Goal: Task Accomplishment & Management: Manage account settings

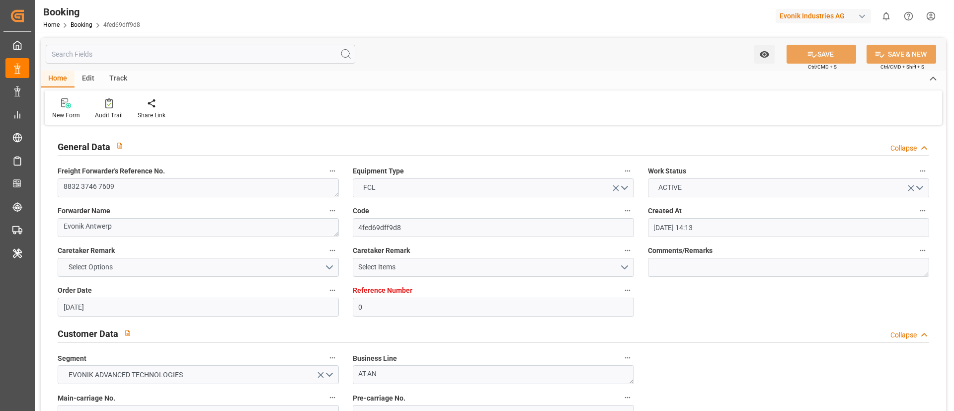
scroll to position [1789, 0]
type input "7001211714"
type input "9839208"
type input "CMACGM"
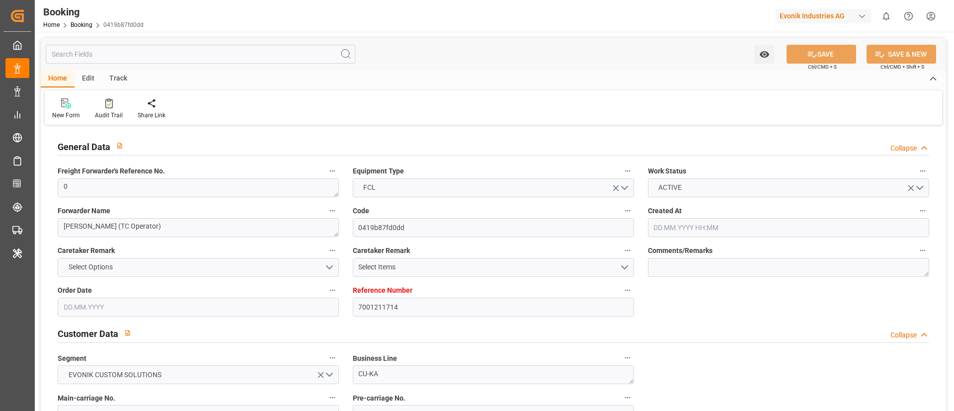
type input "CMA CGM Group"
type input "NLRTM"
type input "IDBDJ"
type input "MYPKG"
type input "IDJKT"
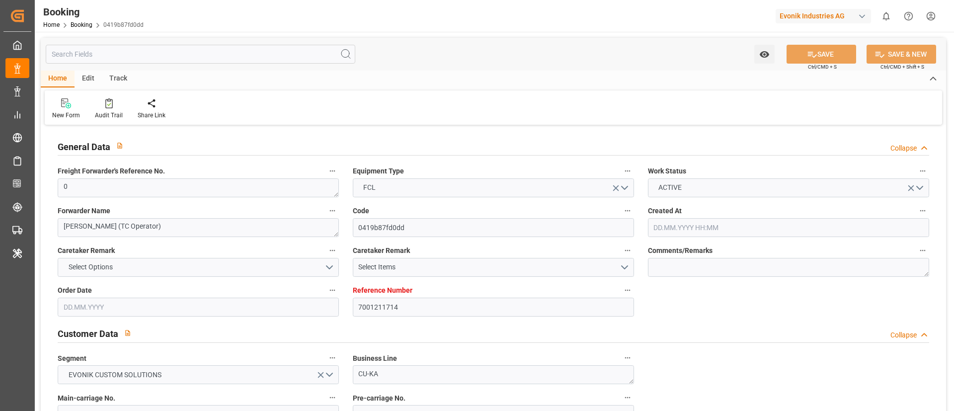
type input "0"
type input "02.07.2025 19:26"
type input "02.07.2025"
type input "15.09.2025"
type input "[DATE]"
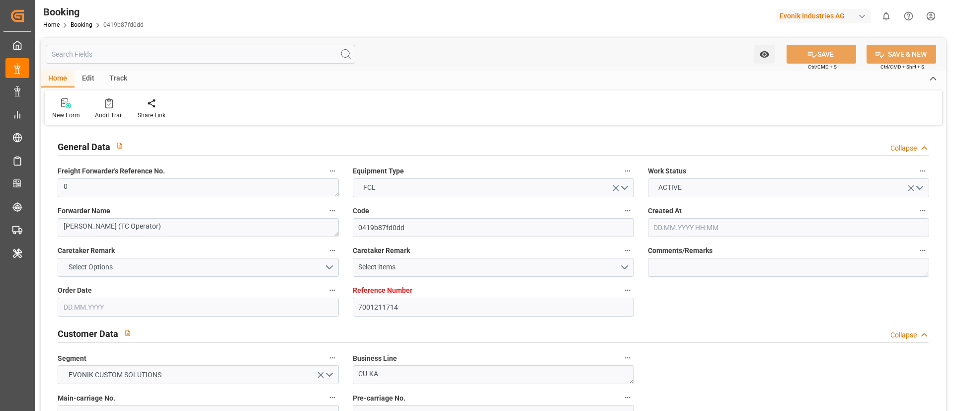
type input "26.07.2025 00:00"
type input "27.07.2025 00:00"
type input "19.07.2025 00:00"
type input "19.09.2025 00:00"
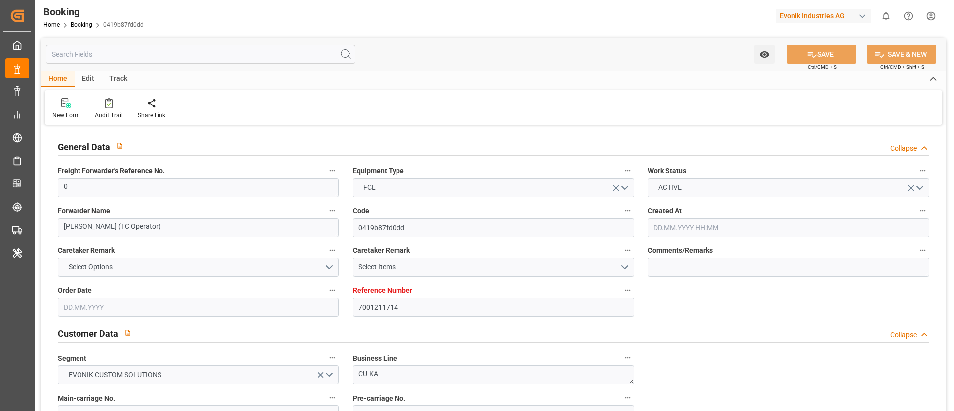
type input "13.08.2025 00:00"
type input "05.09.2025 00:00"
type input "02.09.2025 00:00"
type input "05.09.2025 00:00"
type input "10.09.2025 00:00"
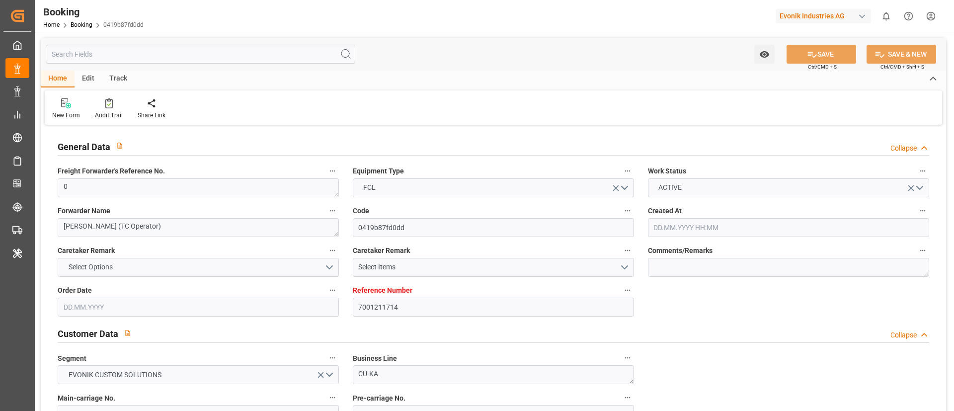
type input "04.09.2025 00:00"
type input "09.09.2025 00:00"
type input "12.09.2025 00:00"
type input "06.09.2025 00:00"
type input "15.09.2025 00:00"
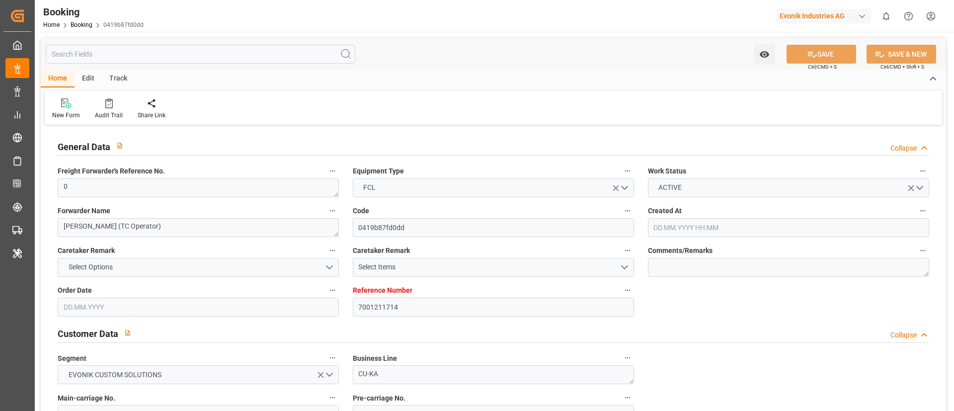
type input "07.09.2025 00:00"
type input "19.08.2025"
type input "11.09.2025 10:37"
click at [110, 103] on icon at bounding box center [108, 103] width 7 height 10
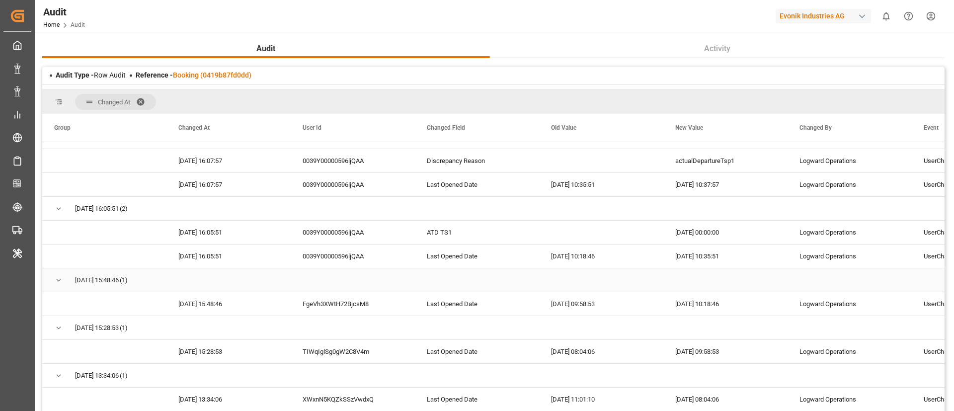
scroll to position [75, 0]
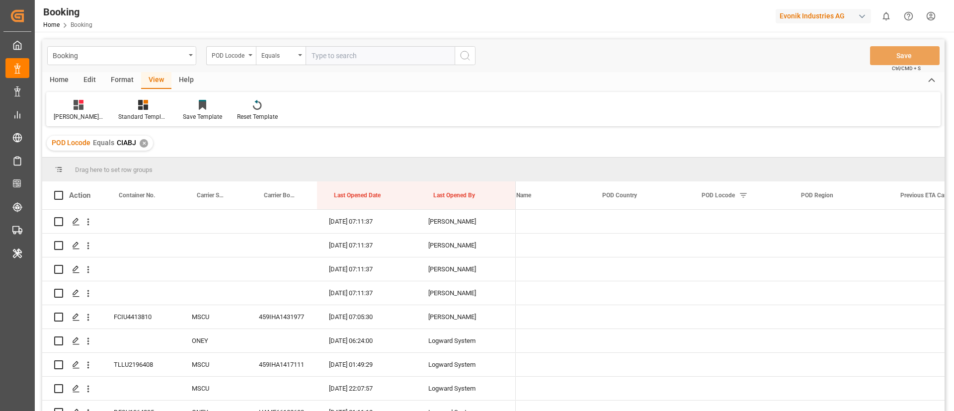
scroll to position [0, 4496]
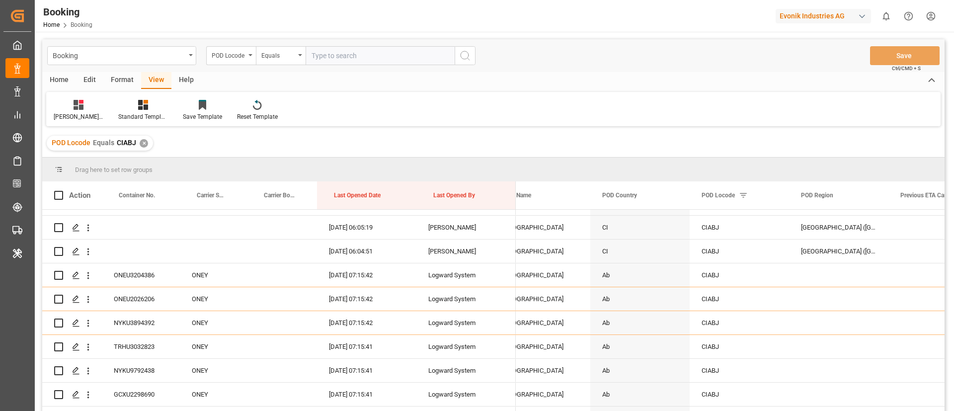
click at [347, 49] on input "text" at bounding box center [380, 55] width 149 height 19
type input "zadur"
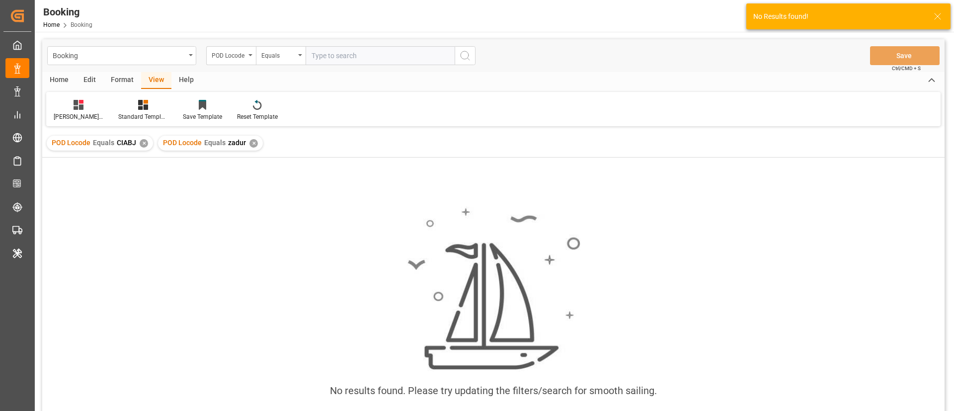
click at [146, 144] on div "✕" at bounding box center [144, 143] width 8 height 8
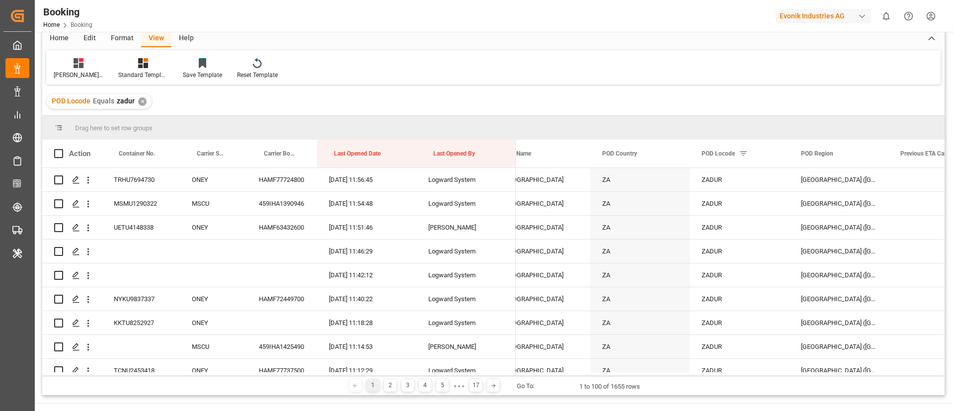
scroll to position [75, 0]
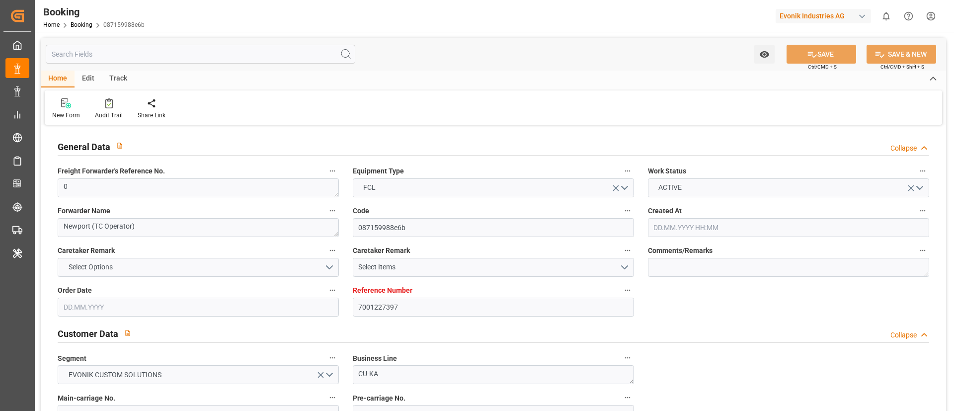
type input "7001227397"
type input "9987201"
type input "CMACGM"
type input "CMA CGM Group"
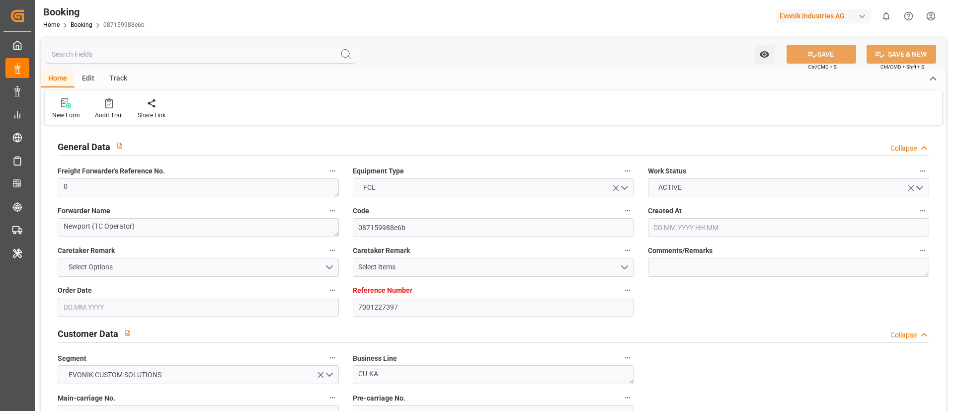
type input "NLRTM"
type input "MYPGU"
type input "MYPKG"
type input "0"
type input "21.07.2025 07:45"
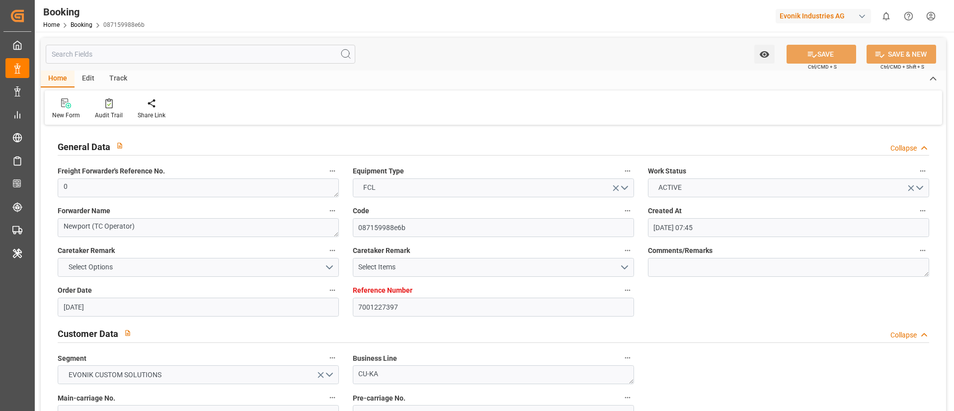
type input "21.07.2025"
type input "26.09.2025"
type input "06.08.2025"
type input "[DATE] 00:00"
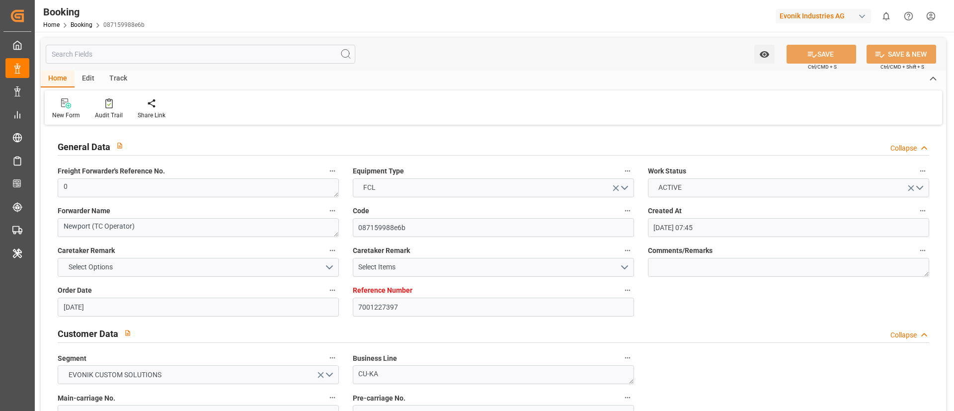
type input "[DATE] 00:00"
type input "25.07.2025 00:00"
type input "[DATE] 00:00"
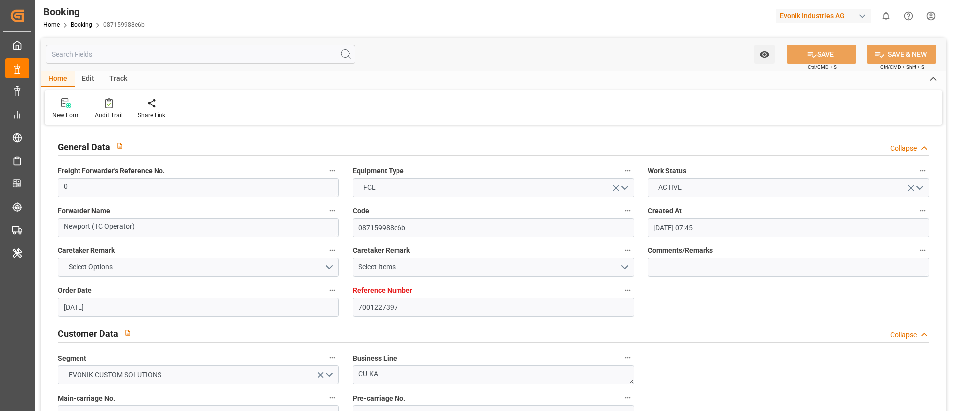
type input "07.09.2025 00:00"
type input "[DATE] 00:00"
type input "[DATE]"
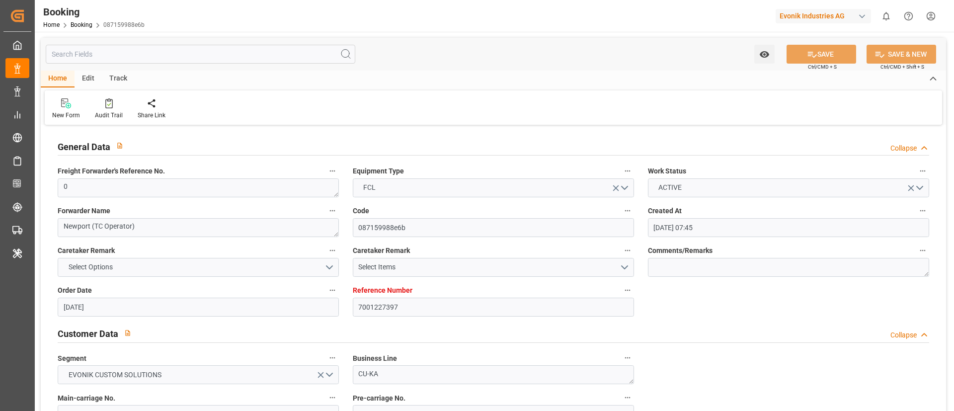
type input "11.09.2025 11:20"
click at [110, 100] on icon at bounding box center [108, 103] width 7 height 10
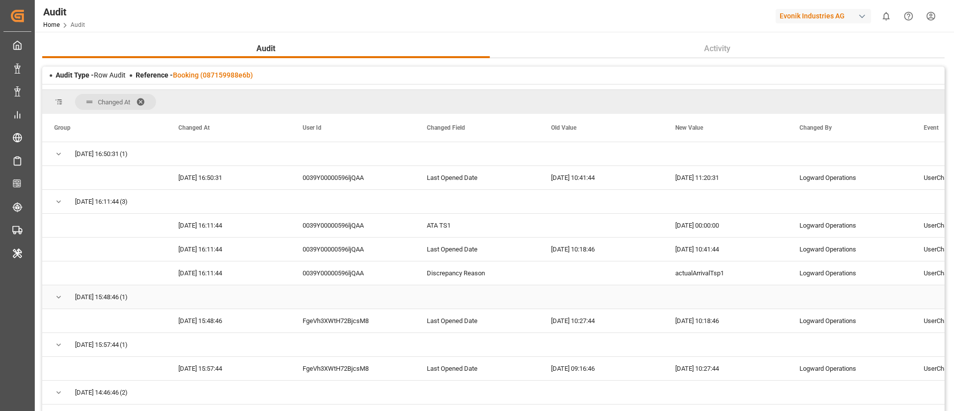
scroll to position [75, 0]
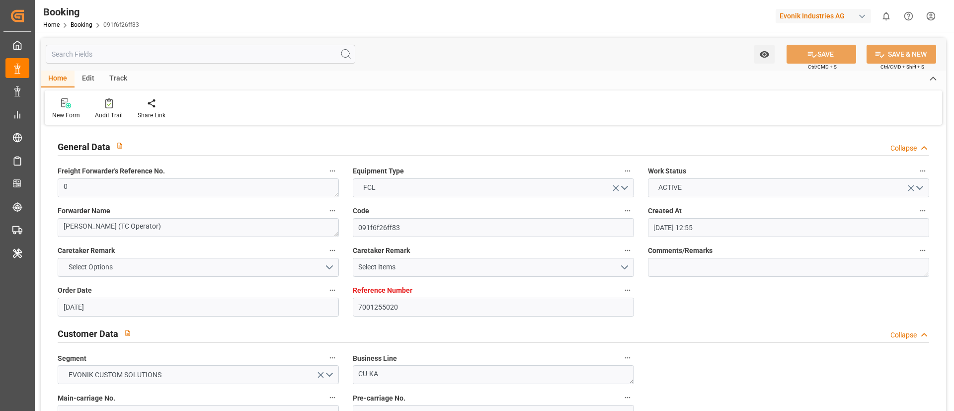
type input "21.08.2025 12:55"
type input "21.08.2025"
type input "05.10.2025"
type input "09.09.2025"
type input "03.09.2025 00:00"
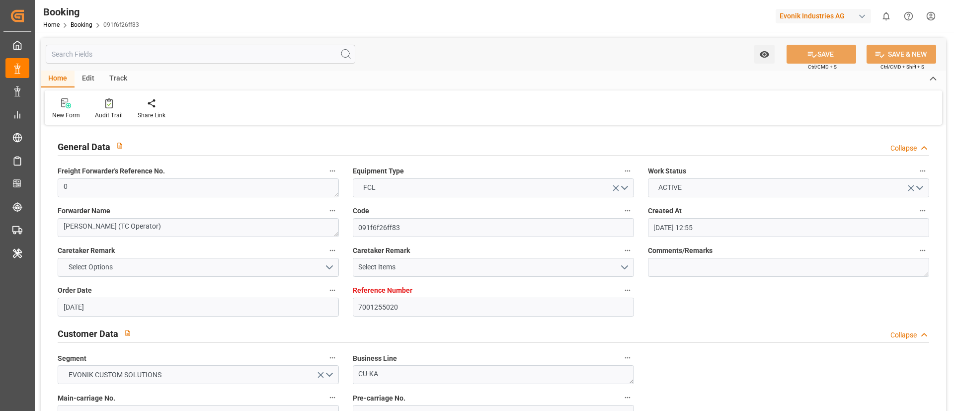
type input "08.09.2025 00:00"
type input "03.09.2025 00:00"
type input "07.10.2025 00:00"
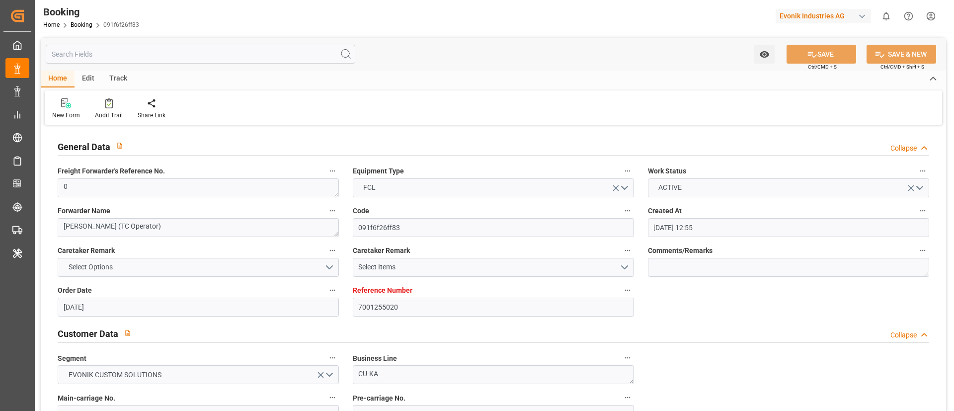
type input "06.10.2025 00:00"
type input "[DATE] 00:00"
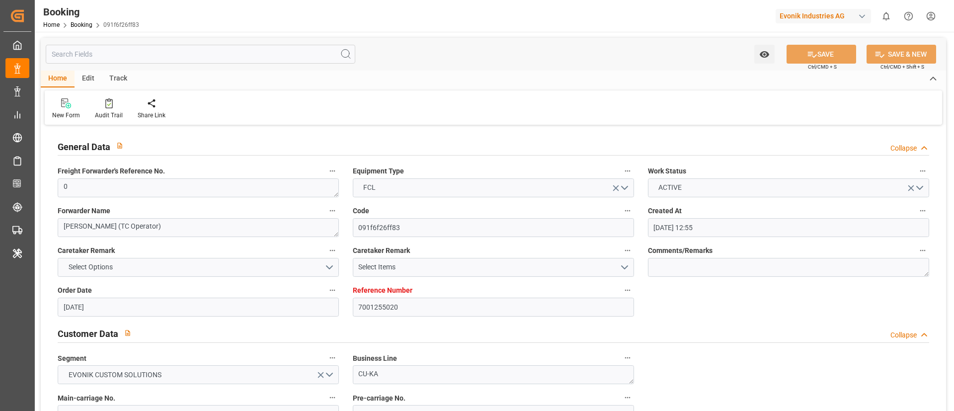
type input "[DATE] 00:00"
type input "21.08.2025"
type input "11.09.2025 11:20"
click at [104, 109] on div "Audit Trail" at bounding box center [108, 109] width 43 height 22
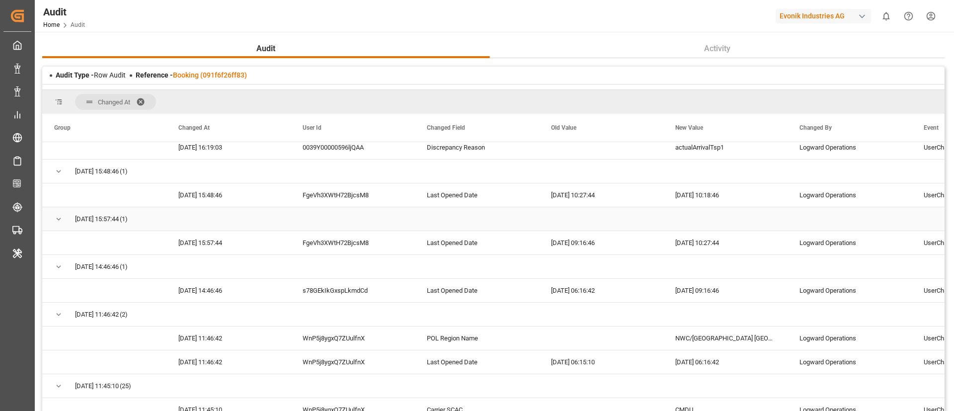
scroll to position [149, 0]
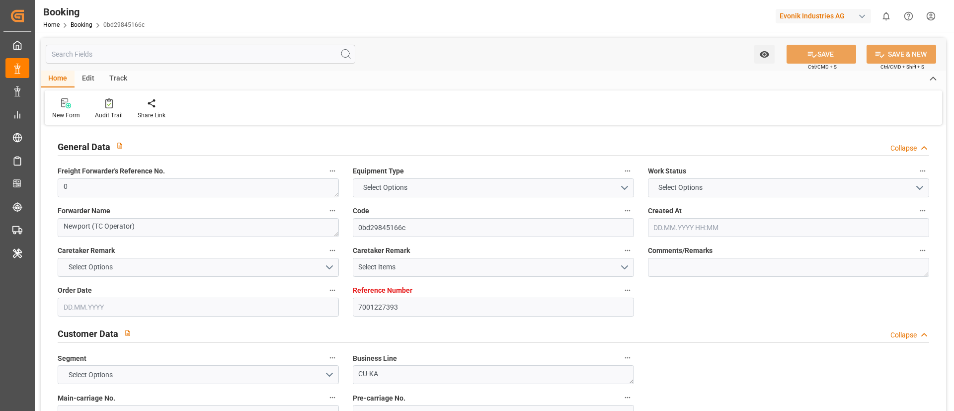
type input "7001227393"
type input "9987201"
type input "CMACGM"
type input "CMA CGM Group"
type input "NLRTM"
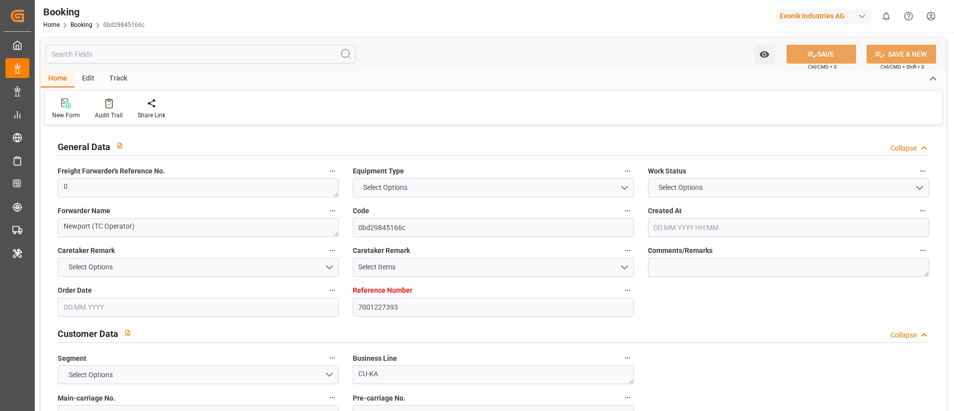
type input "MYPGU"
type input "MYPKG"
type input "0"
type input "21.07.2025 07:45"
type input "21.07.2025"
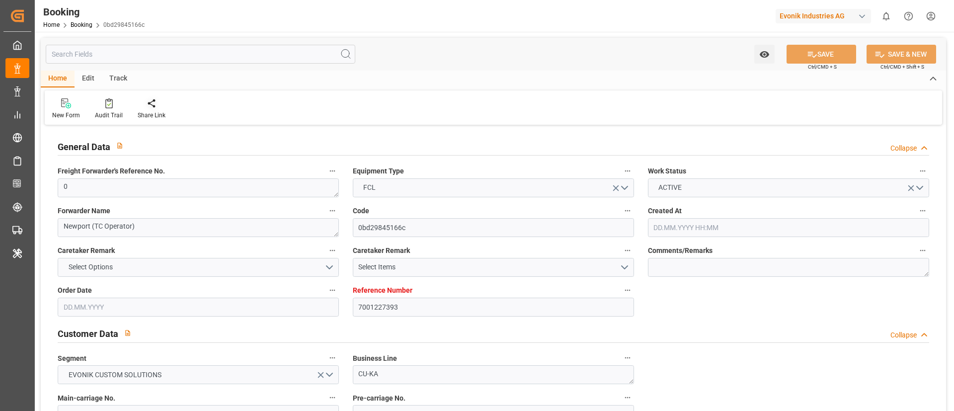
type input "26.09.2025"
type input "06.08.2025"
type input "31.07.2025 00:00"
type input "01.08.2025 00:00"
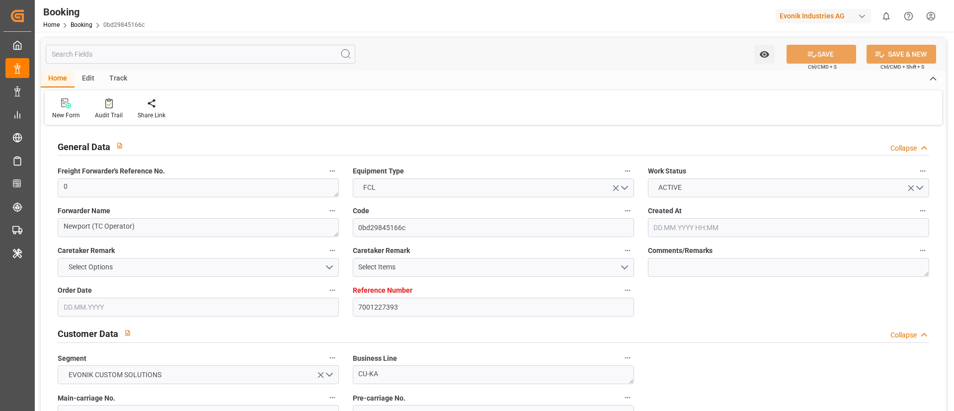
type input "24.07.2025 00:00"
type input "14.09.2025 00:00"
type input "23.09.2025 00:00"
type input "10.09.2025 00:00"
type input "09.09.2025 00:00"
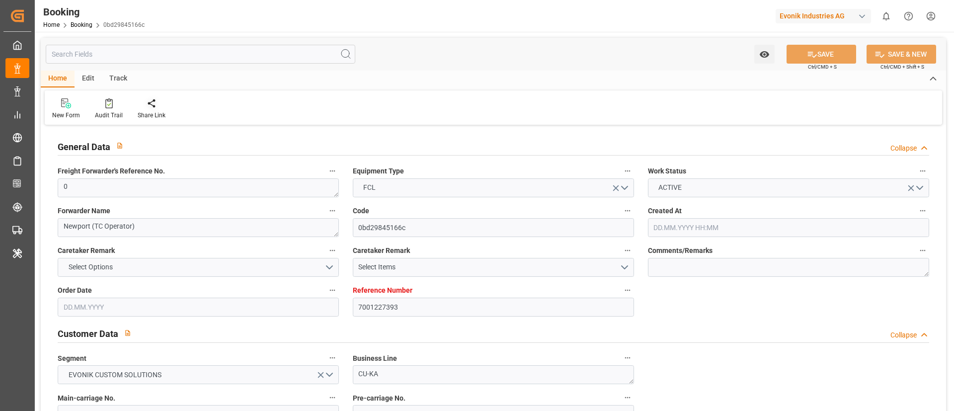
type input "10.09.2025 00:00"
type input "[DATE] 00:00"
type input "11.09.2025 00:00"
type input "25.07.2025"
type input "11.09.2025 11:12"
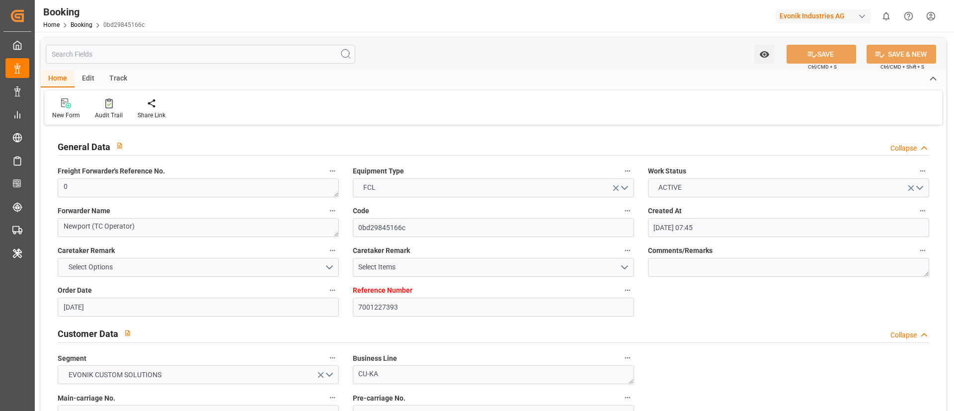
click at [101, 107] on div at bounding box center [109, 103] width 28 height 10
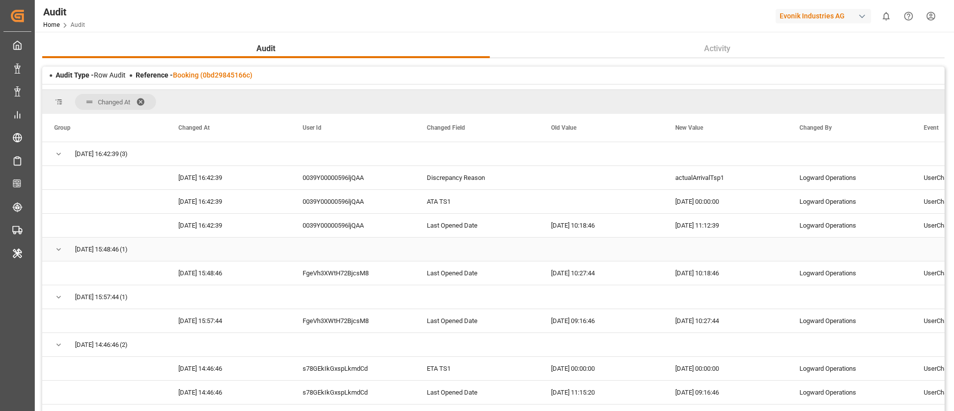
scroll to position [75, 0]
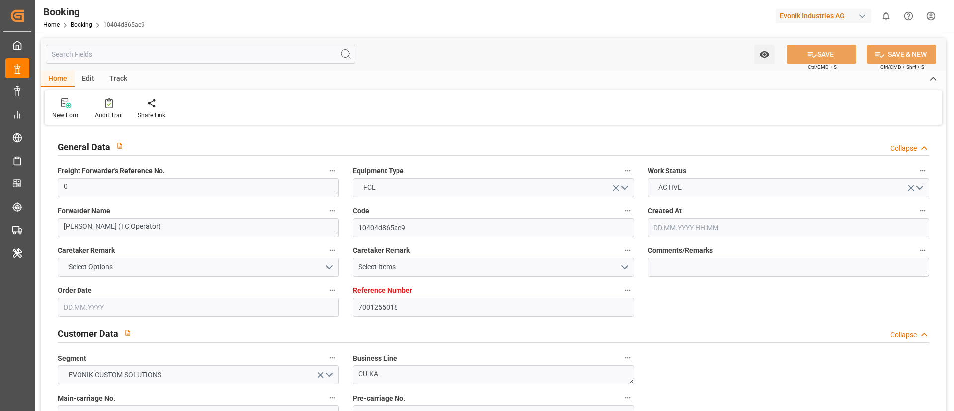
type input "7001255018"
type input "9709219"
type input "CMACGM"
type input "CMA CGM Group"
type input "NLRTM"
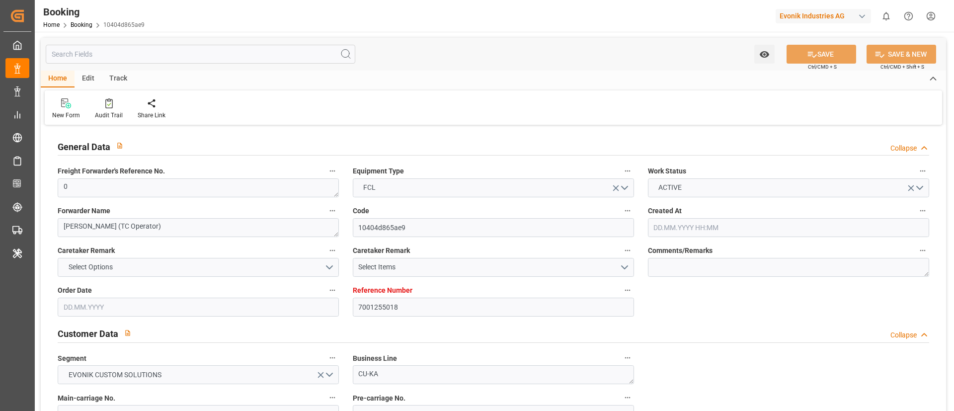
type input "COSMR"
type input "FRLEH"
type input "0"
type input "[DATE] 12:55"
type input "[DATE]"
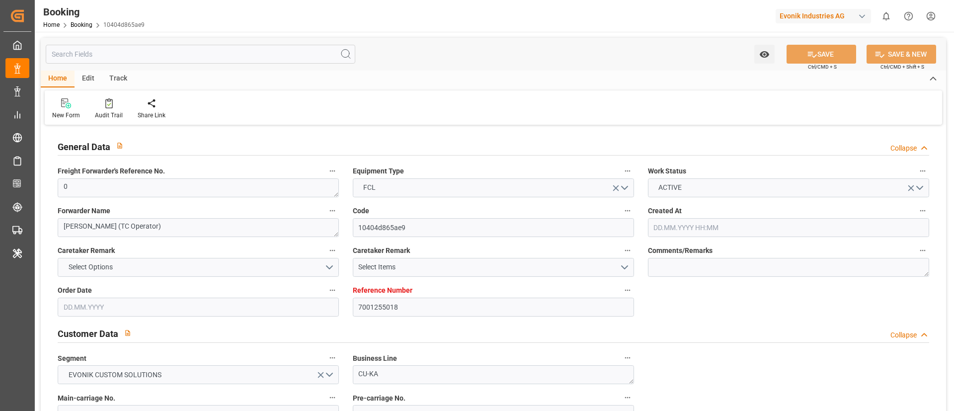
type input "[DATE]"
type input "02.09.2025 00:00"
type input "[DATE] 00:00"
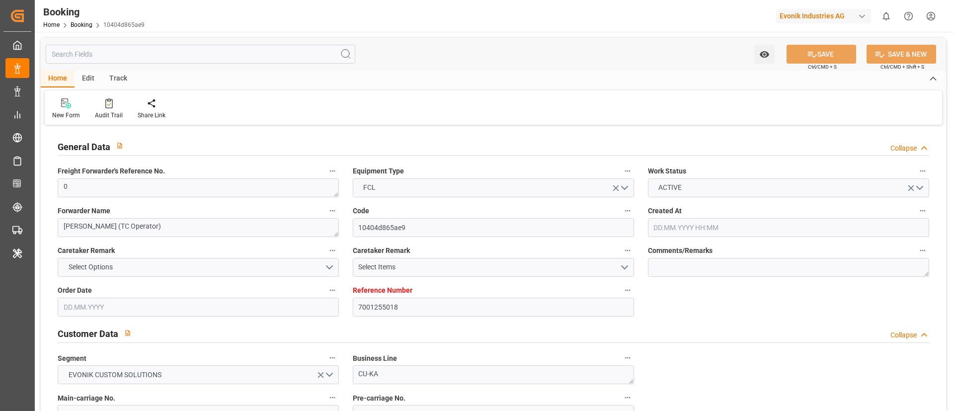
type input "[DATE] 00:00"
type input "02.09.2025 00:00"
type input "[DATE] 00:00"
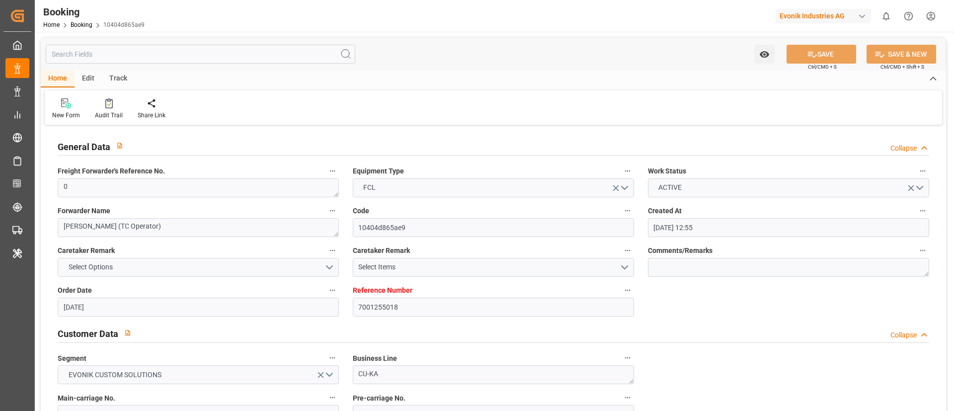
type input "[DATE] 00:00"
type input "10.09.2025 00:00"
type input "[DATE] 00:00"
type input "[DATE]"
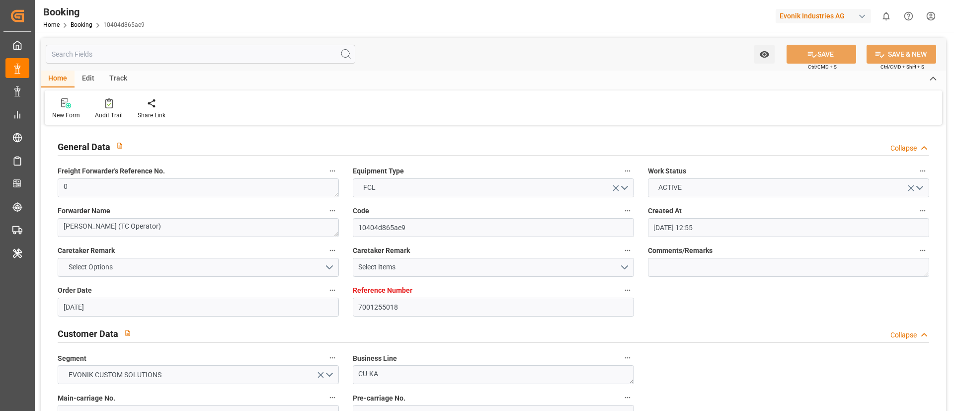
type input "11.09.2025 11:17"
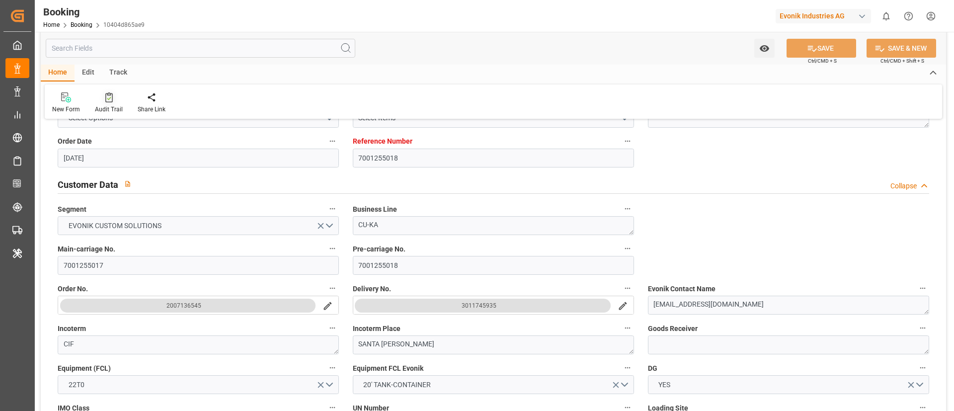
click at [112, 95] on div at bounding box center [109, 97] width 28 height 10
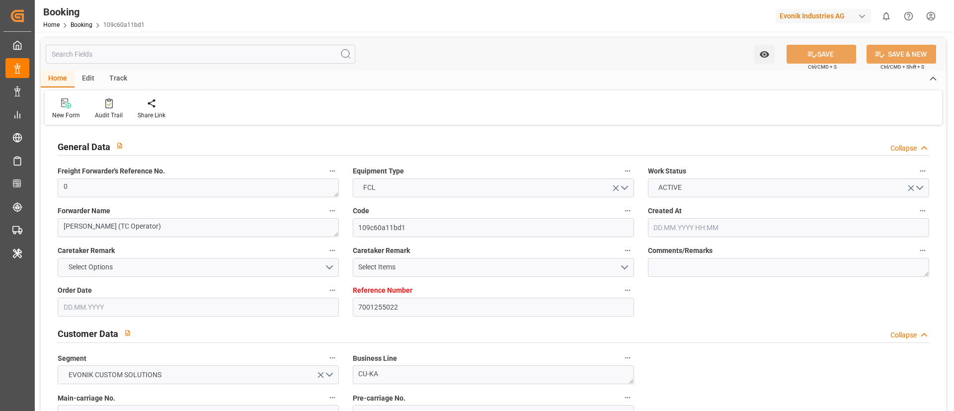
type input "7001255022"
type input "9709219"
type input "CMACGM"
type input "CMA CGM Group"
type input "NLRTM"
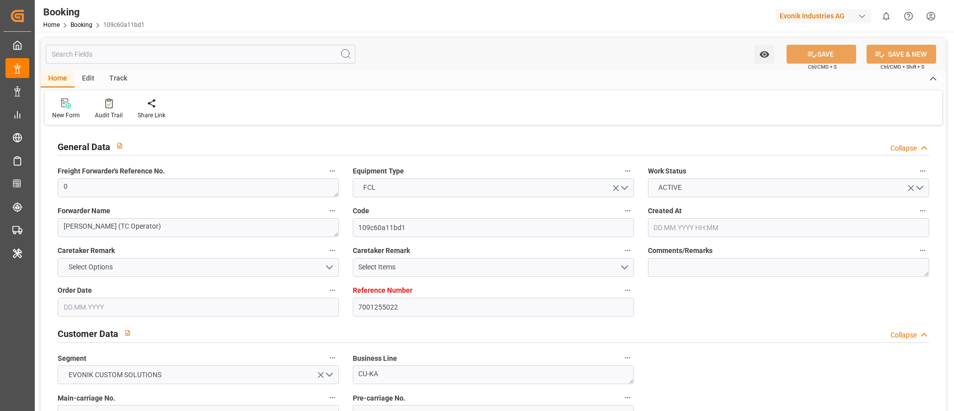
type input "COSMR"
type input "FRLEH"
type input "0"
type input "21.08.2025 12:55"
type input "21.08.2025"
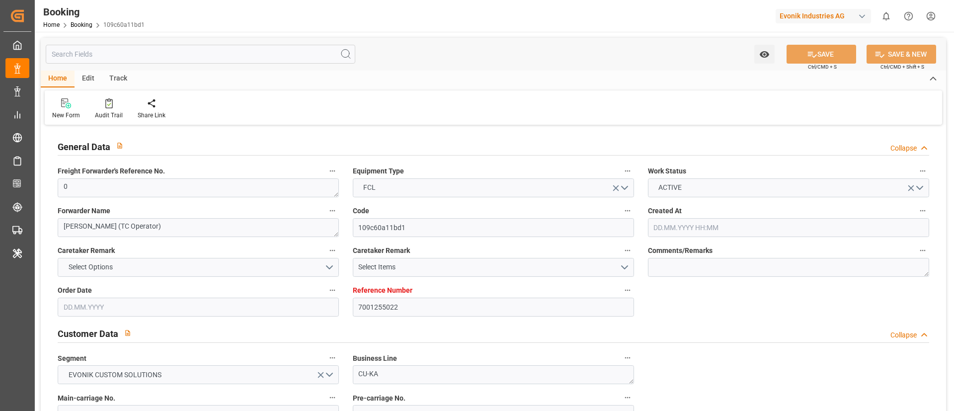
type input "05.10.2025"
type input "09.09.2025"
type input "03.09.2025 00:00"
type input "08.09.2025 00:00"
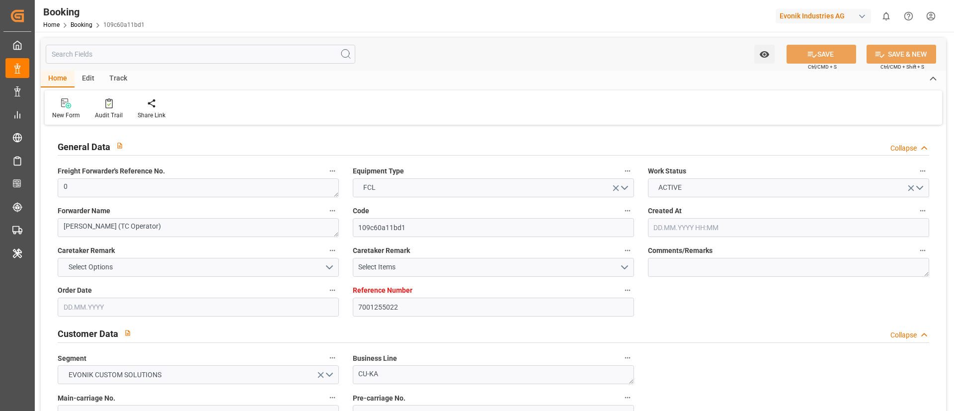
type input "08.09.2025 00:00"
type input "04.09.2025 00:00"
type input "07.10.2025 00:00"
type input "06.10.2025 00:00"
type input "[DATE] 00:00"
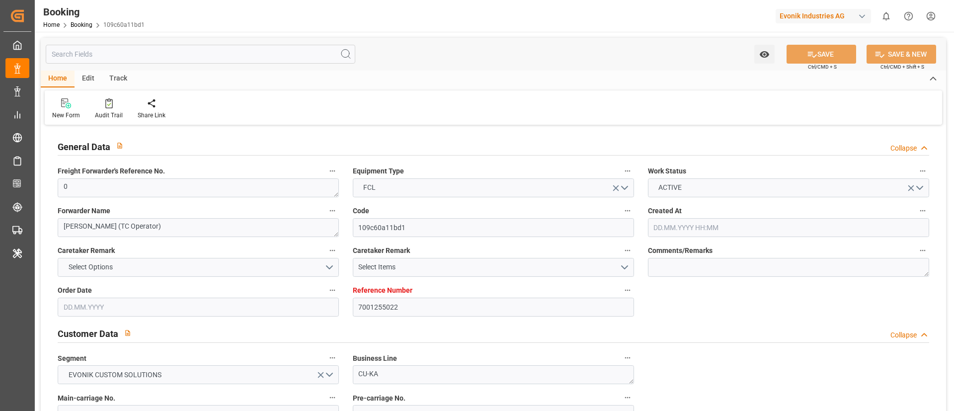
type input "[DATE] 00:00"
type input "13.09.2025 00:00"
type input "21.08.2025"
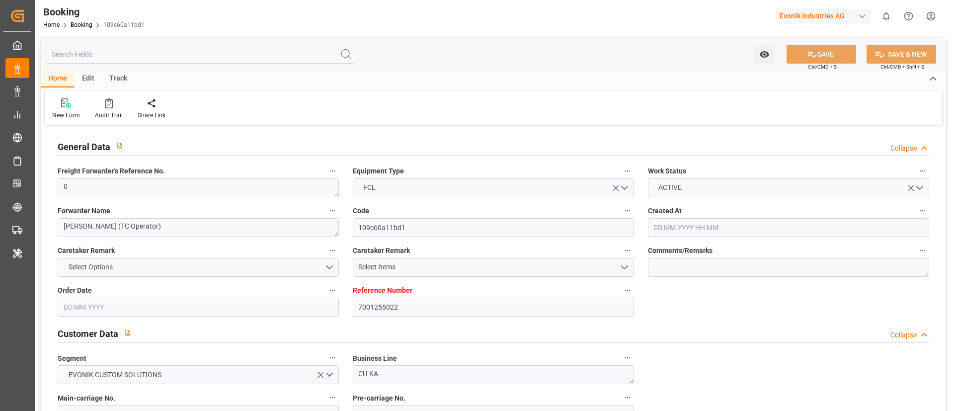
type input "11.09.2025 11:18"
click at [110, 109] on div "Audit Trail" at bounding box center [108, 109] width 43 height 22
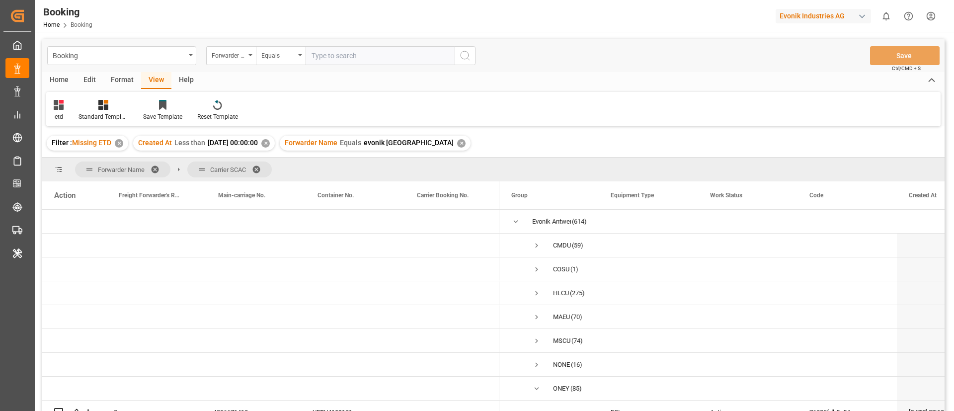
scroll to position [261, 0]
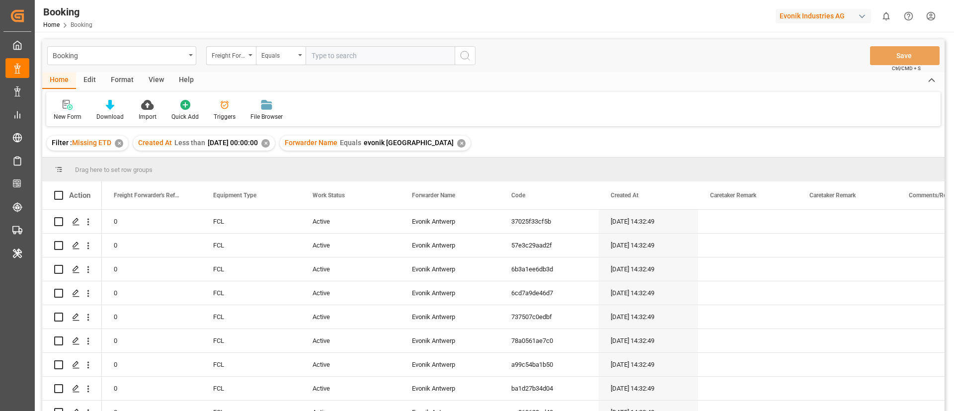
click at [164, 81] on div "View" at bounding box center [156, 80] width 30 height 17
click at [69, 109] on div at bounding box center [63, 104] width 19 height 10
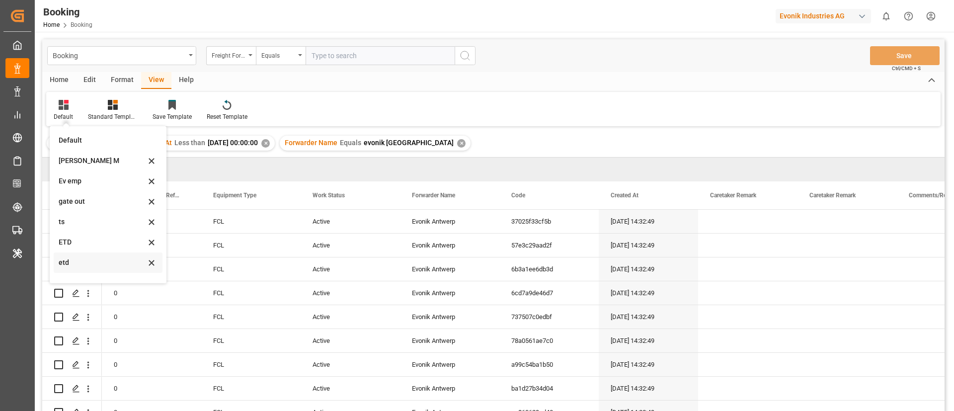
click at [86, 260] on div "etd" at bounding box center [102, 262] width 87 height 10
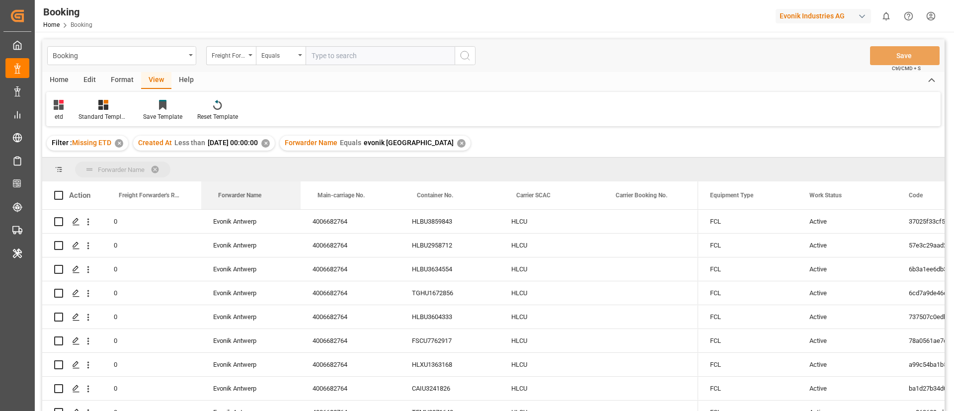
drag, startPoint x: 246, startPoint y: 195, endPoint x: 257, endPoint y: 170, distance: 26.7
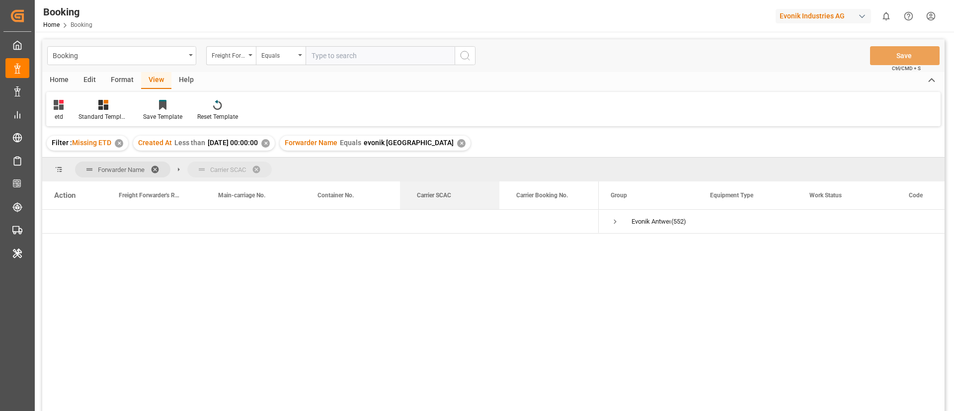
drag, startPoint x: 435, startPoint y: 192, endPoint x: 435, endPoint y: 167, distance: 24.8
click at [517, 224] on span "Press SPACE to select this row." at bounding box center [515, 221] width 9 height 9
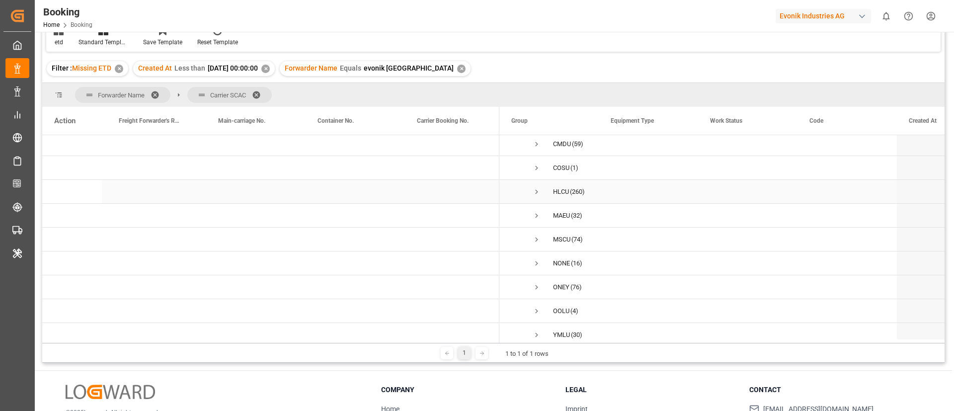
scroll to position [38, 0]
click at [536, 275] on span "Press SPACE to select this row." at bounding box center [536, 279] width 9 height 9
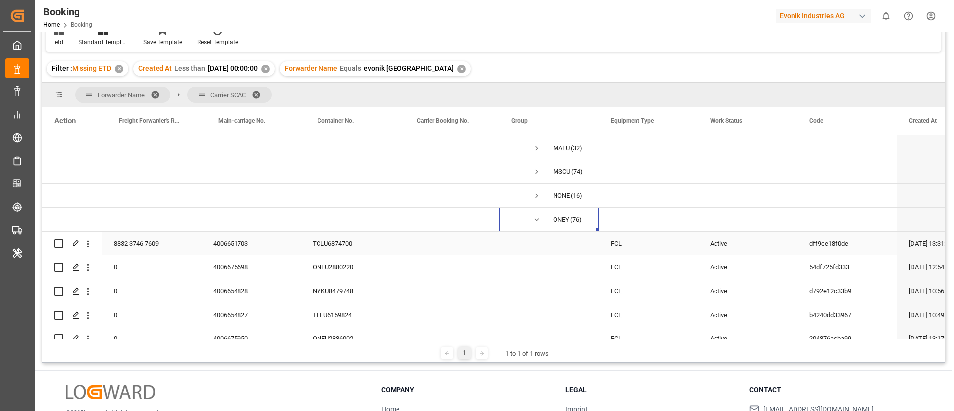
scroll to position [112, 0]
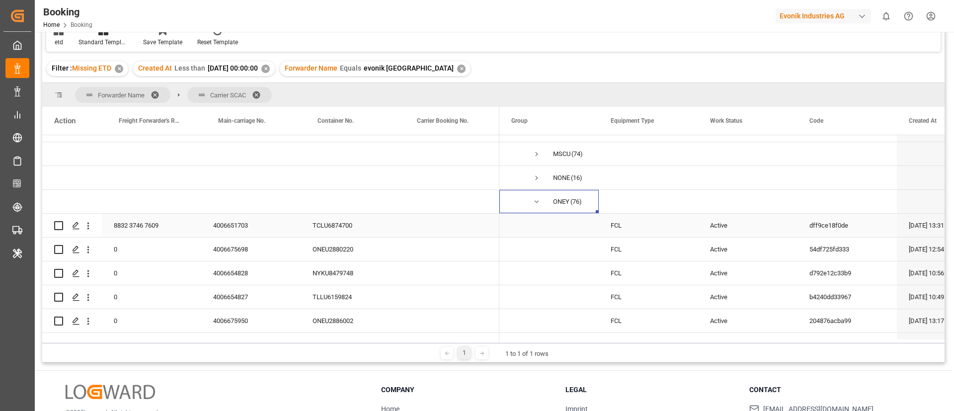
click at [241, 229] on div "4006651703" at bounding box center [250, 225] width 99 height 23
click at [268, 232] on div "4006651703" at bounding box center [250, 225] width 99 height 23
click at [88, 227] on icon "open menu" at bounding box center [88, 226] width 10 height 10
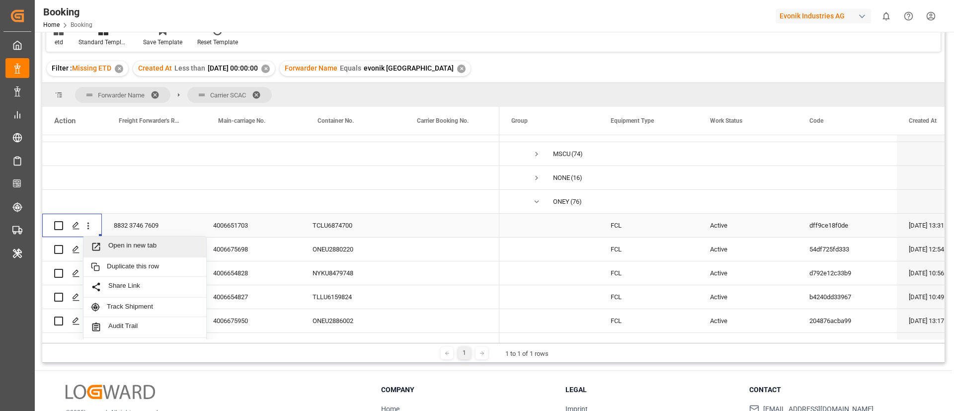
click at [132, 242] on span "Open in new tab" at bounding box center [153, 246] width 90 height 10
click at [246, 246] on div "4006675698" at bounding box center [250, 248] width 99 height 23
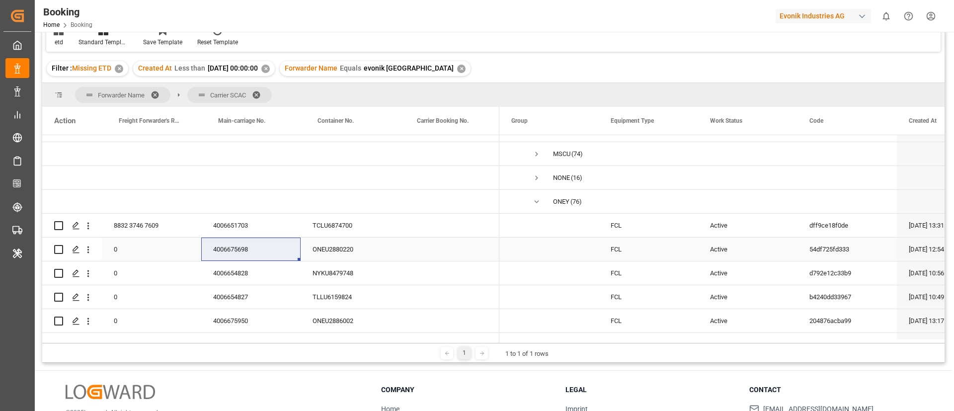
click at [91, 252] on icon "open menu" at bounding box center [88, 249] width 10 height 10
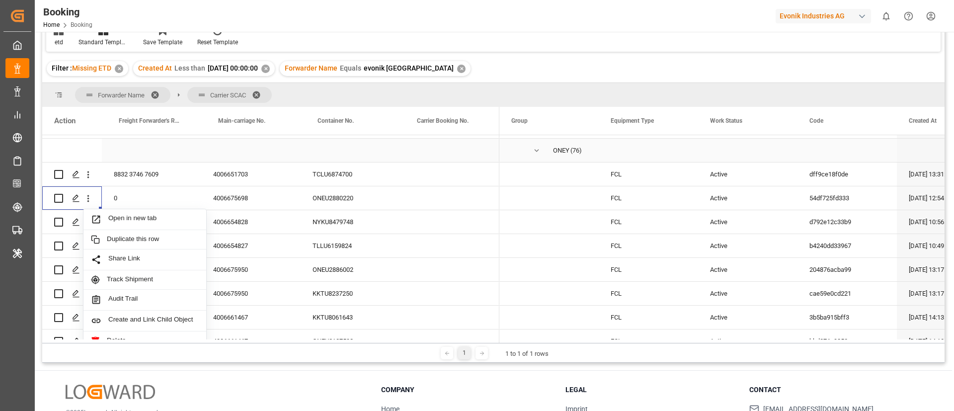
scroll to position [187, 0]
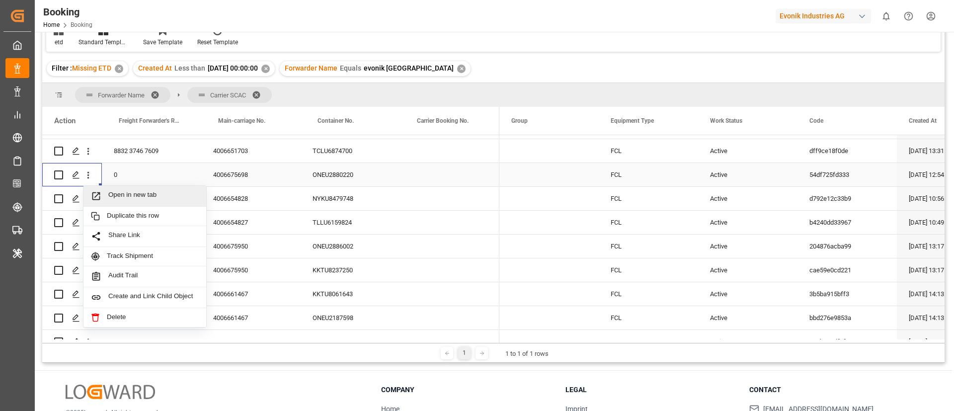
click at [151, 192] on span "Open in new tab" at bounding box center [153, 196] width 90 height 10
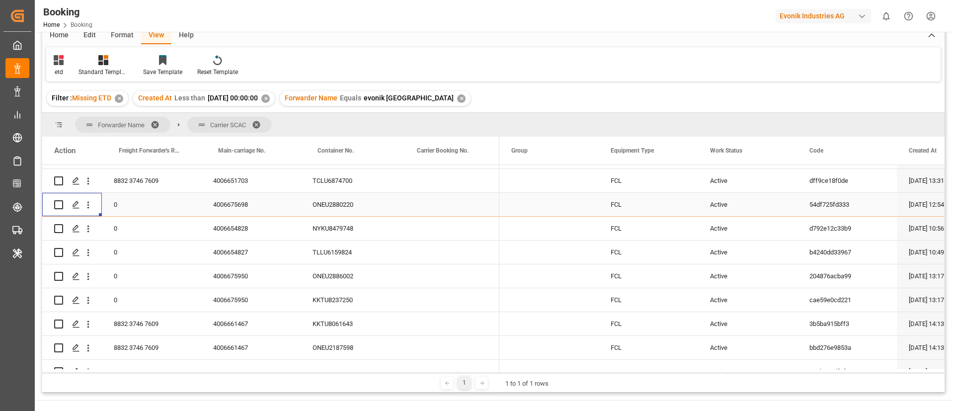
scroll to position [104, 0]
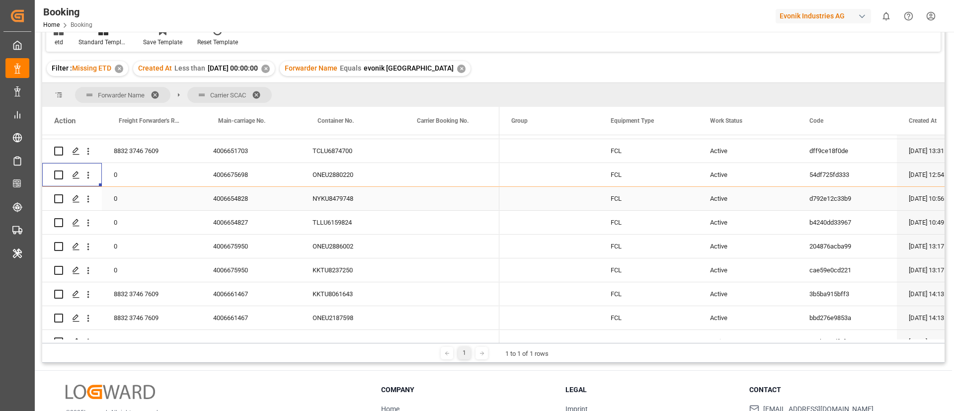
click at [252, 200] on div "4006654828" at bounding box center [250, 198] width 99 height 23
click at [91, 198] on icon "open menu" at bounding box center [88, 199] width 10 height 10
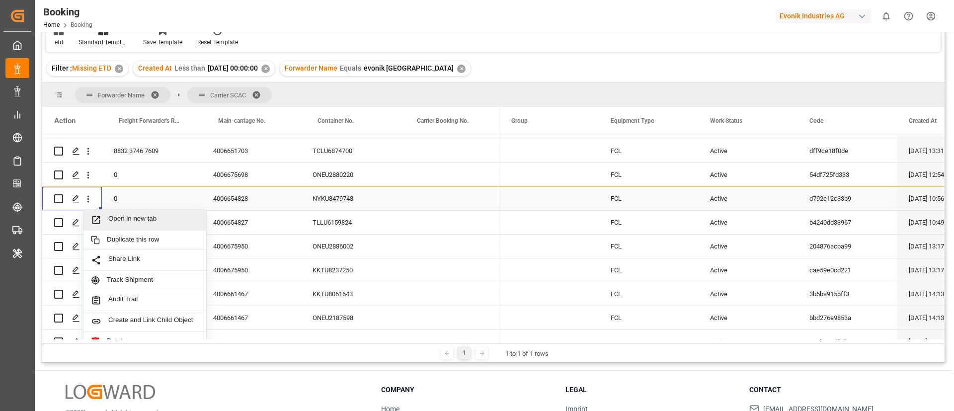
click at [126, 220] on span "Open in new tab" at bounding box center [153, 220] width 90 height 10
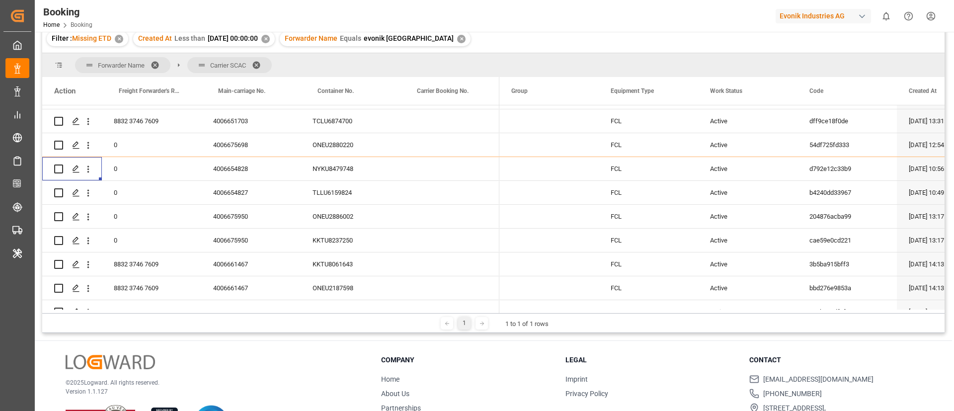
scroll to position [75, 0]
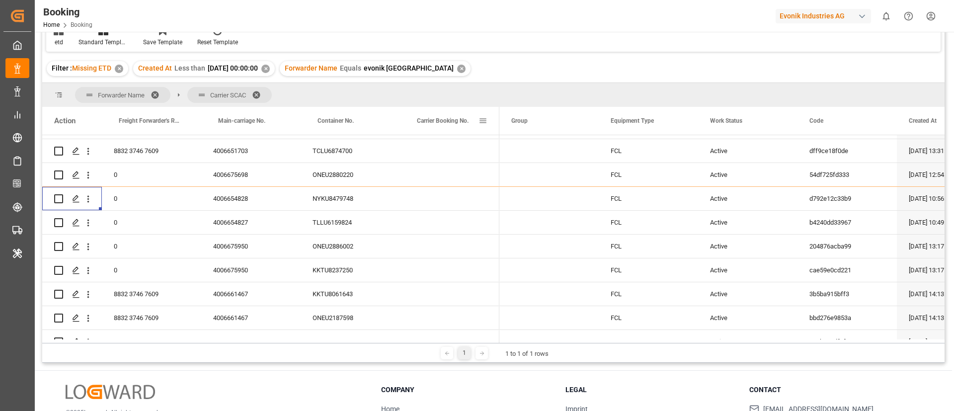
click at [240, 220] on div "4006654827" at bounding box center [250, 222] width 99 height 23
click at [88, 225] on icon "open menu" at bounding box center [88, 223] width 2 height 7
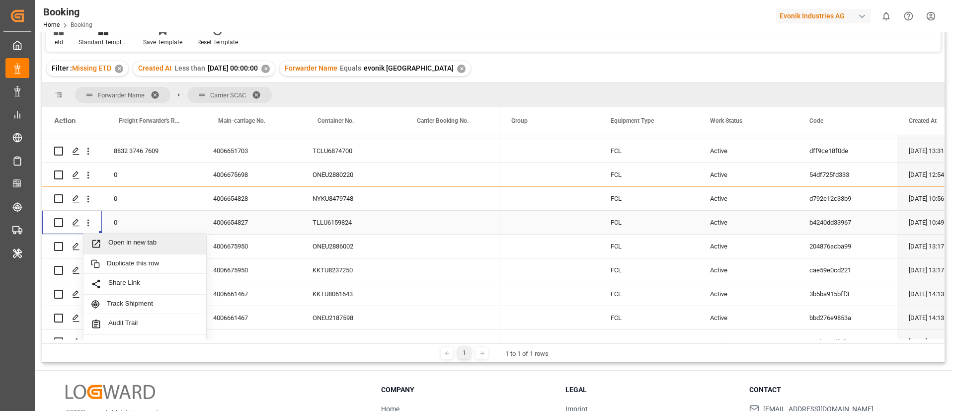
click at [120, 238] on span "Open in new tab" at bounding box center [153, 243] width 90 height 10
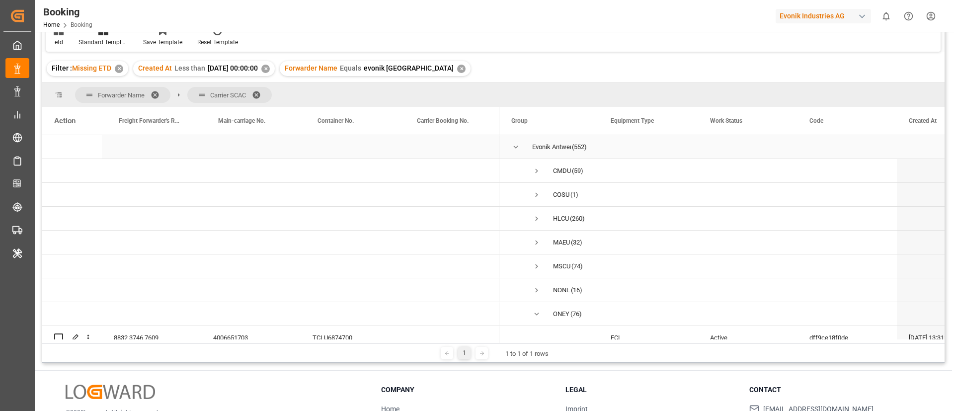
scroll to position [0, 0]
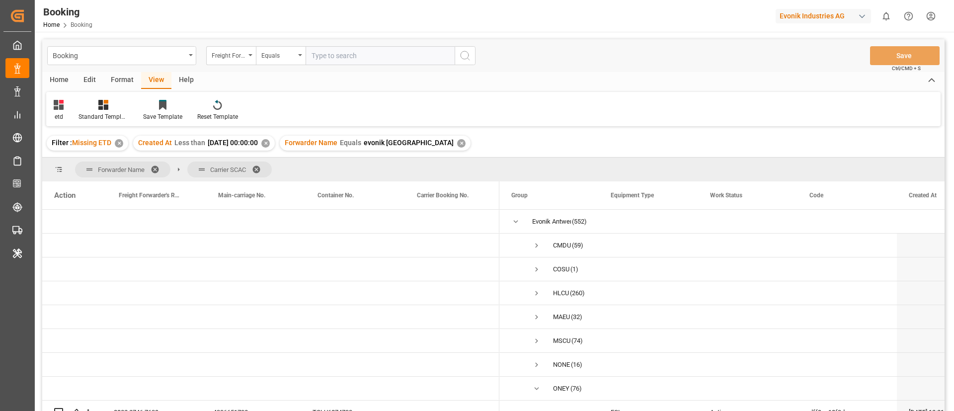
click at [126, 87] on div "Format" at bounding box center [122, 80] width 38 height 17
click at [66, 112] on div "Filter Rows" at bounding box center [68, 116] width 29 height 9
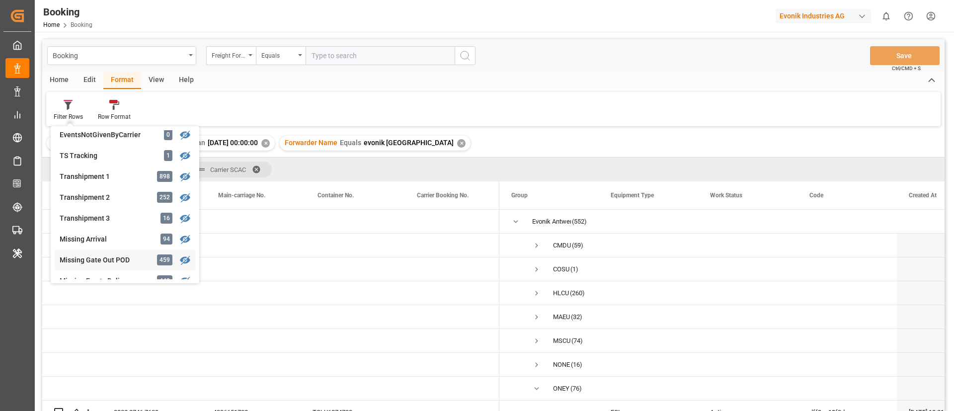
scroll to position [373, 0]
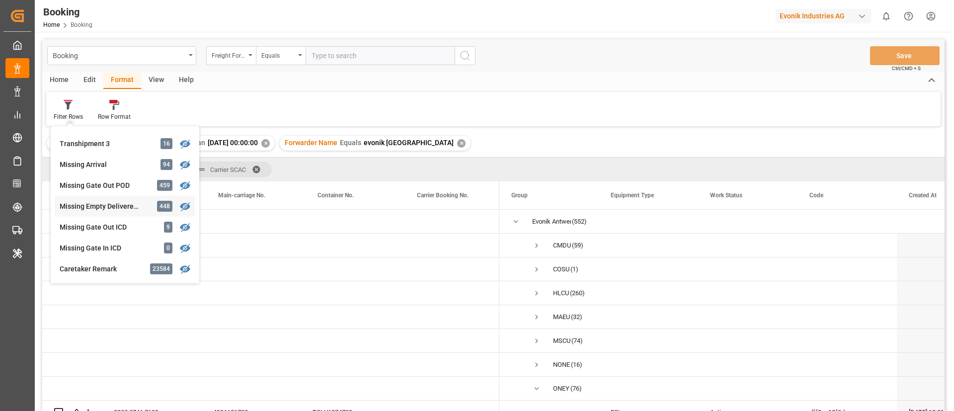
click at [117, 202] on div "Missing Empty Delivered Depot" at bounding box center [103, 206] width 87 height 10
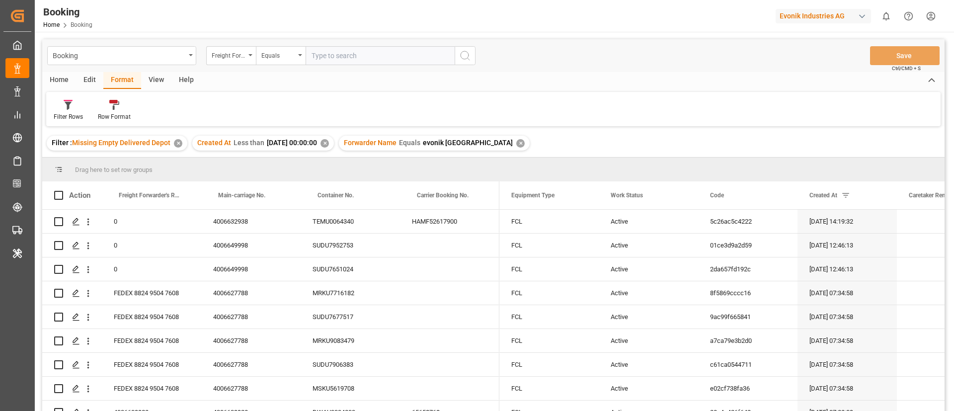
click at [516, 144] on div "✕" at bounding box center [520, 143] width 8 height 8
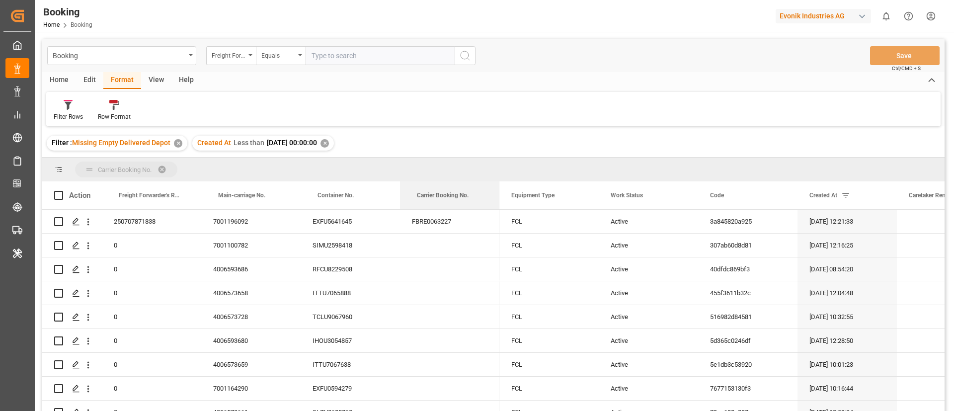
drag, startPoint x: 434, startPoint y: 200, endPoint x: 440, endPoint y: 171, distance: 28.9
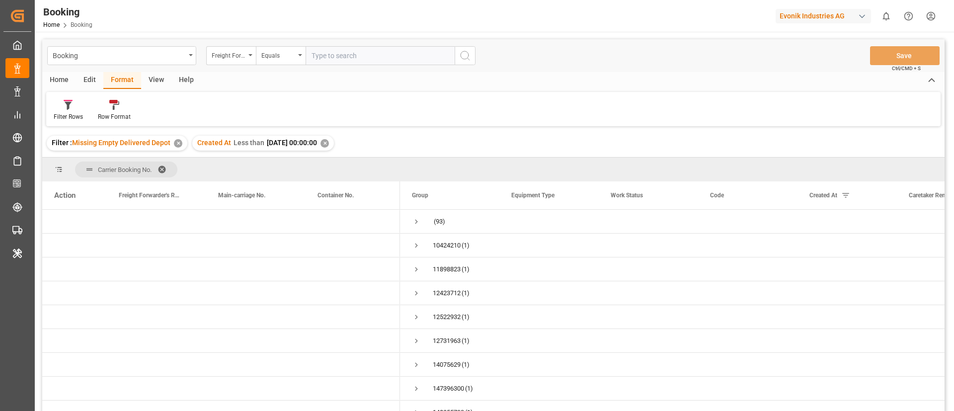
click at [329, 141] on div "✕" at bounding box center [324, 143] width 8 height 8
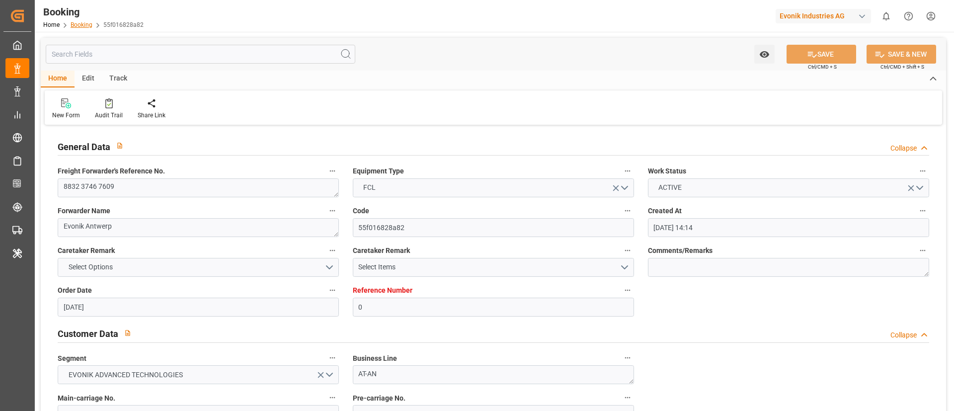
scroll to position [1192, 0]
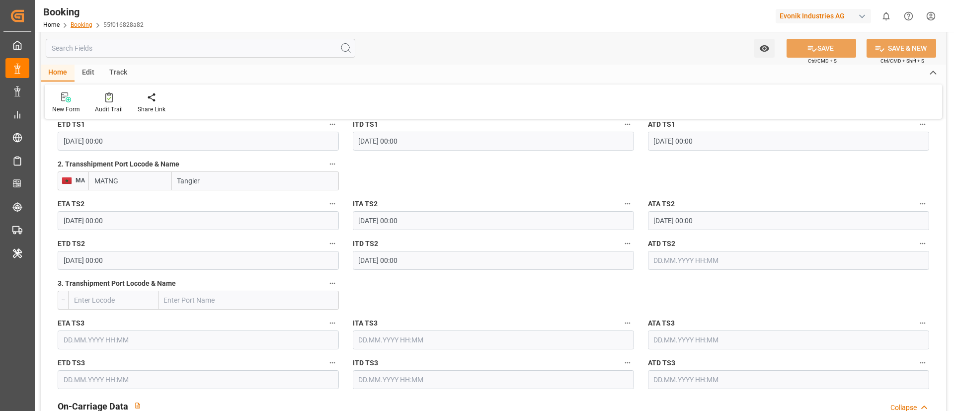
click at [85, 23] on link "Booking" at bounding box center [82, 24] width 22 height 7
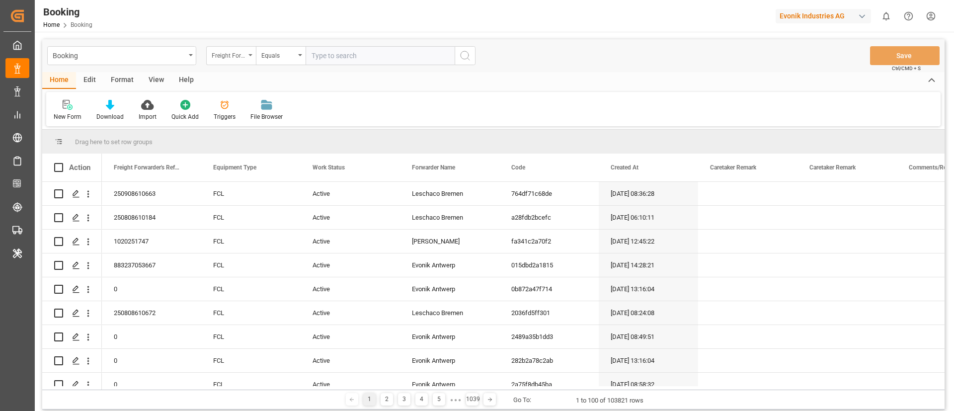
click at [247, 55] on div "Freight Forwarder's Reference No." at bounding box center [231, 55] width 50 height 19
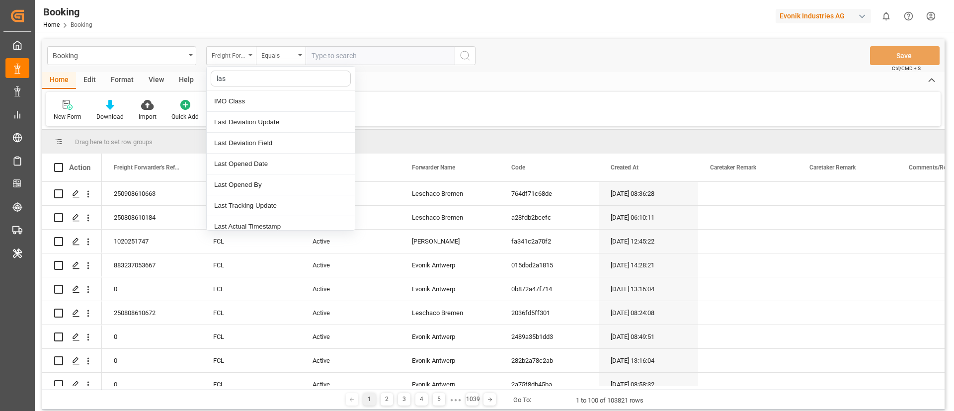
type input "last"
click at [252, 140] on div "Last Opened Date" at bounding box center [281, 143] width 148 height 21
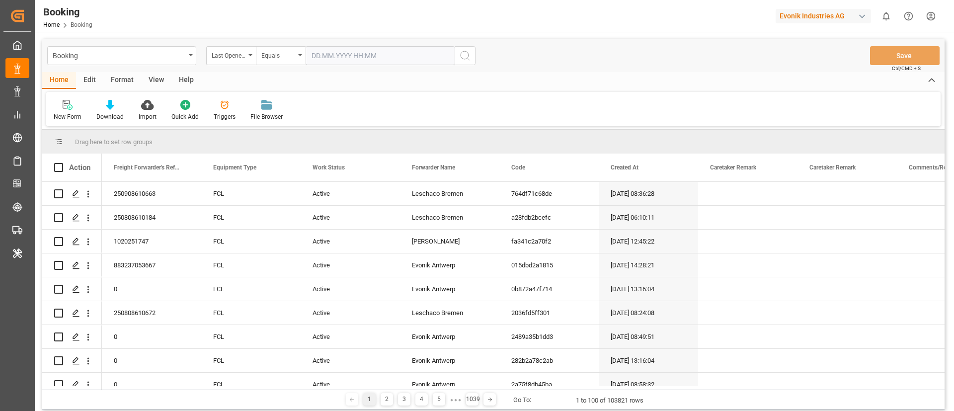
click at [350, 53] on input "text" at bounding box center [380, 55] width 149 height 19
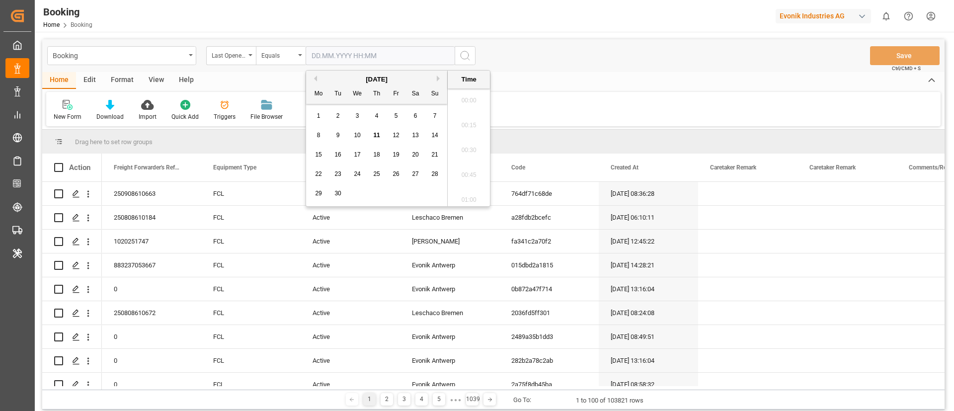
scroll to position [1643, 0]
click at [374, 132] on span "11" at bounding box center [376, 135] width 6 height 7
type input "11.09.2025 00:00"
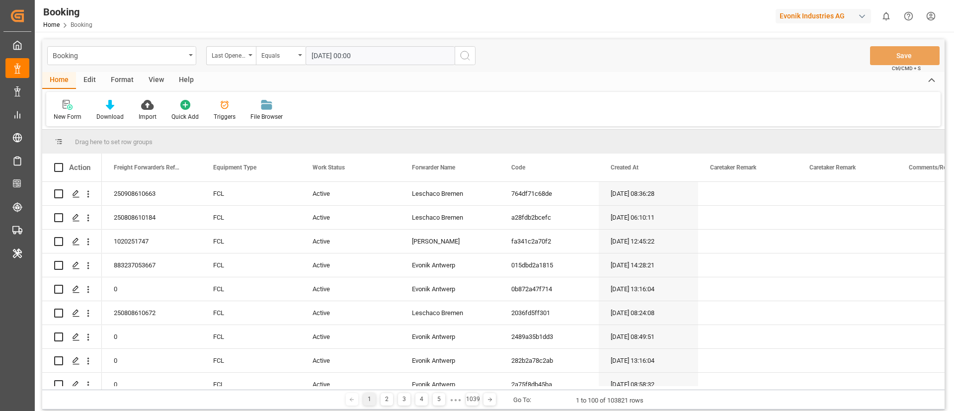
click at [468, 49] on button "search button" at bounding box center [465, 55] width 21 height 19
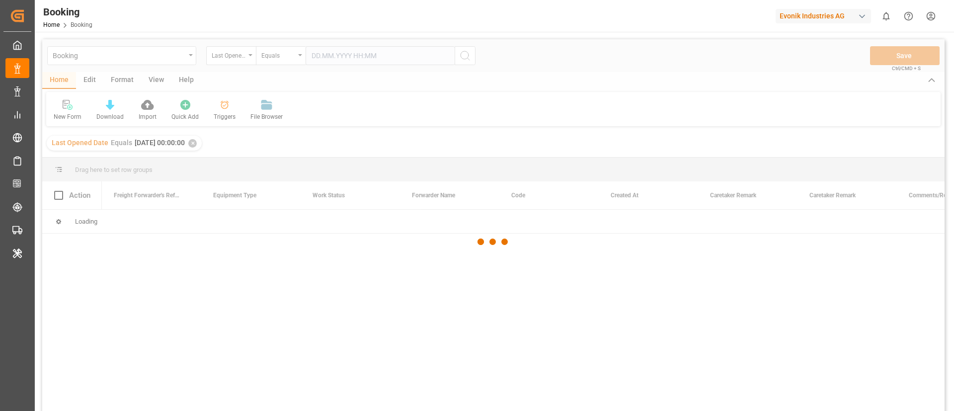
click at [155, 79] on div at bounding box center [493, 241] width 902 height 405
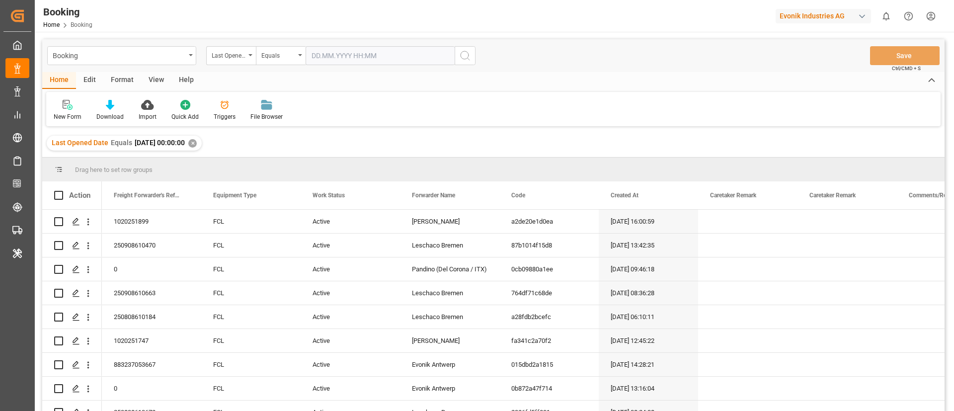
click at [155, 79] on div "View" at bounding box center [156, 80] width 30 height 17
click at [70, 108] on div at bounding box center [63, 104] width 19 height 10
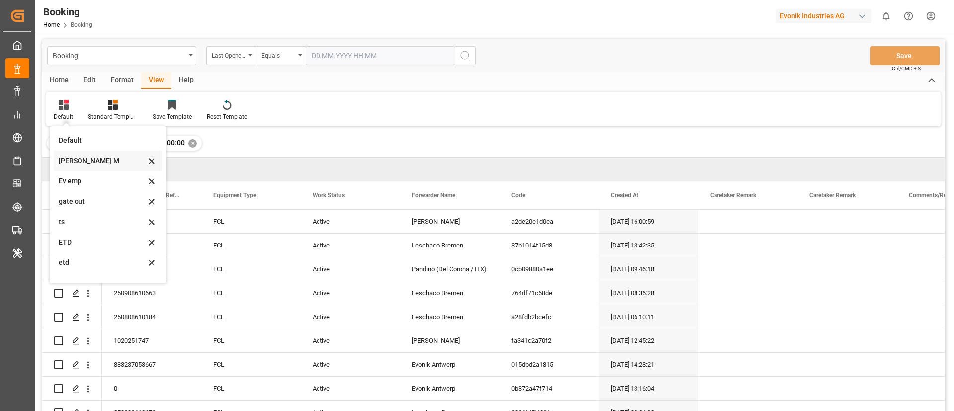
click at [83, 166] on div "Vishmita M" at bounding box center [108, 161] width 109 height 20
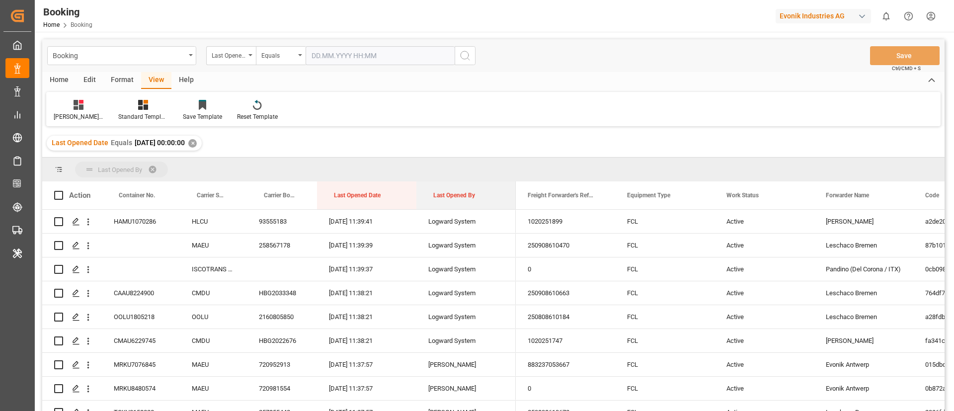
drag, startPoint x: 445, startPoint y: 192, endPoint x: 448, endPoint y: 165, distance: 27.4
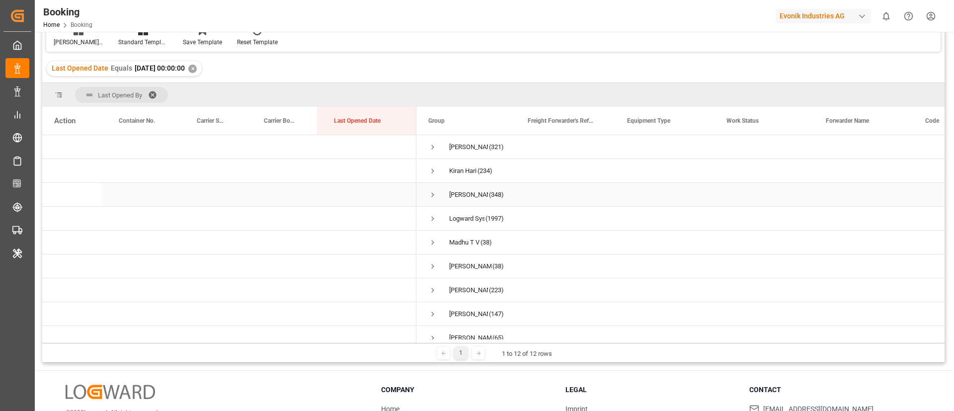
scroll to position [85, 0]
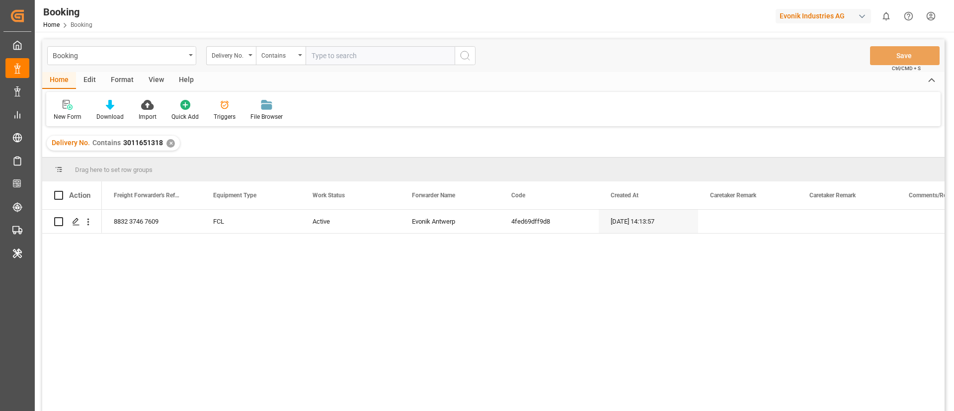
click at [343, 62] on input "text" at bounding box center [380, 55] width 149 height 19
paste input "3011622555"
type input "3011622555"
click at [462, 58] on icon "search button" at bounding box center [465, 56] width 12 height 12
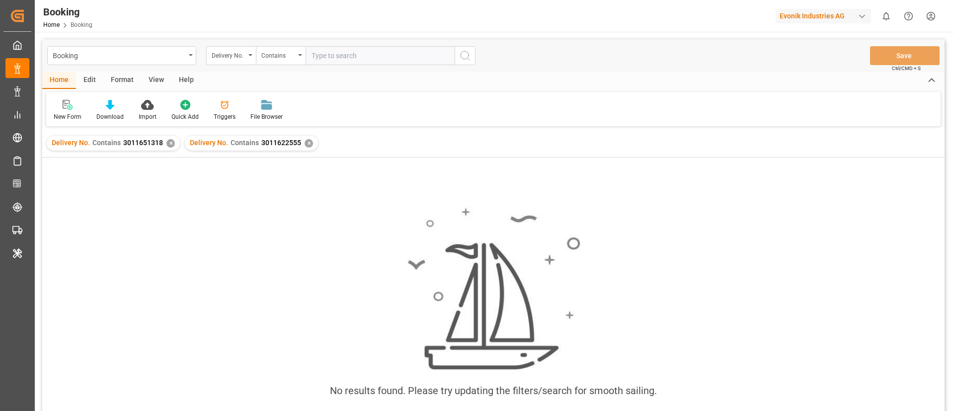
click at [167, 144] on div "✕" at bounding box center [170, 143] width 8 height 8
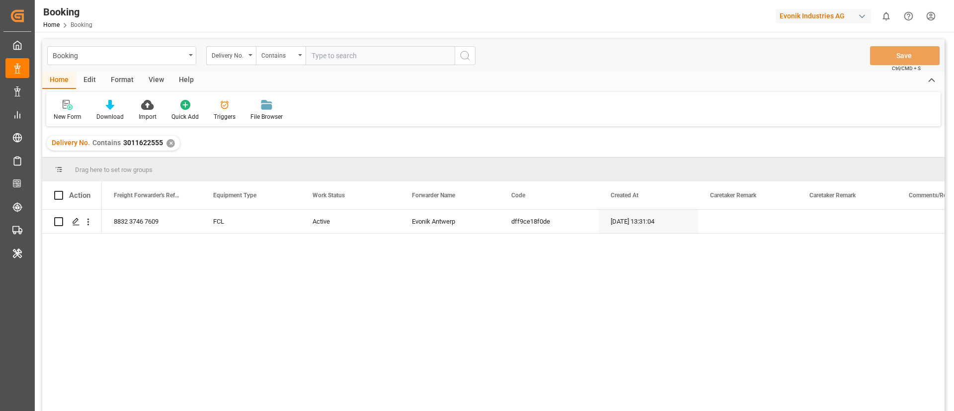
click at [370, 60] on input "text" at bounding box center [380, 55] width 149 height 19
paste input "3011687856"
type input "3011687856"
click at [463, 53] on icon "search button" at bounding box center [465, 56] width 12 height 12
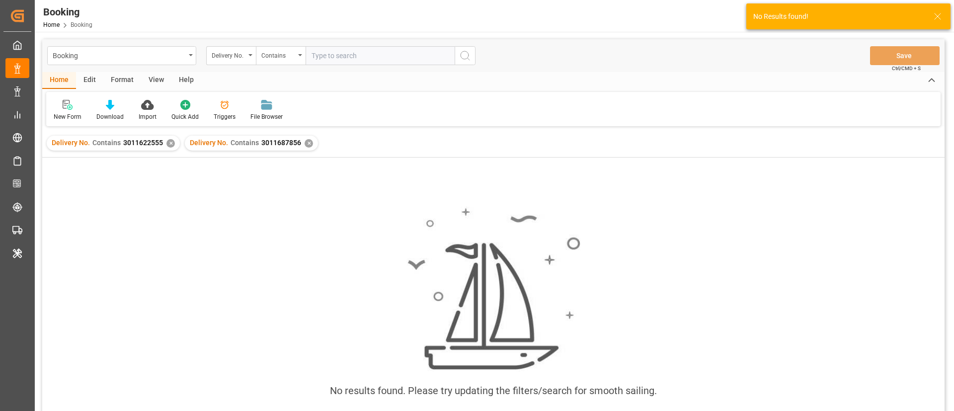
click at [168, 146] on div "✕" at bounding box center [170, 143] width 8 height 8
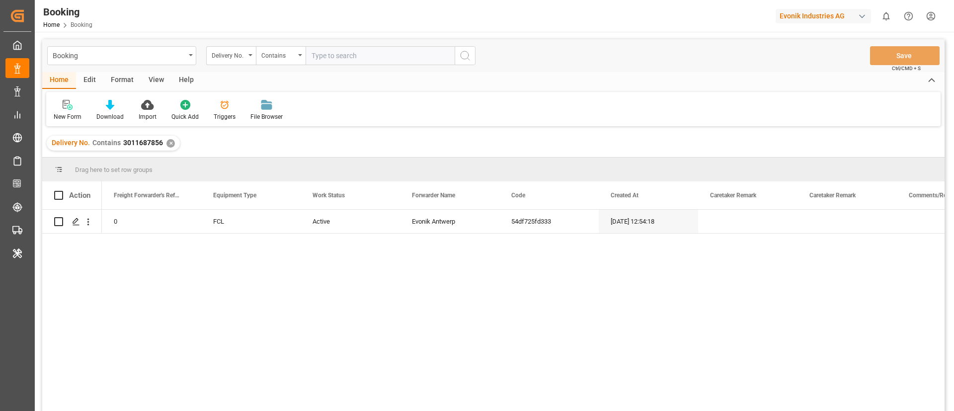
click at [384, 56] on input "text" at bounding box center [380, 55] width 149 height 19
paste input "3011631079"
type input "3011631079"
click at [462, 55] on icon "search button" at bounding box center [465, 56] width 12 height 12
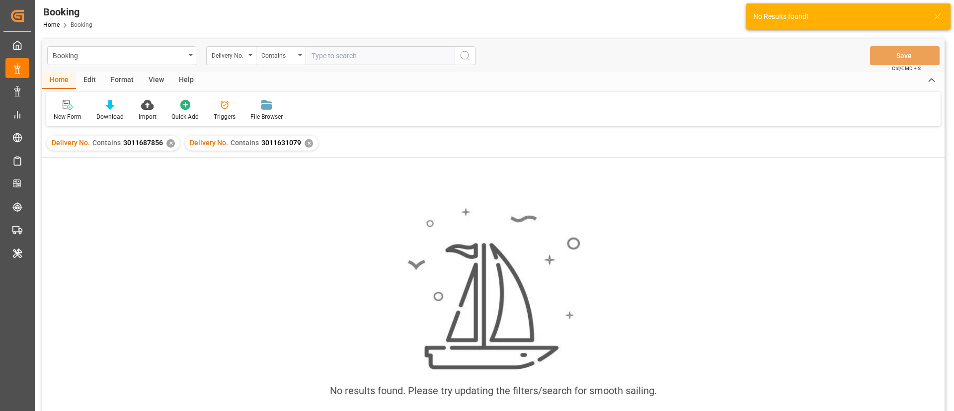
click at [168, 142] on div "✕" at bounding box center [170, 143] width 8 height 8
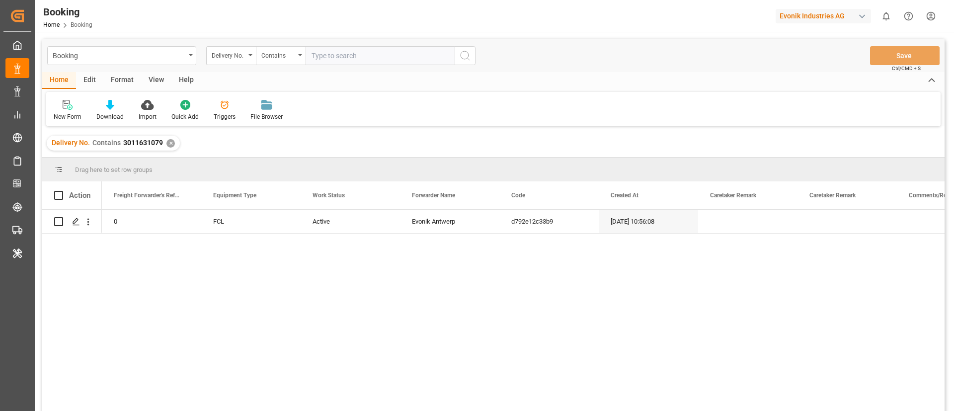
click at [355, 55] on input "text" at bounding box center [380, 55] width 149 height 19
paste input "3011631073"
type input "3011631073"
click at [469, 56] on icon "search button" at bounding box center [465, 56] width 12 height 12
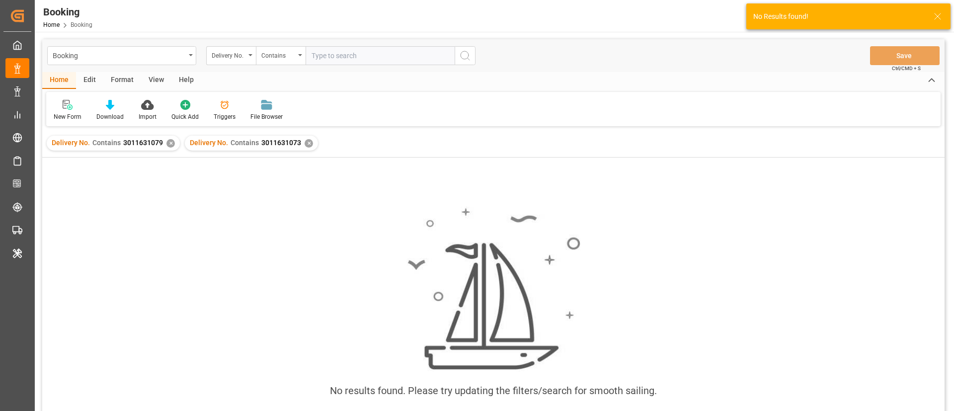
click at [171, 142] on div "✕" at bounding box center [170, 143] width 8 height 8
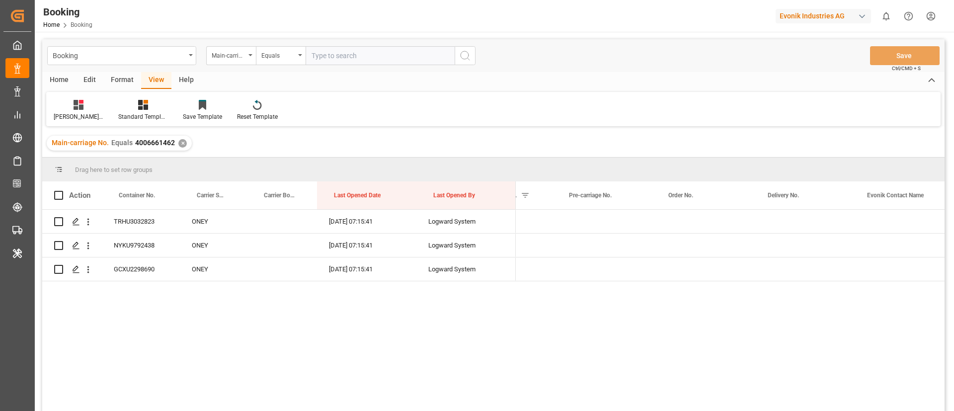
scroll to position [0, 1350]
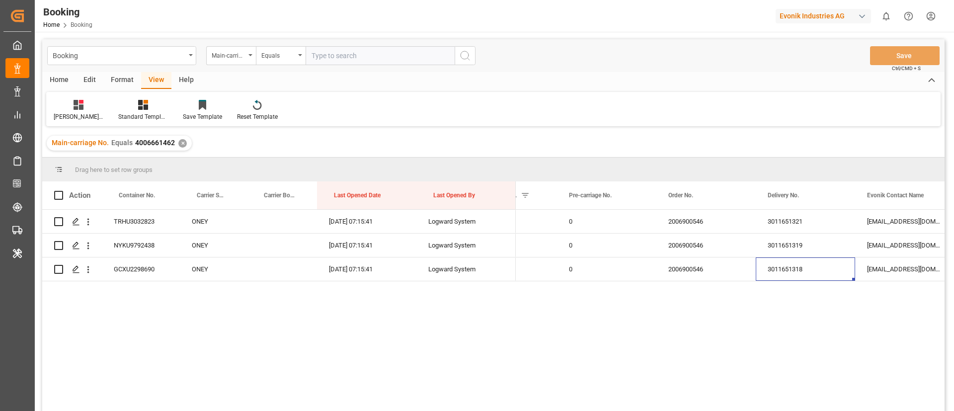
click at [391, 47] on input "text" at bounding box center [380, 55] width 149 height 19
click at [391, 50] on input "text" at bounding box center [380, 55] width 149 height 19
paste input "HAMF59564300"
click at [398, 49] on input "HAMF59564300" at bounding box center [380, 55] width 149 height 19
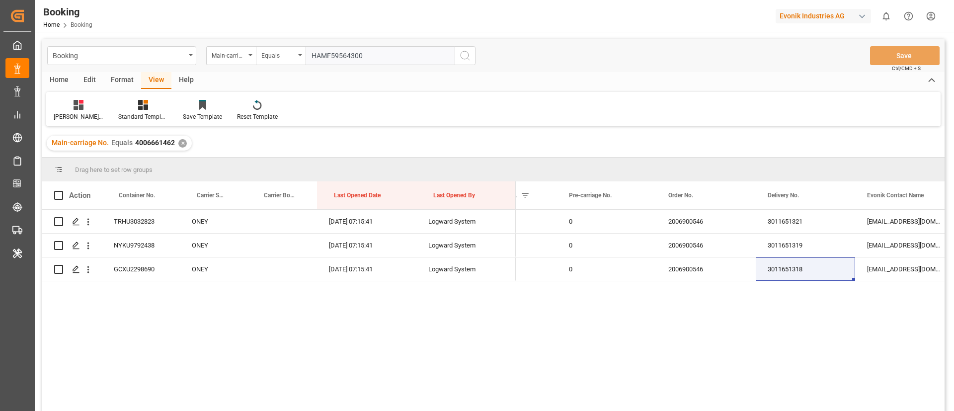
paste input "4006651703"
type input "4006651703"
click at [469, 55] on circle "search button" at bounding box center [465, 55] width 8 height 8
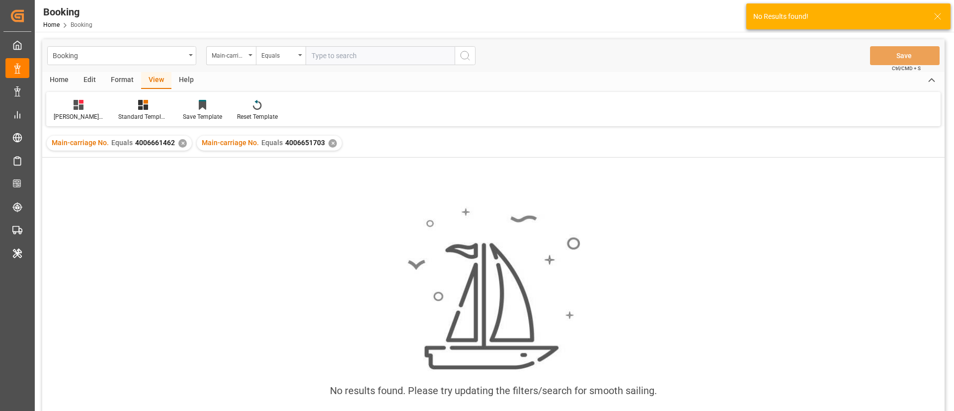
click at [182, 144] on div "✕" at bounding box center [182, 143] width 8 height 8
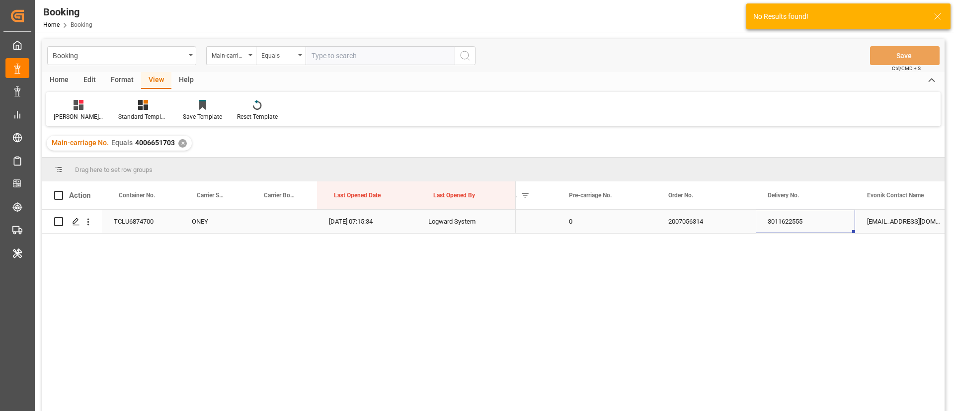
click at [783, 224] on div "3011622555" at bounding box center [805, 221] width 99 height 23
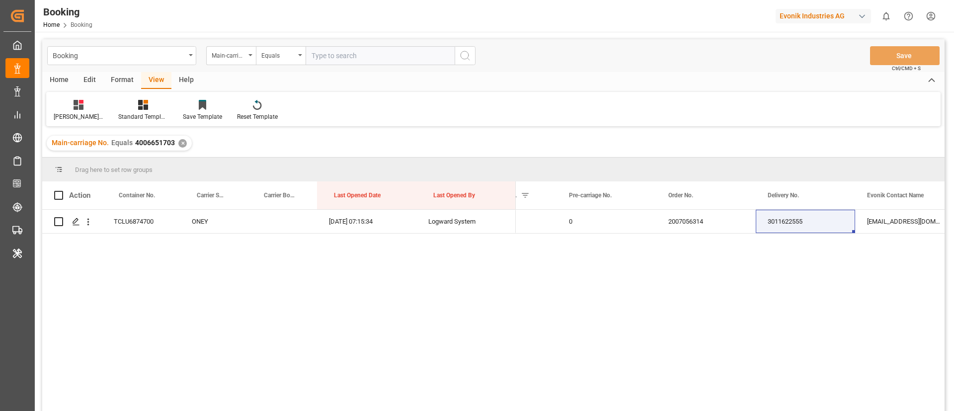
click at [389, 54] on input "text" at bounding box center [380, 55] width 149 height 19
paste input "4006675698"
type input "4006675698"
click at [467, 54] on icon "search button" at bounding box center [465, 56] width 12 height 12
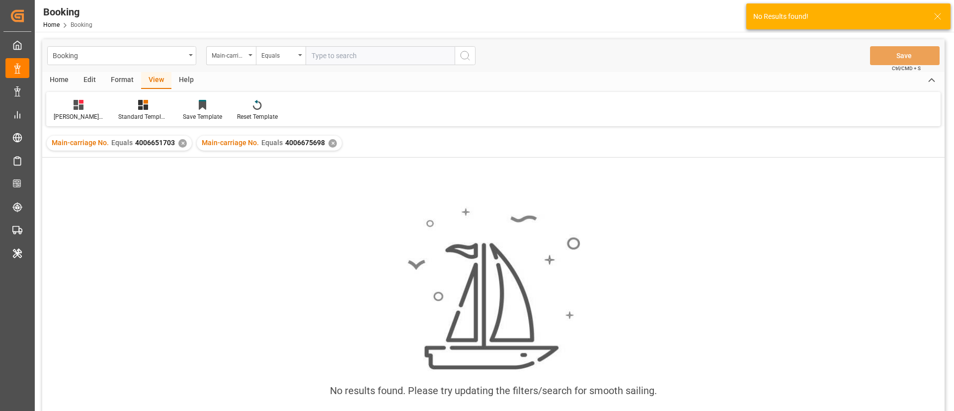
click at [180, 143] on div "✕" at bounding box center [182, 143] width 8 height 8
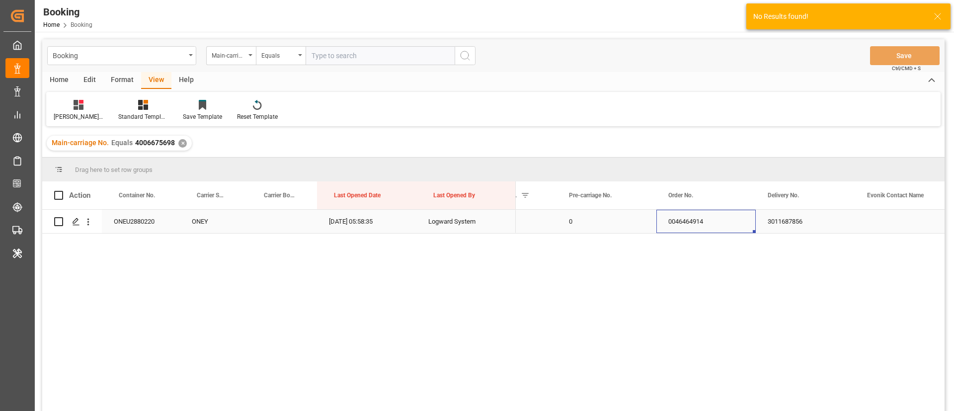
click at [682, 228] on div "0046464914" at bounding box center [705, 221] width 99 height 23
click at [781, 218] on div "3011687856" at bounding box center [805, 221] width 99 height 23
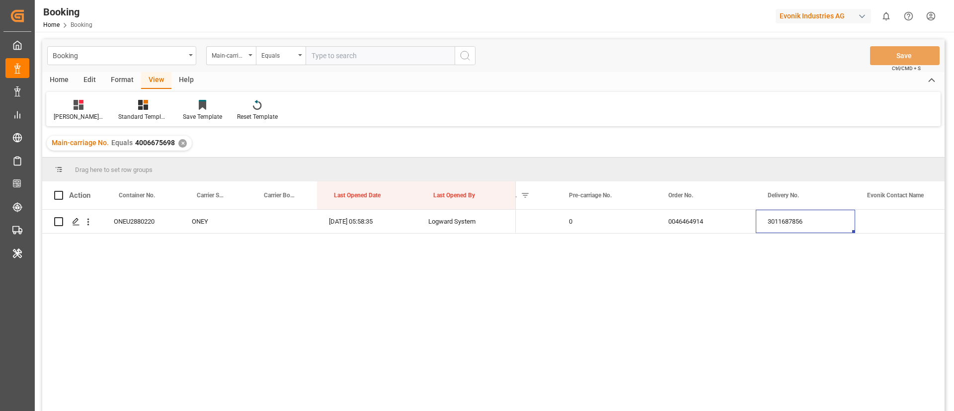
click at [395, 55] on input "text" at bounding box center [380, 55] width 149 height 19
paste input "4006654828"
type input "4006654828"
click at [467, 56] on icon "search button" at bounding box center [465, 56] width 12 height 12
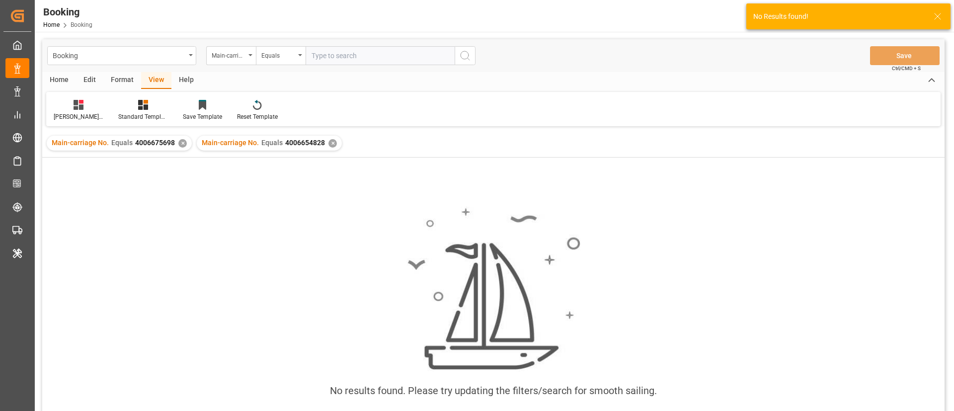
click at [180, 142] on div "✕" at bounding box center [182, 143] width 8 height 8
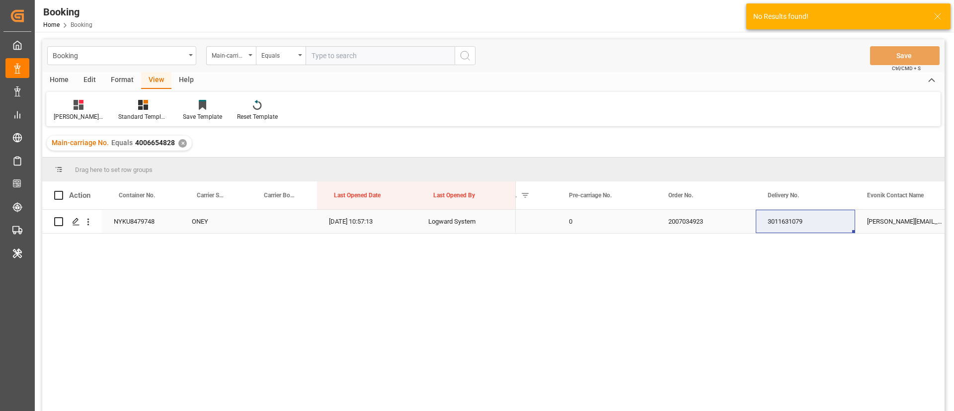
click at [672, 225] on div "2007034923" at bounding box center [705, 221] width 99 height 23
click at [771, 223] on div "3011631079" at bounding box center [805, 221] width 99 height 23
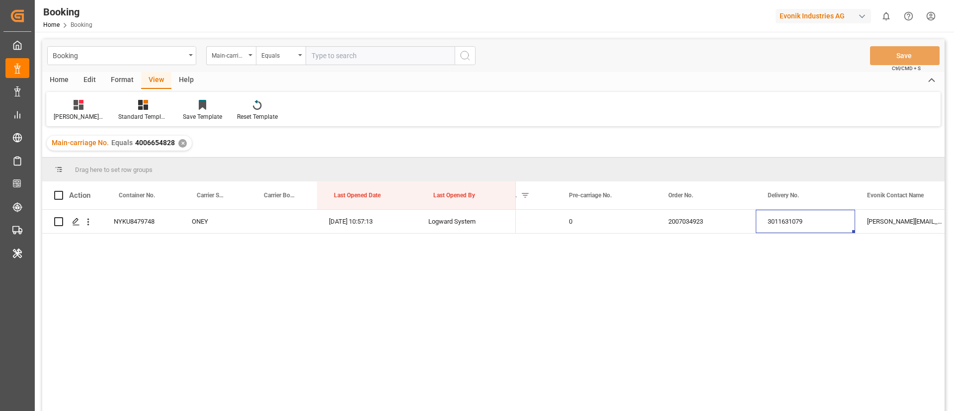
click at [352, 54] on input "text" at bounding box center [380, 55] width 149 height 19
paste input "4006654827"
type input "4006654827"
click at [465, 57] on icon "search button" at bounding box center [465, 56] width 12 height 12
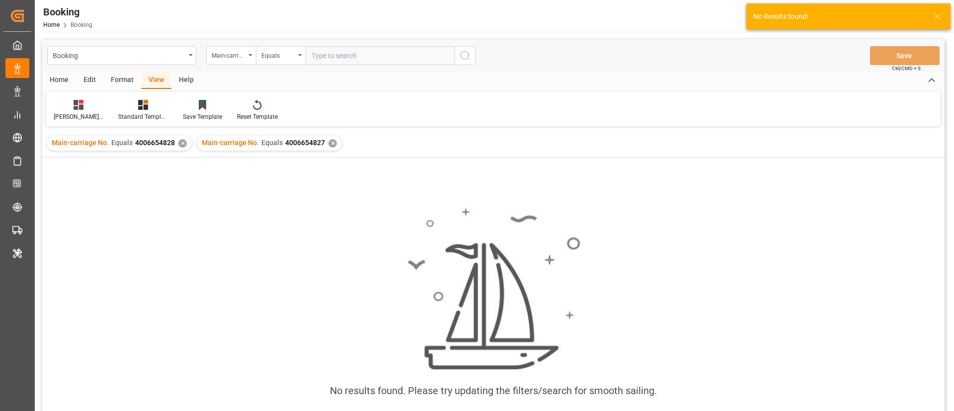
click at [181, 143] on div "✕" at bounding box center [182, 143] width 8 height 8
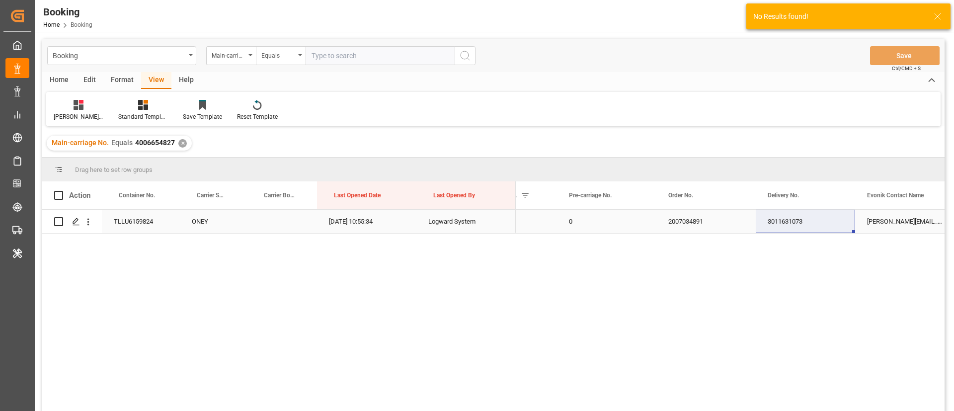
click at [687, 228] on div "2007034891" at bounding box center [705, 221] width 99 height 23
click at [768, 224] on div "3011631073" at bounding box center [805, 221] width 99 height 23
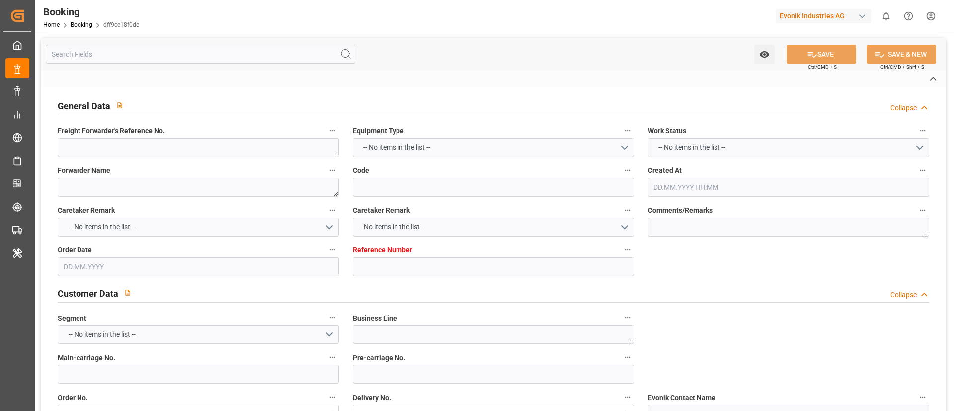
type textarea "8832 3746 7609"
type textarea "Evonik Antwerp"
type input "dff9ce18f0de"
type input "0"
type textarea "AT-AN"
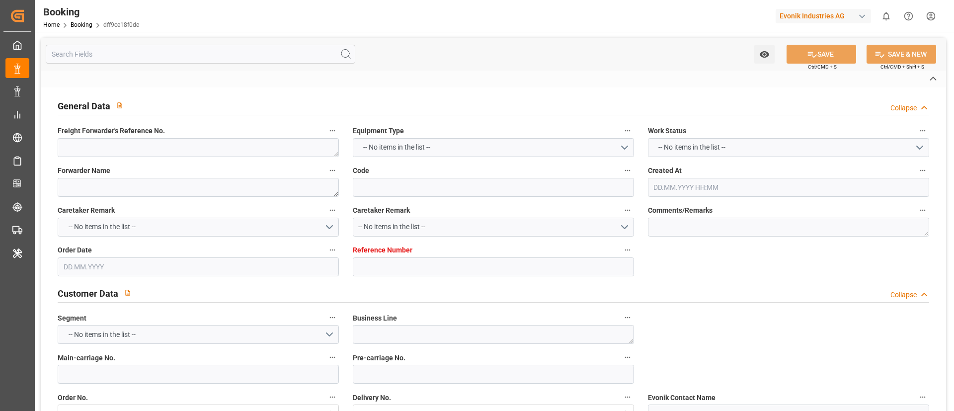
type input "4006651703"
type textarea "[EMAIL_ADDRESS][DOMAIN_NAME]"
type textarea "CFR"
type textarea "[GEOGRAPHIC_DATA]"
type textarea "Evonik Plant 7000278997"
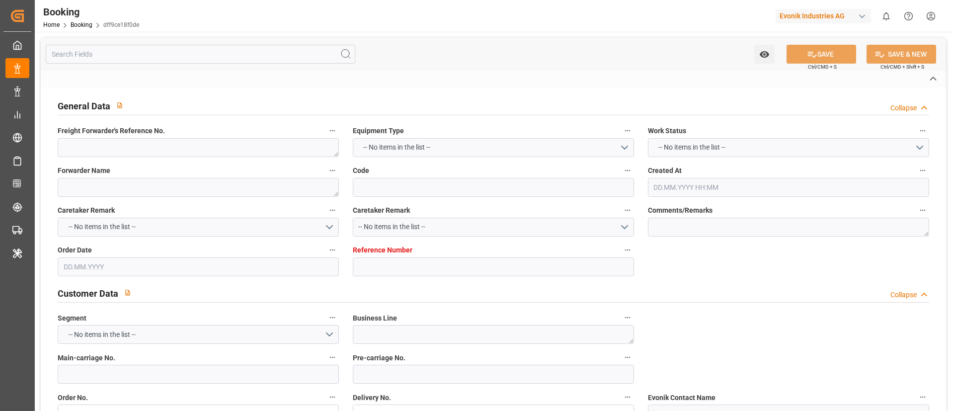
type textarea "[GEOGRAPHIC_DATA]"
type textarea "TCLU6874700"
type input "ONEY"
type input "[GEOGRAPHIC_DATA]"
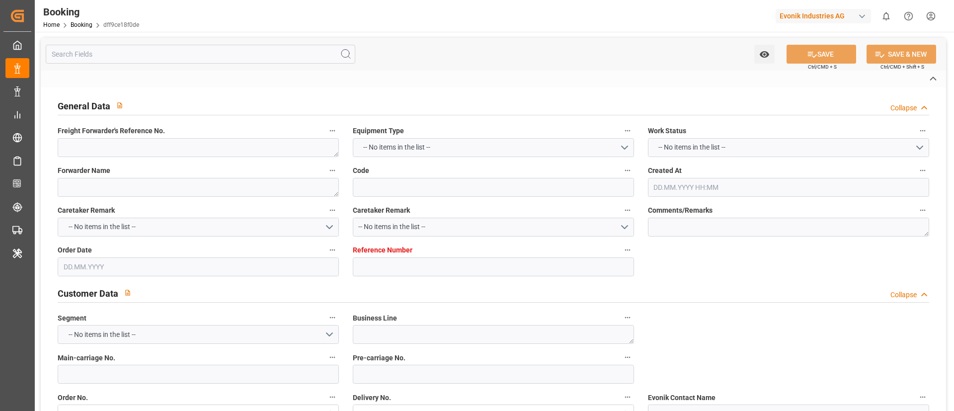
type textarea "INPUT_Evonik_Seeburger_LoadTenderOcean_1003039012_20250811091030252.xml"
type textarea "NWC/[GEOGRAPHIC_DATA] [GEOGRAPHIC_DATA] Continent / [GEOGRAPHIC_DATA]-AN"
type textarea "INPUT_Evonik_Seeburger_LoadTenderOcean_1002915961_20250702152902326.xml,INPUT_E…"
type textarea "1003039012"
type textarea "Logward System"
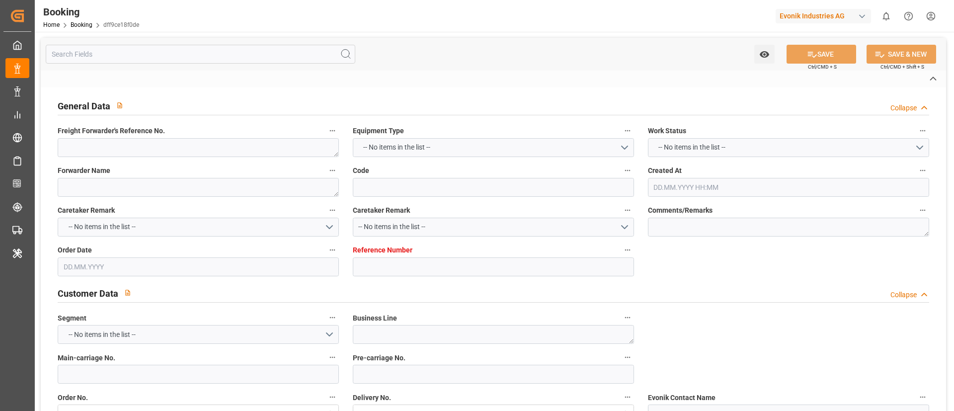
type textarea "PodCountry-businessDivision-businessLine-"
type textarea "EVONIK Load Tender XML"
type textarea "a011t00000LcJC5AAN"
type textarea "No"
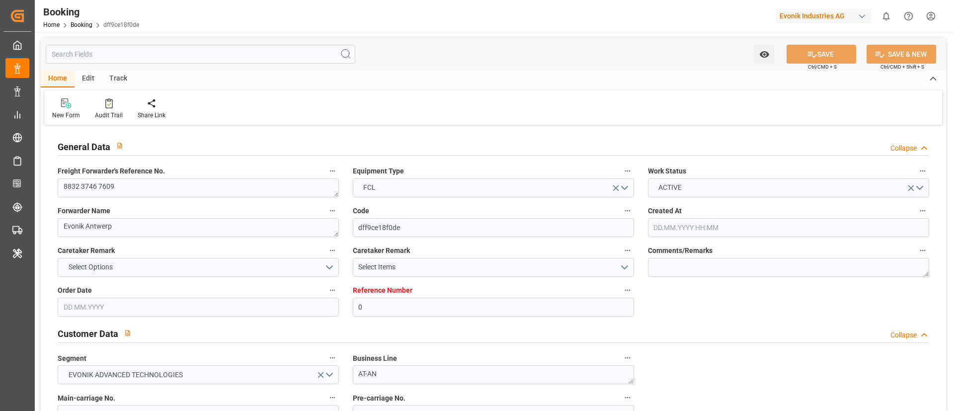
type input "0"
type input "ONE"
type input "Ocean Network Express"
type input "NLRTM"
type input "CIABJ"
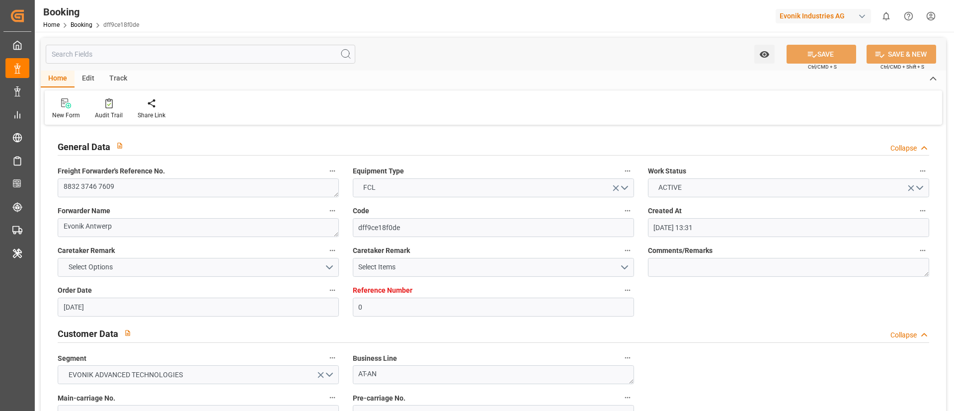
type input "[DATE] 13:31"
type input "[DATE]"
type input "[DATE] 07:15"
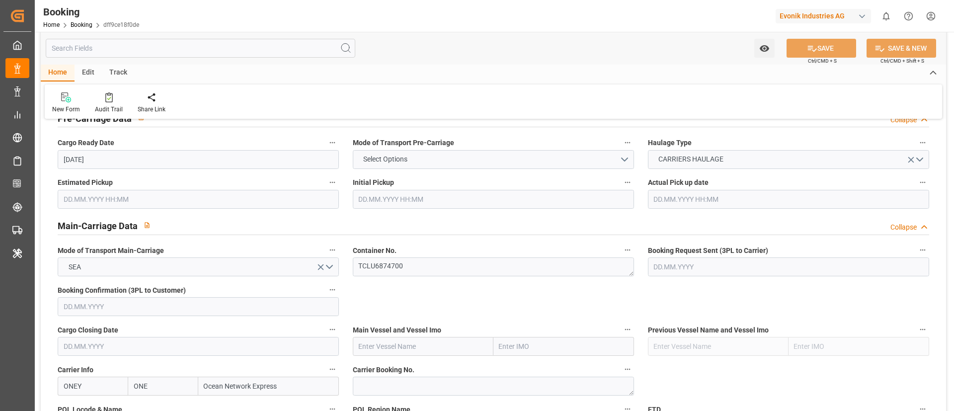
scroll to position [596, 0]
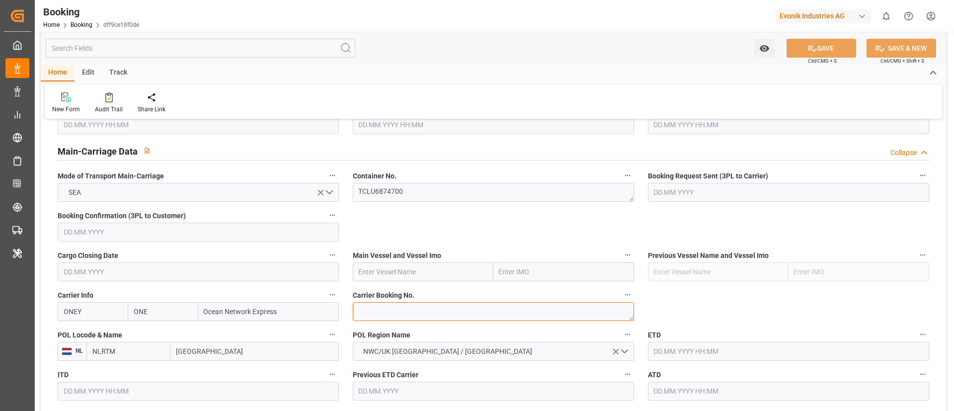
click at [404, 312] on textarea at bounding box center [493, 311] width 281 height 19
paste textarea "HAMF59564300"
type textarea "HAMF59564300"
click at [392, 271] on input "text" at bounding box center [423, 271] width 141 height 19
paste input "NAVIOS VERMILION"
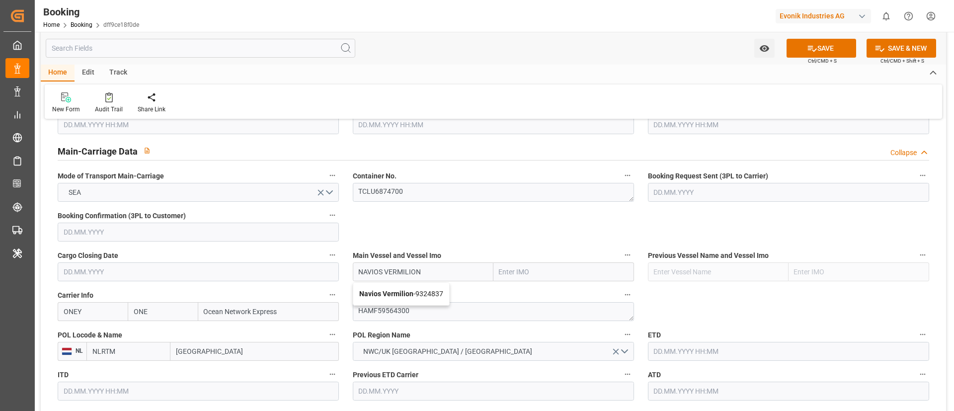
click at [394, 292] on b "Navios Vermilion" at bounding box center [386, 294] width 54 height 8
type input "Navios Vermilion"
type input "9324837"
click at [243, 355] on input "[GEOGRAPHIC_DATA]" at bounding box center [254, 351] width 168 height 19
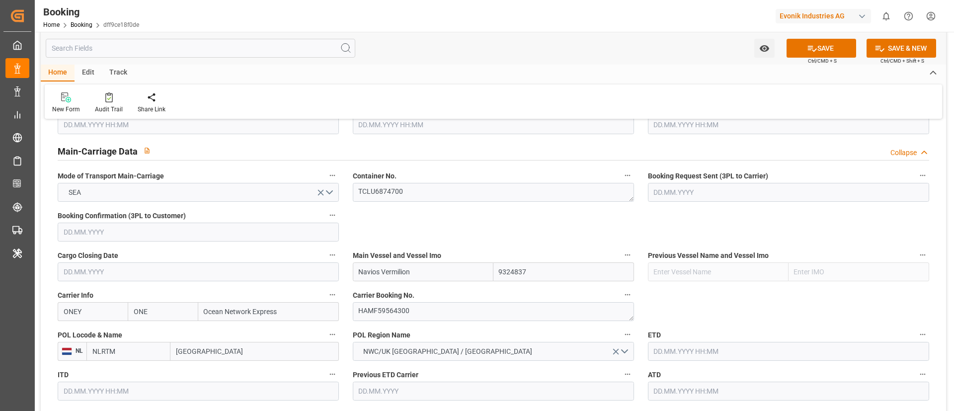
paste input "[GEOGRAPHIC_DATA]"
type input "[GEOGRAPHIC_DATA]"
click at [228, 372] on span "Antwerp - BEANR" at bounding box center [223, 373] width 92 height 8
type input "BEANR"
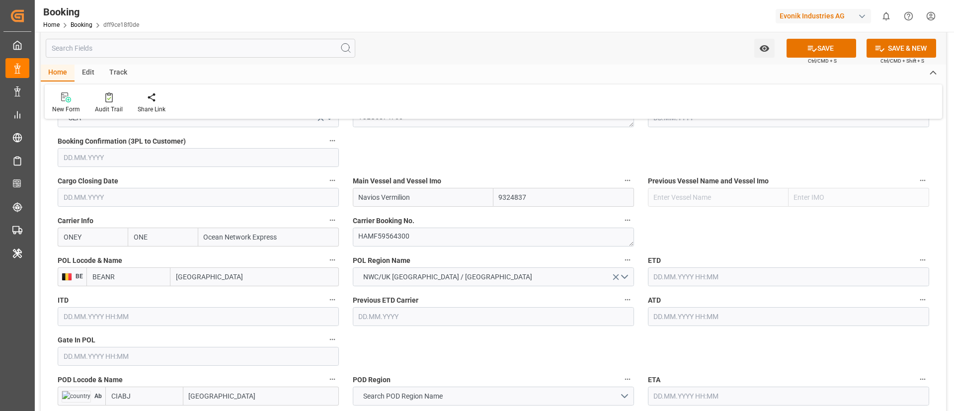
type input "[GEOGRAPHIC_DATA]"
click at [186, 358] on input "text" at bounding box center [198, 356] width 281 height 19
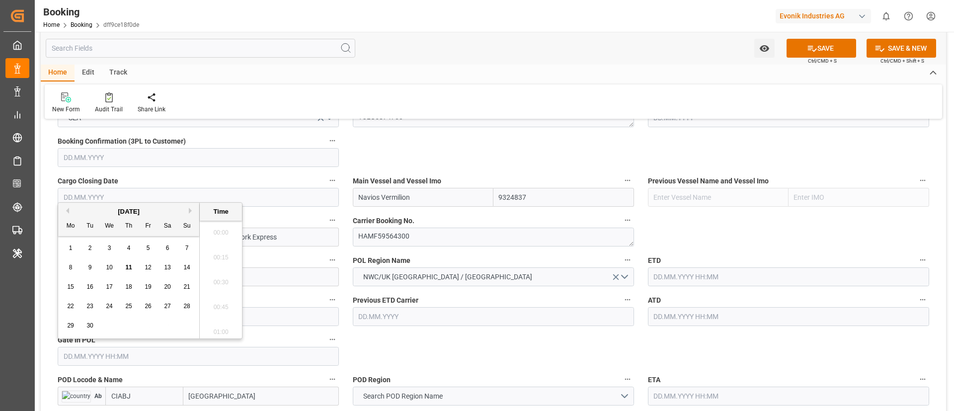
scroll to position [1668, 0]
click at [66, 211] on button "Previous Month" at bounding box center [66, 211] width 6 height 6
click at [89, 269] on span "5" at bounding box center [89, 267] width 3 height 7
type input "05.08.2025 00:00"
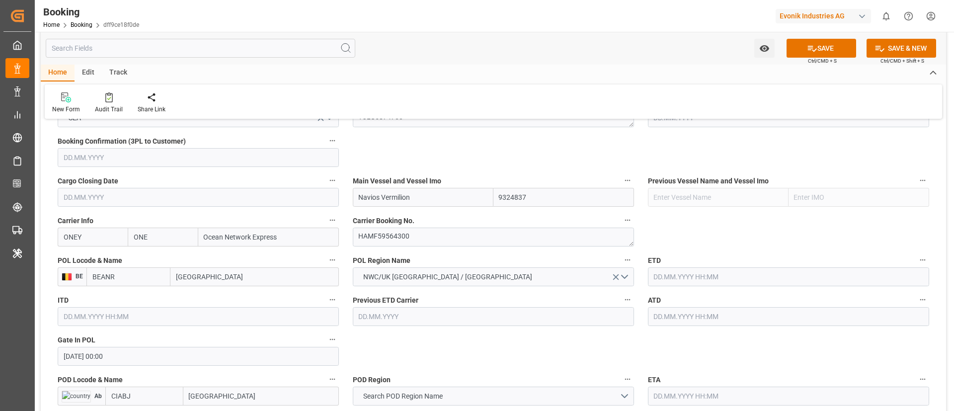
click at [721, 274] on input "text" at bounding box center [788, 276] width 281 height 19
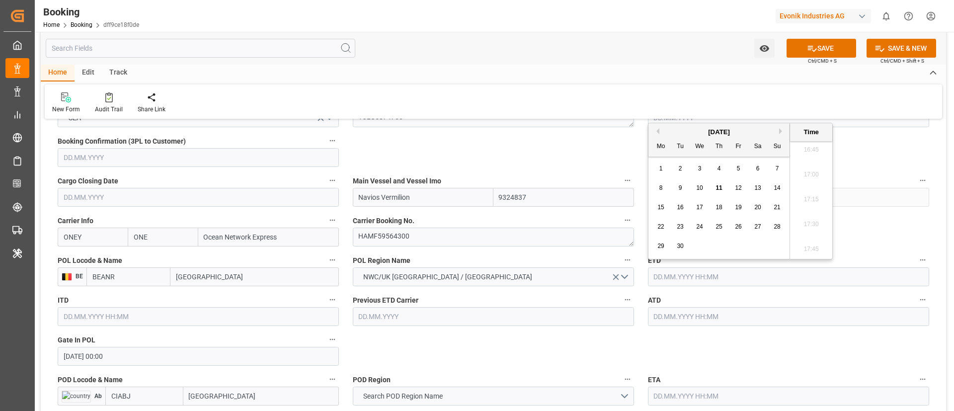
click at [659, 133] on div "[DATE]" at bounding box center [718, 132] width 141 height 10
click at [656, 131] on button "Previous Month" at bounding box center [656, 131] width 6 height 6
click at [781, 186] on div "10" at bounding box center [777, 188] width 12 height 12
type input "10.08.2025 00:00"
click at [738, 273] on input "10.08.2025 00:00" at bounding box center [788, 276] width 281 height 19
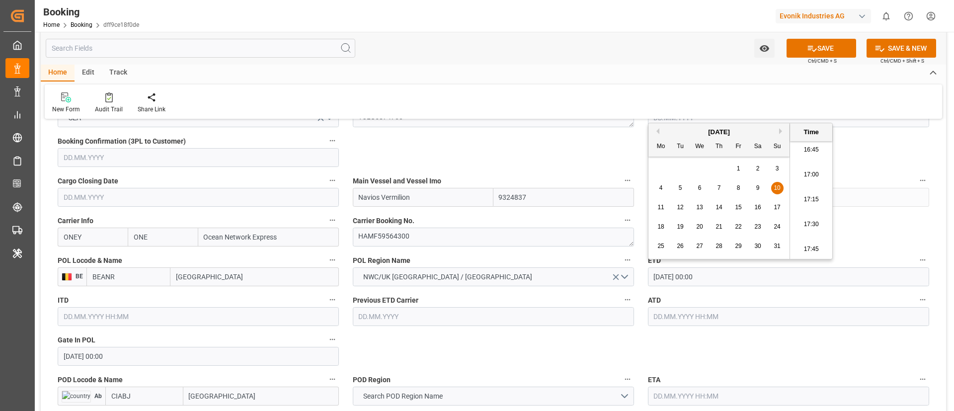
click at [738, 273] on input "10.08.2025 00:00" at bounding box center [788, 276] width 281 height 19
click at [716, 309] on input "text" at bounding box center [788, 316] width 281 height 19
paste input "10.08.2025 00:00"
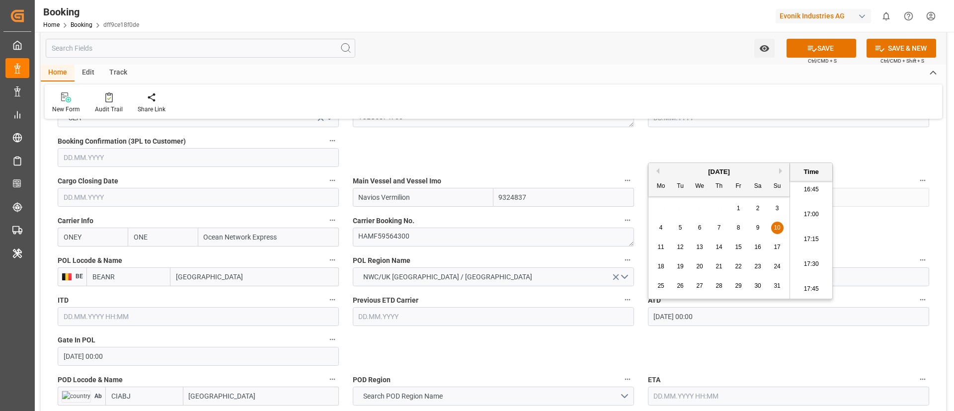
type input "10.08.2025 00:00"
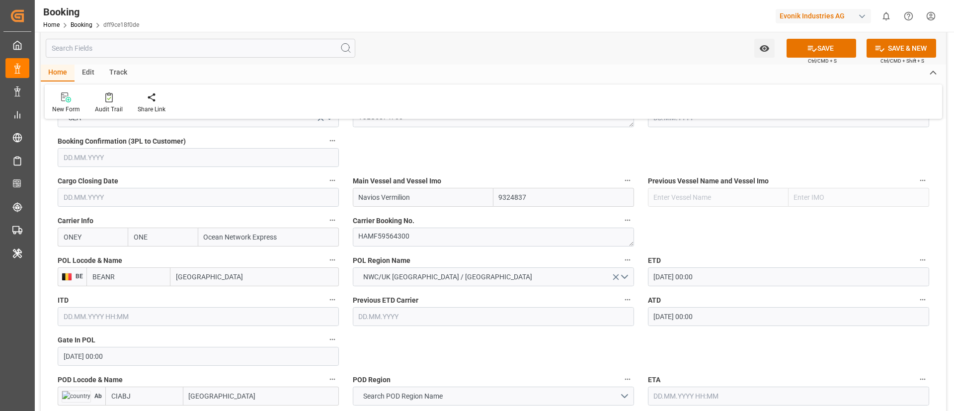
scroll to position [745, 0]
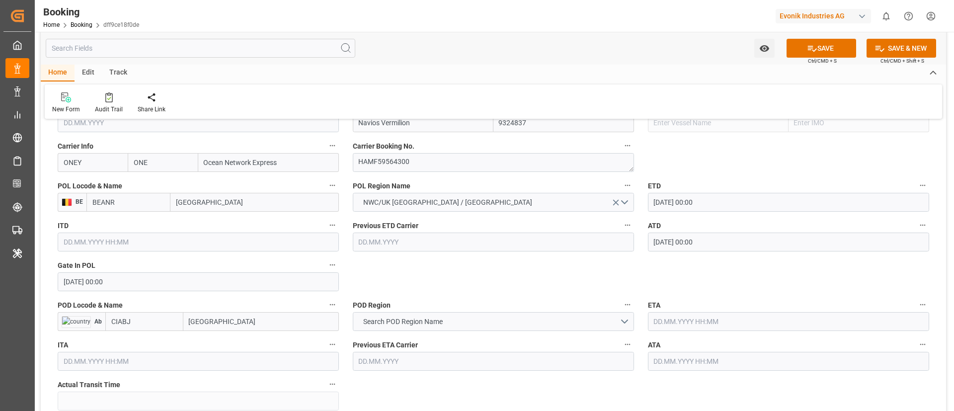
click at [250, 324] on input "Abidjan" at bounding box center [261, 321] width 156 height 19
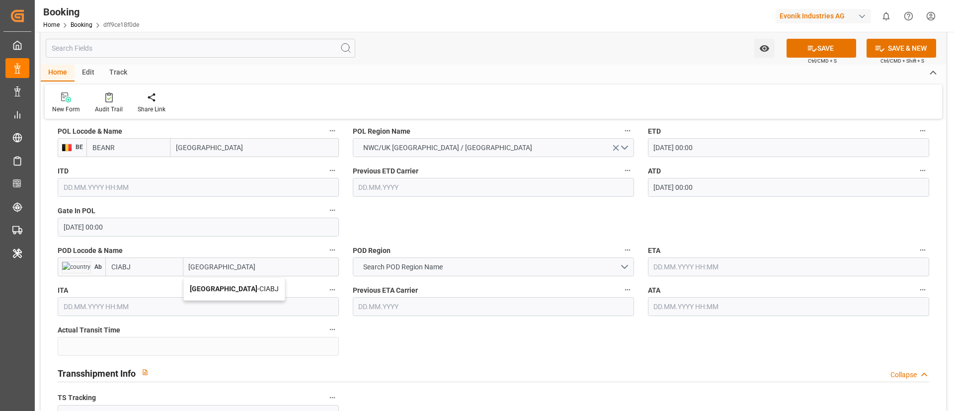
scroll to position [820, 0]
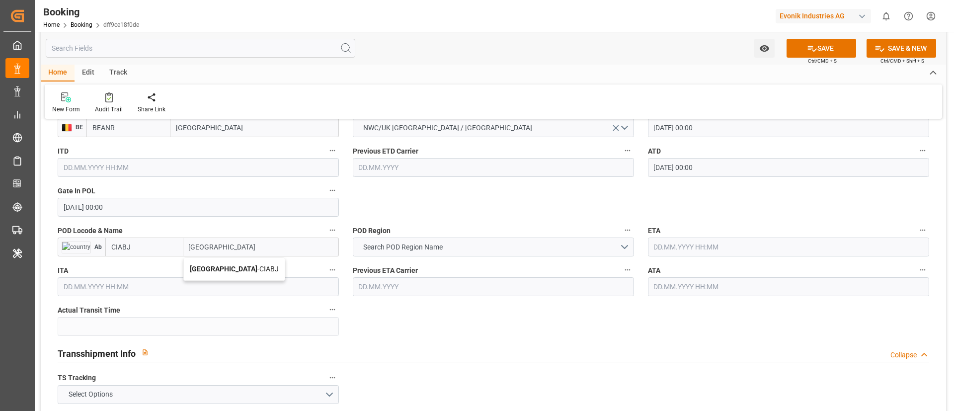
click at [229, 270] on span "Abidjan - CIABJ" at bounding box center [234, 269] width 89 height 8
type input "Abidjan"
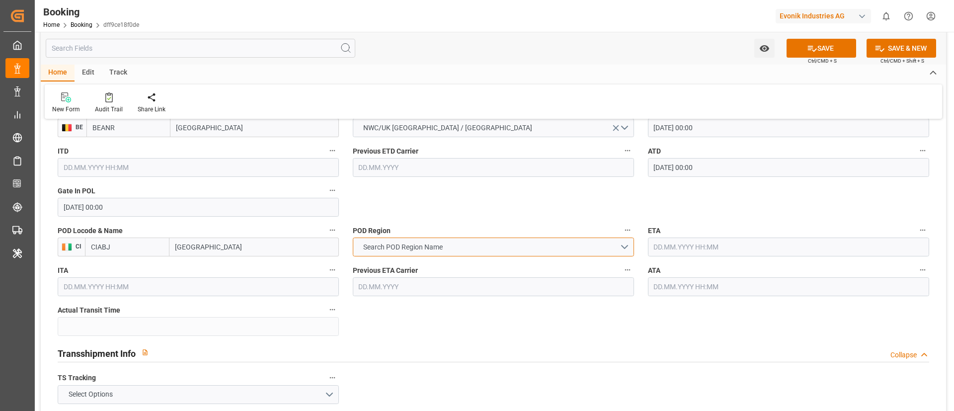
click at [416, 246] on span "Search POD Region Name" at bounding box center [402, 247] width 89 height 10
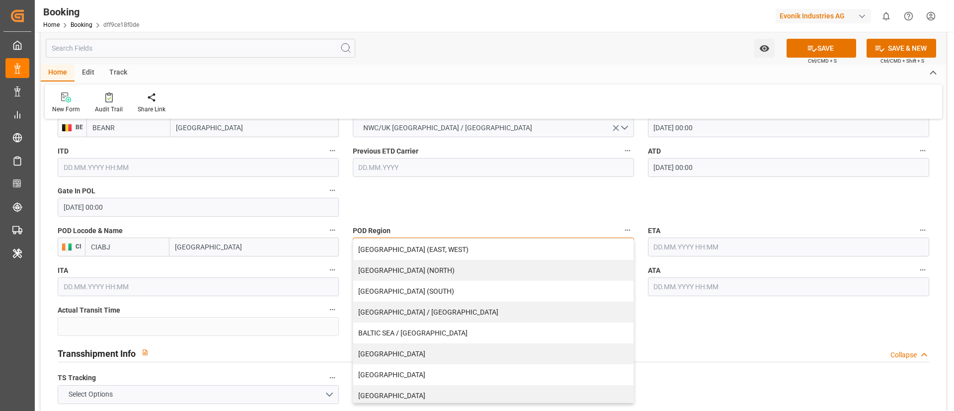
click at [416, 246] on div "[GEOGRAPHIC_DATA] (EAST, WEST)" at bounding box center [493, 249] width 280 height 21
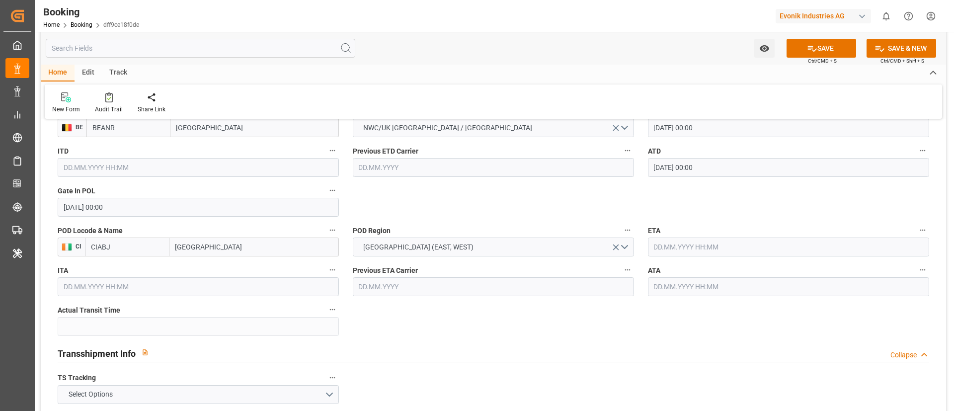
click at [685, 247] on input "text" at bounding box center [788, 246] width 281 height 19
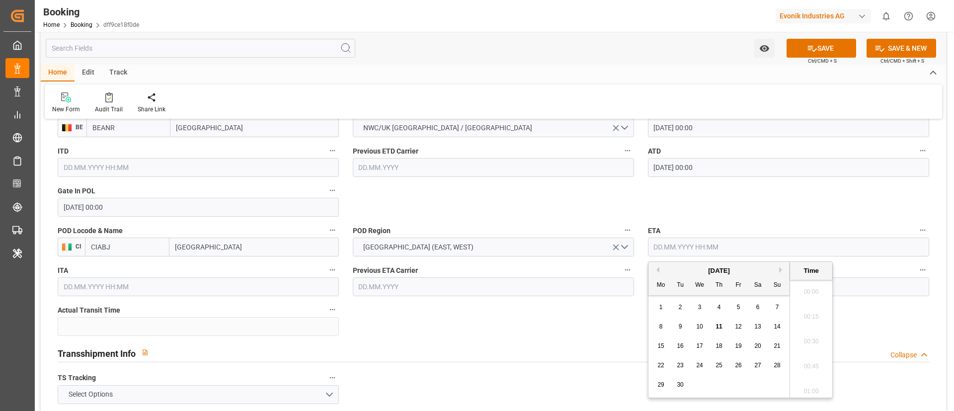
scroll to position [1668, 0]
click at [662, 367] on span "22" at bounding box center [660, 365] width 6 height 7
type input "22.09.2025 00:00"
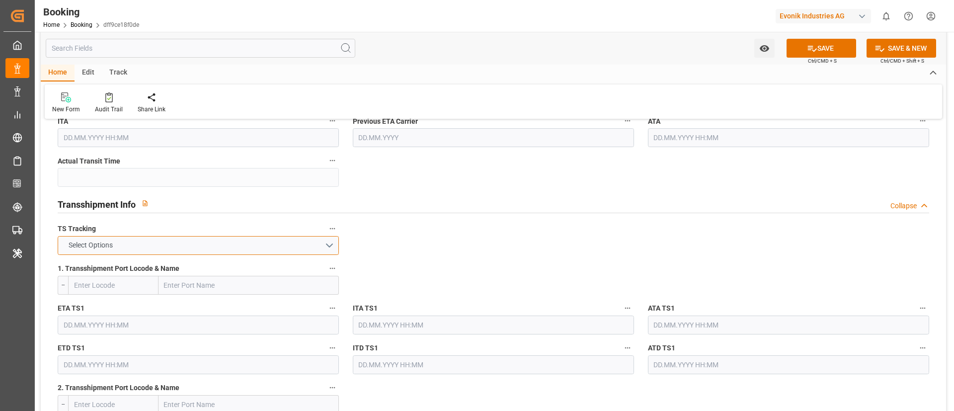
click at [281, 246] on button "Select Options" at bounding box center [198, 245] width 281 height 19
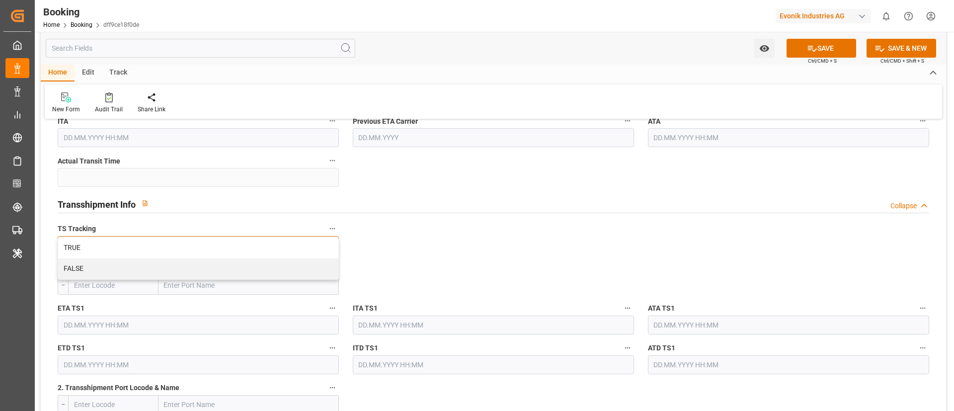
click at [281, 246] on div "TRUE" at bounding box center [198, 247] width 280 height 21
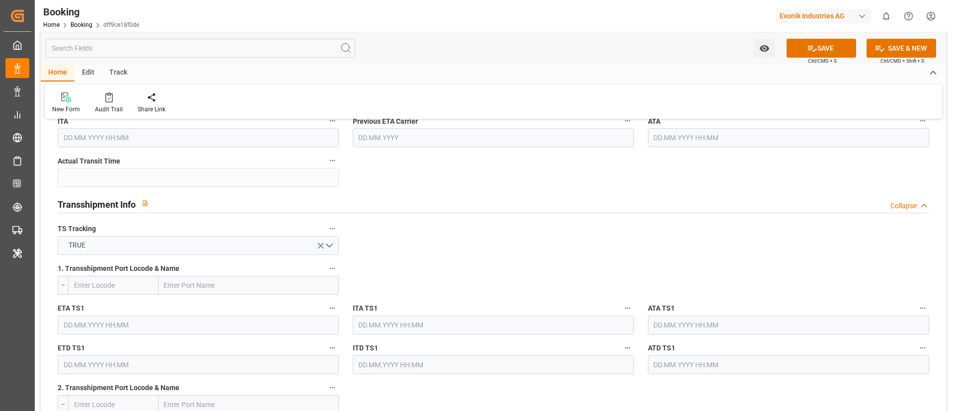
click at [197, 283] on input "text" at bounding box center [248, 285] width 180 height 19
paste input "ALGECIRAS"
type input "ALGECIRAS"
click at [196, 310] on span "Algeciras - ESALG" at bounding box center [191, 307] width 53 height 8
type input "ESALG"
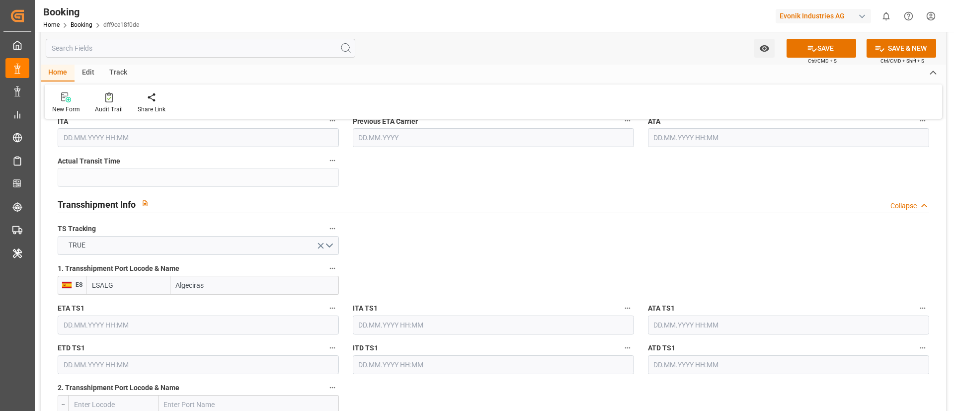
type input "Algeciras"
click at [118, 326] on input "text" at bounding box center [198, 324] width 281 height 19
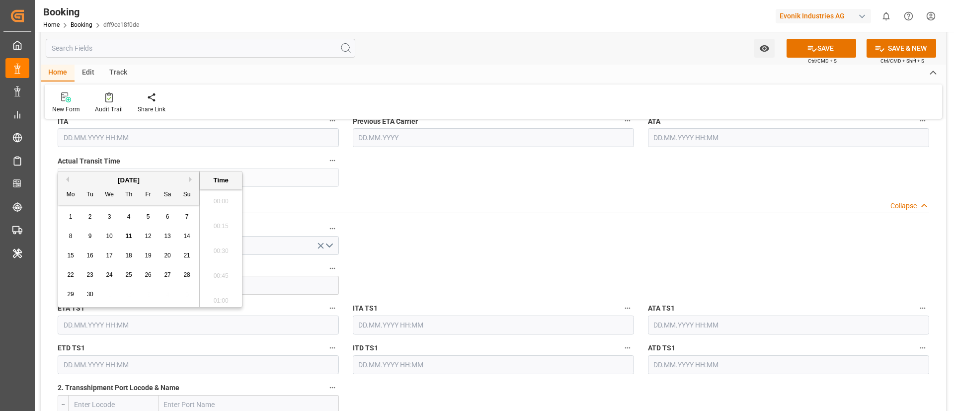
scroll to position [1668, 0]
click at [67, 177] on button "Previous Month" at bounding box center [66, 179] width 6 height 6
click at [186, 255] on span "17" at bounding box center [186, 255] width 6 height 7
type input "17.08.2025 00:00"
click at [178, 323] on input "17.08.2025 00:00" at bounding box center [198, 324] width 281 height 19
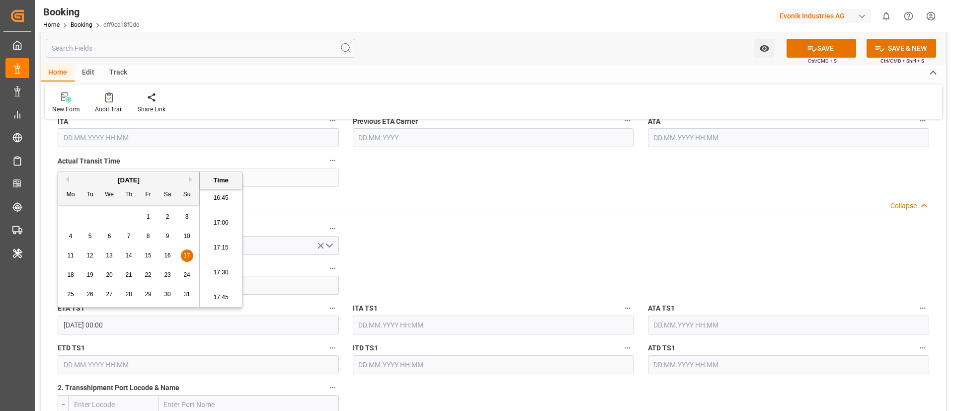
click at [178, 323] on input "17.08.2025 00:00" at bounding box center [198, 324] width 281 height 19
click at [728, 320] on input "text" at bounding box center [788, 324] width 281 height 19
paste input "17.08.2025 00:00"
type input "17.08.2025 00:00"
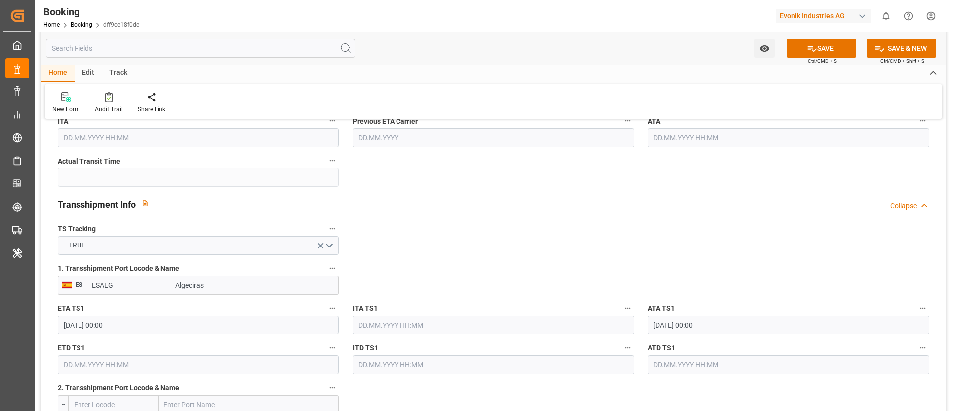
click at [199, 361] on input "text" at bounding box center [198, 364] width 281 height 19
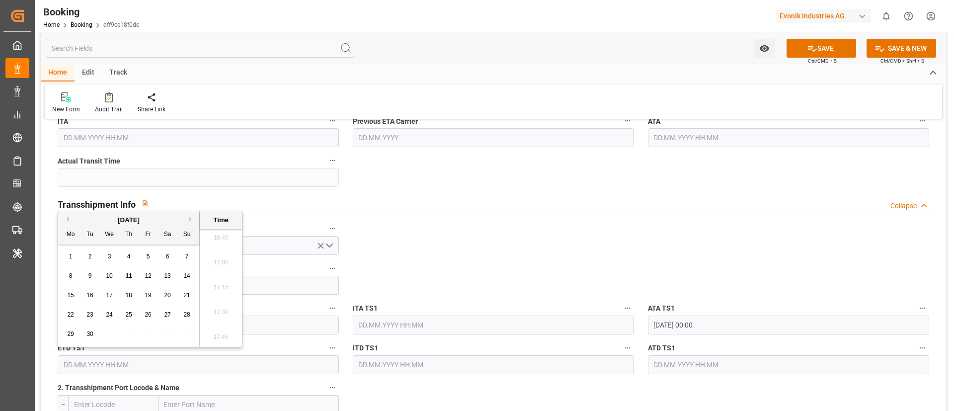
click at [66, 217] on button "Previous Month" at bounding box center [66, 219] width 6 height 6
click at [72, 332] on span "25" at bounding box center [70, 333] width 6 height 7
type input "25.08.2025 00:00"
click at [131, 364] on input "25.08.2025 00:00" at bounding box center [198, 364] width 281 height 19
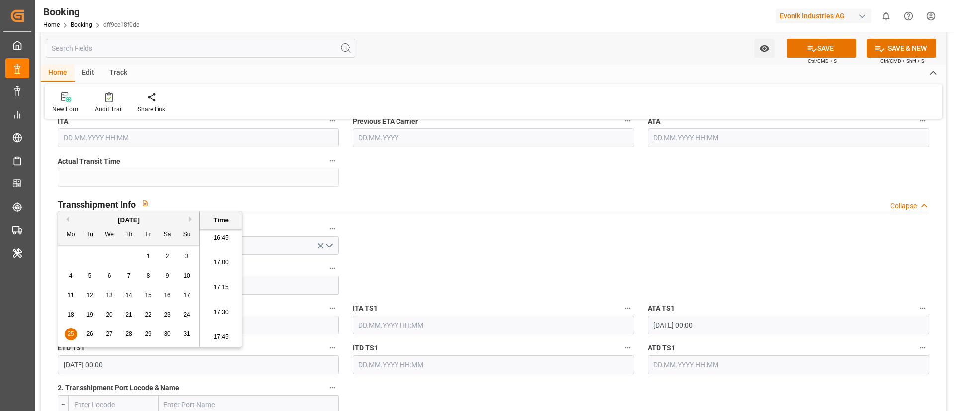
click at [131, 364] on input "25.08.2025 00:00" at bounding box center [198, 364] width 281 height 19
click at [717, 369] on input "text" at bounding box center [788, 364] width 281 height 19
paste input "25.08.2025 00:00"
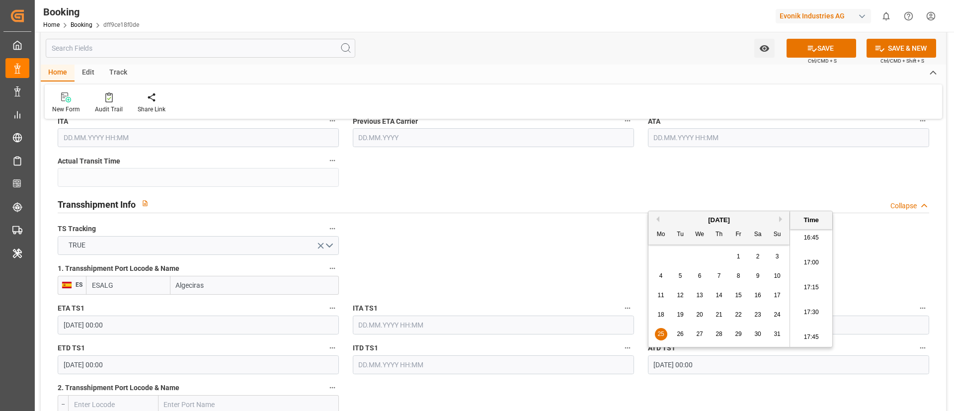
type input "25.08.2025 00:00"
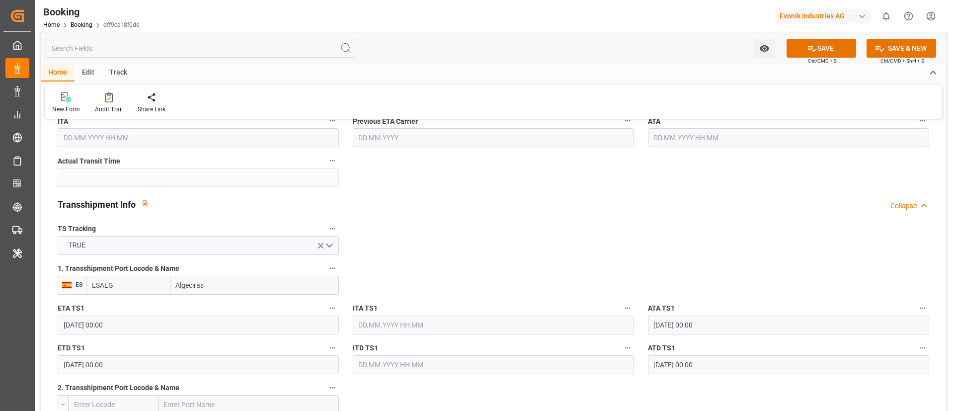
scroll to position [1118, 0]
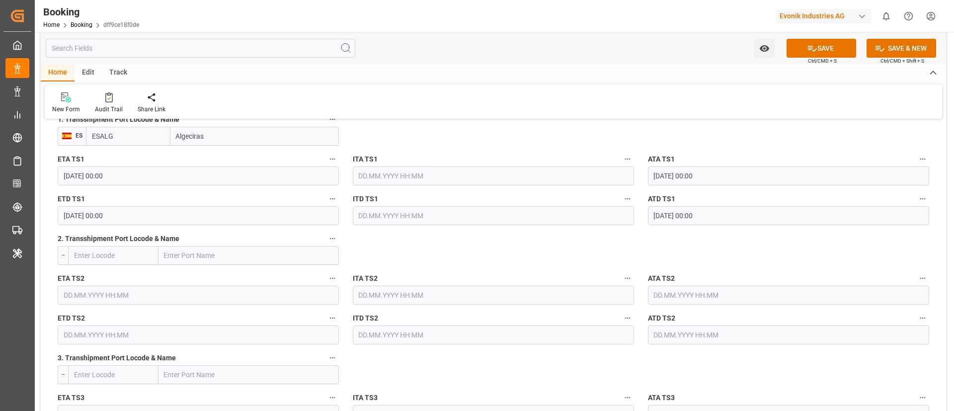
click at [212, 253] on input "text" at bounding box center [248, 255] width 180 height 19
paste input "TANGIER"
click at [201, 281] on span "Tangier - MATNG" at bounding box center [190, 277] width 50 height 8
type input "Tangier"
type input "MATNG"
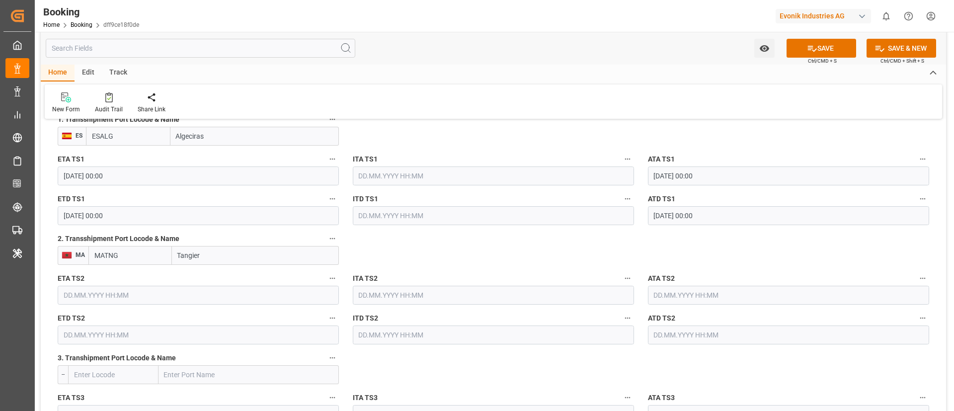
click at [166, 219] on input "25.08.2025 00:00" at bounding box center [198, 215] width 281 height 19
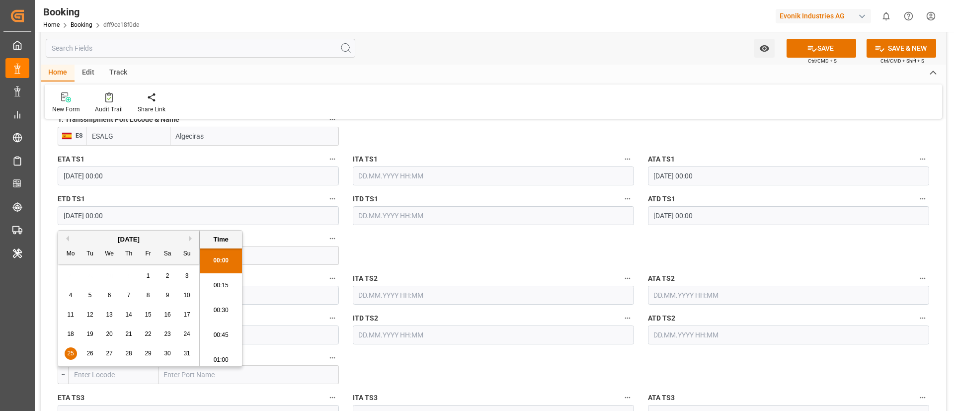
click at [278, 295] on input "text" at bounding box center [198, 295] width 281 height 19
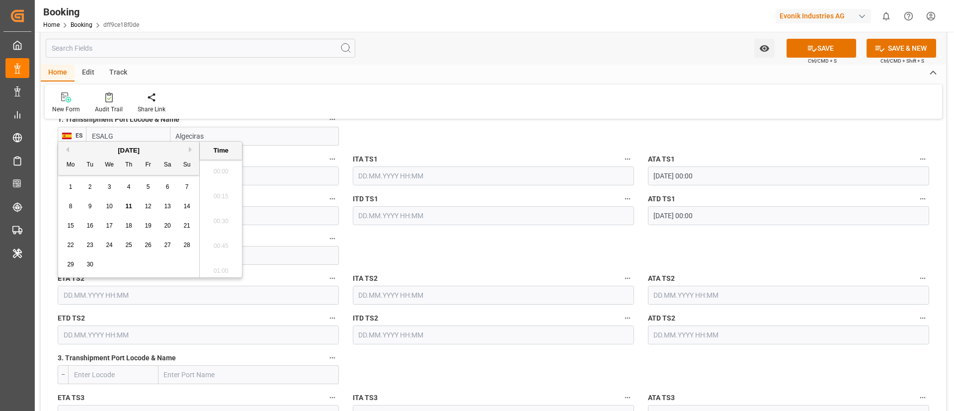
scroll to position [1668, 0]
paste input "25.08.2025 00:00"
type input "25.08.2025 00:00"
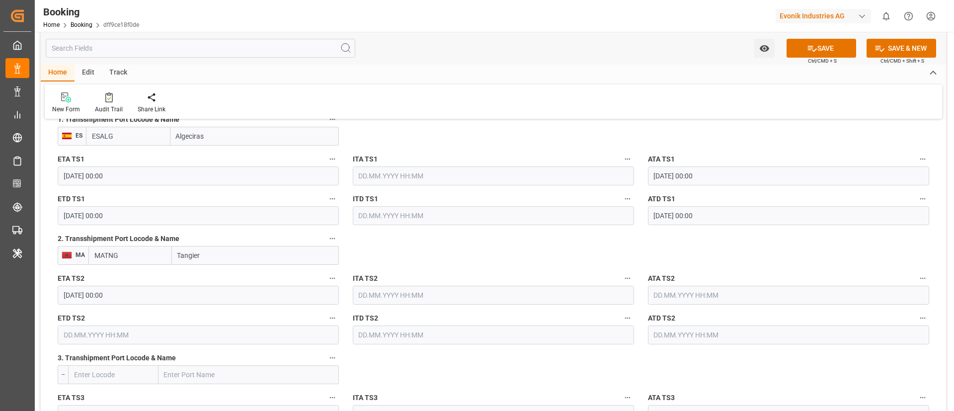
click at [711, 287] on input "text" at bounding box center [788, 295] width 281 height 19
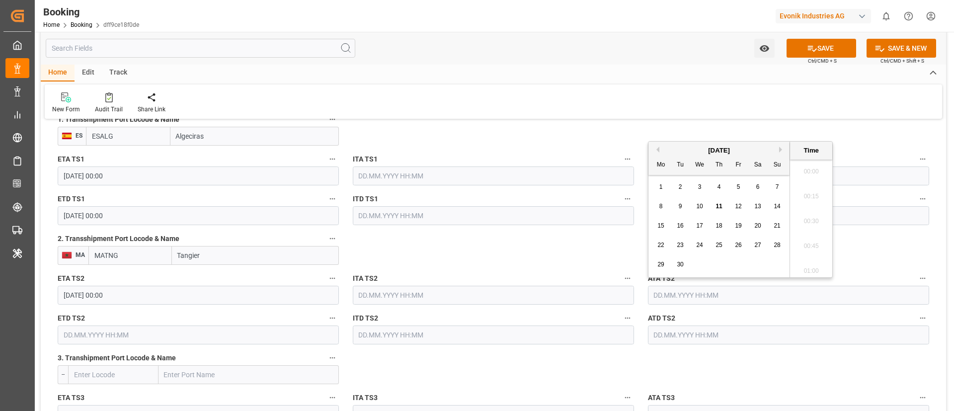
paste input "25.08.2025 00:00"
type input "25.08.2025 00:00"
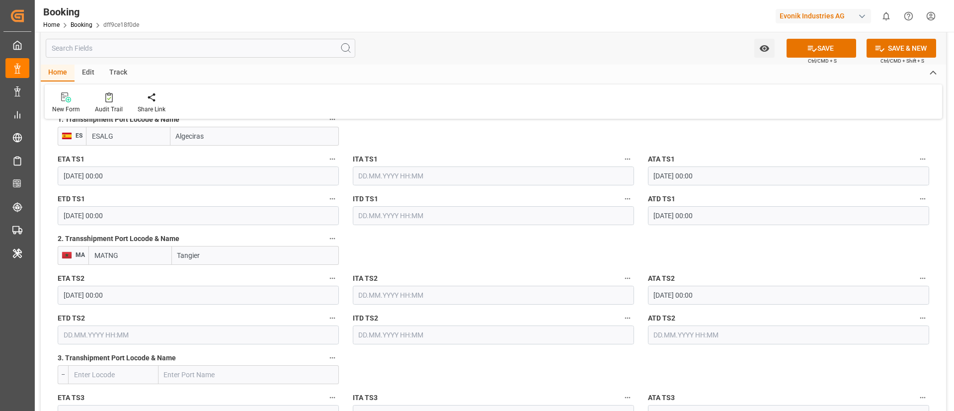
click at [118, 331] on input "text" at bounding box center [198, 334] width 281 height 19
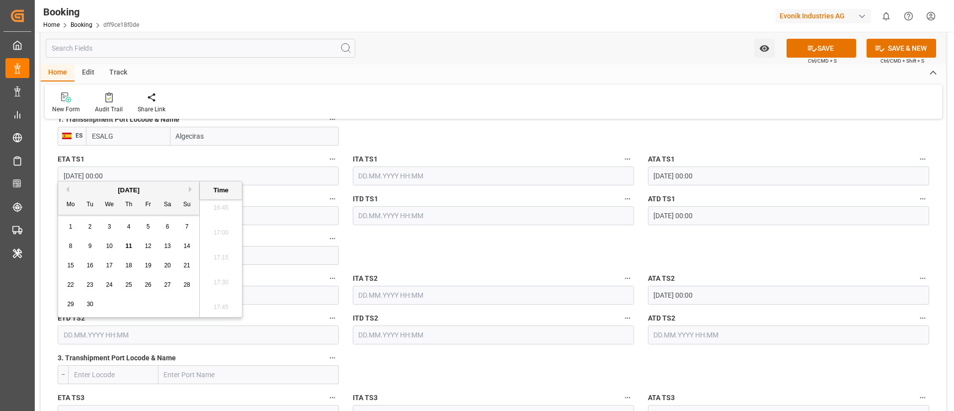
click at [75, 246] on div "8" at bounding box center [71, 246] width 12 height 12
type input "08.09.2025 00:00"
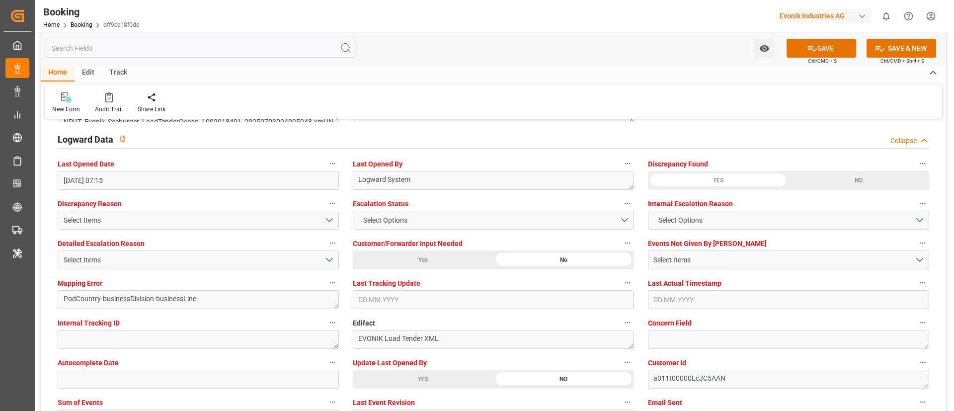
scroll to position [1863, 0]
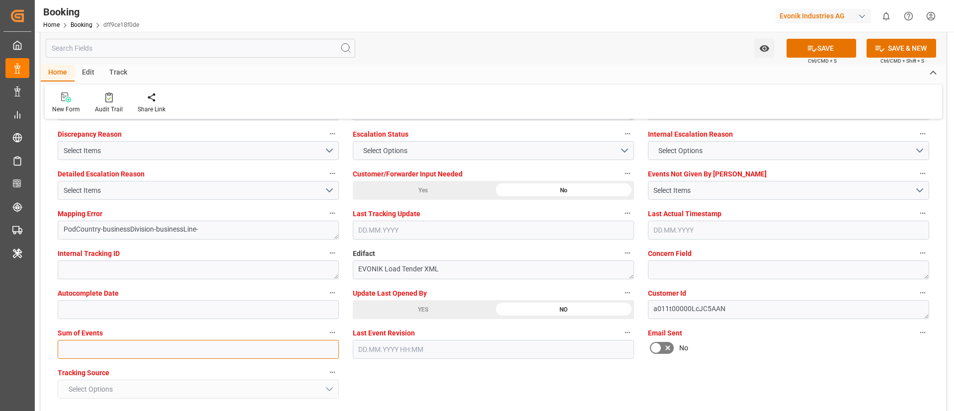
click at [235, 346] on input "text" at bounding box center [198, 349] width 281 height 19
type input "0"
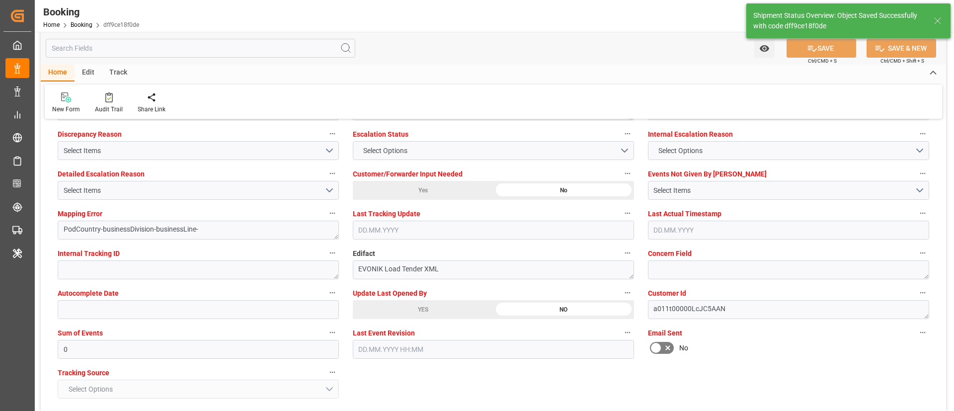
type textarea "Vismitha Mahadev"
type textarea "businessDivision-businessLine-"
type textarea "Yes"
type input "10.08.2025 00:00"
type input "22.09.2025 00:00"
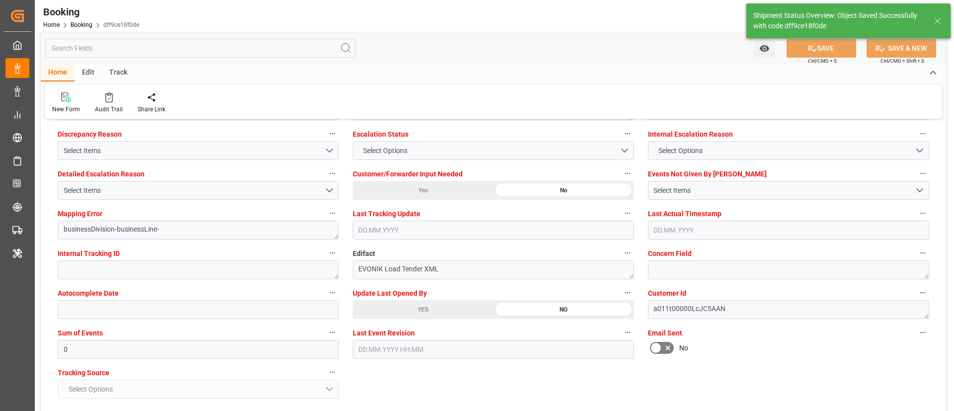
type input "17.08.2025 00:00"
type input "25.08.2025 00:00"
type input "08.09.2025 00:00"
type input "11.09.2025 11:56"
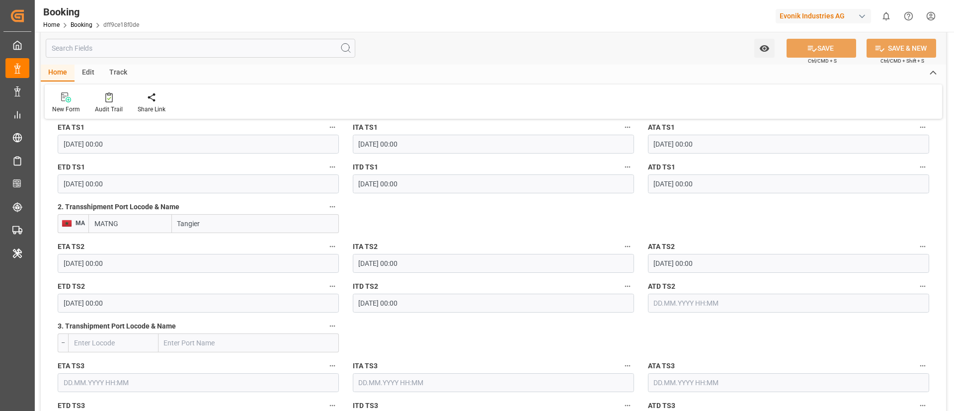
scroll to position [1118, 0]
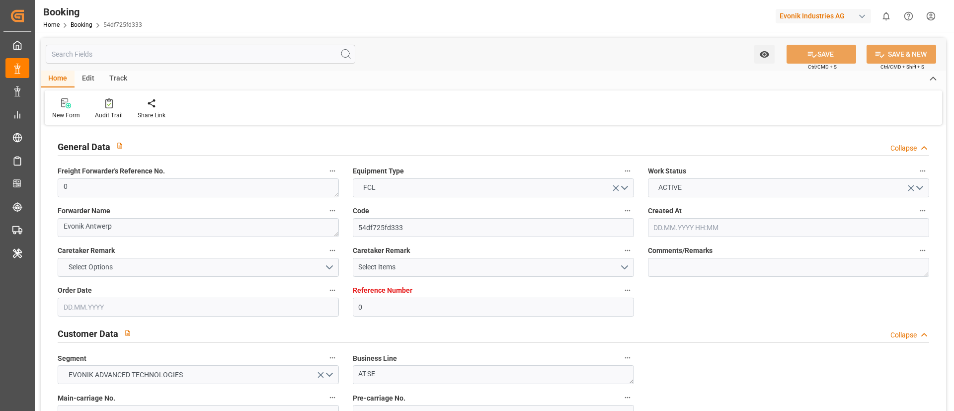
type input "0"
type input "ONE"
type input "Ocean Network Express"
type input "NLRTM"
type input "ZADUR"
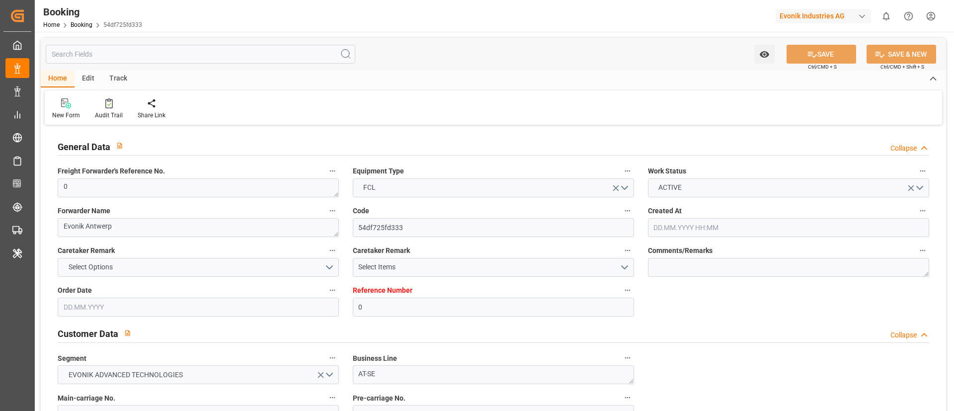
type input "[DATE] 12:54"
type input "[DATE]"
type input "[DATE] 05:58"
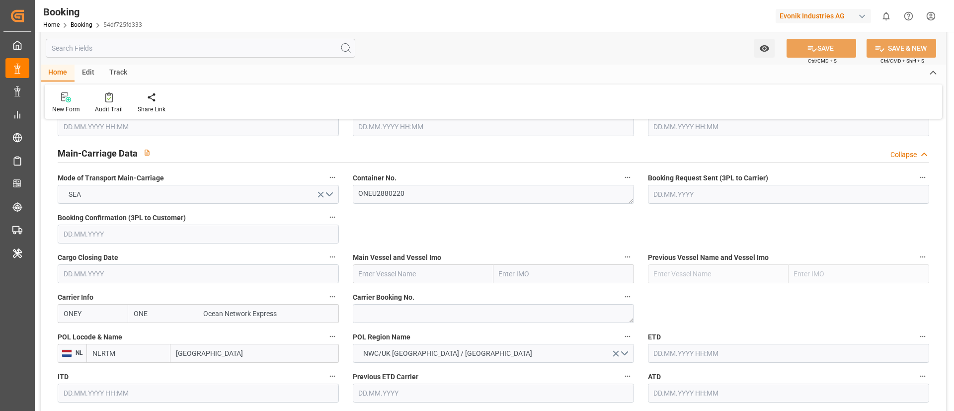
scroll to position [596, 0]
click at [432, 307] on textarea at bounding box center [493, 311] width 281 height 19
paste textarea "HAMF66130400"
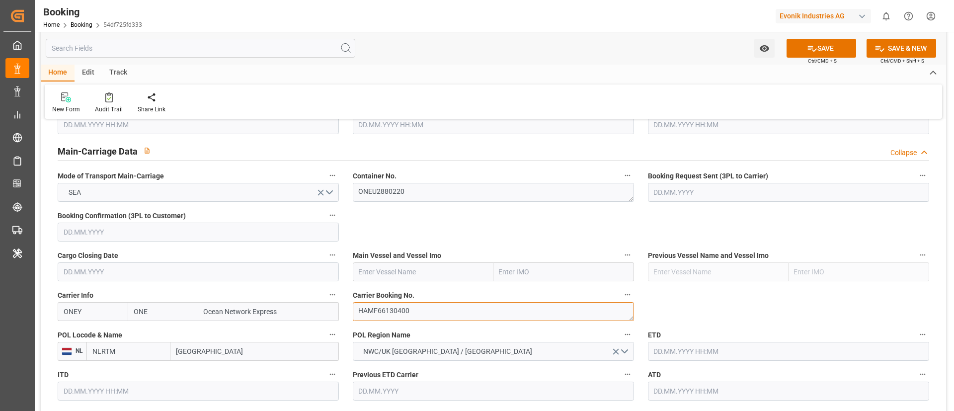
type textarea "HAMF66130400"
click at [435, 270] on input "text" at bounding box center [423, 271] width 141 height 19
paste input "NAVIOS VERMILION"
click at [423, 291] on span "Navios Vermilion - 9324837" at bounding box center [401, 294] width 84 height 8
type input "Navios Vermilion"
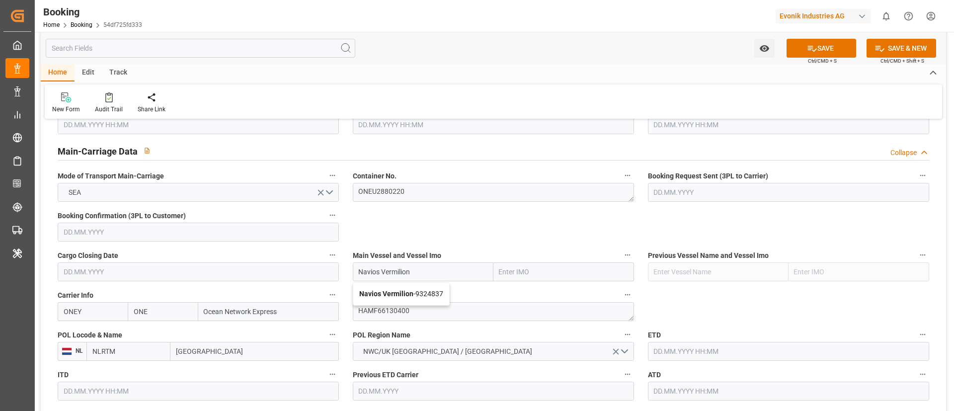
type input "9324837"
type input "Navios Vermilion"
click at [215, 350] on input "[GEOGRAPHIC_DATA]" at bounding box center [254, 351] width 168 height 19
paste input "[GEOGRAPHIC_DATA]"
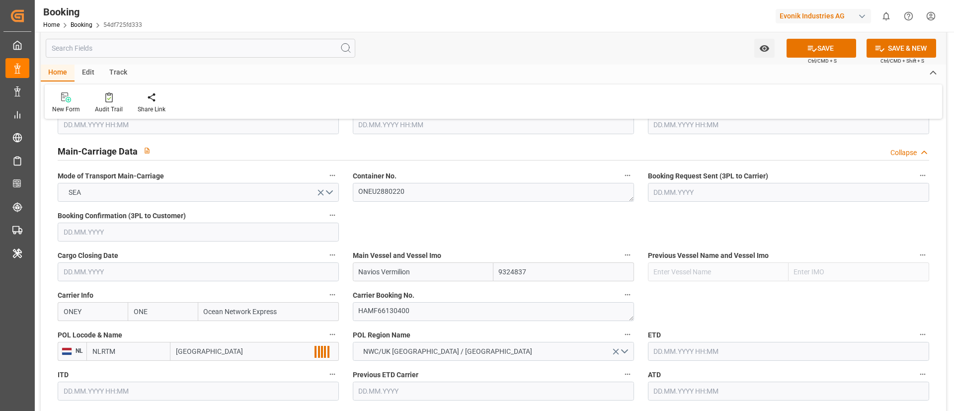
scroll to position [671, 0]
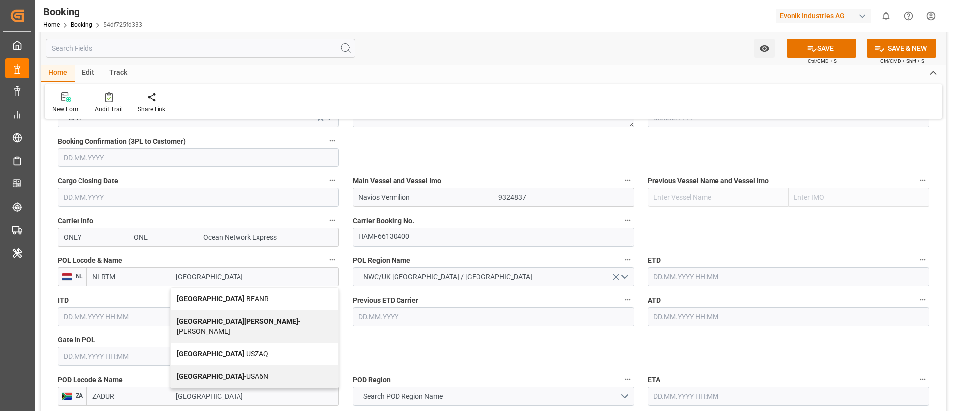
click at [210, 298] on span "Antwerp - BEANR" at bounding box center [223, 299] width 92 height 8
type input "[GEOGRAPHIC_DATA]"
type input "BEANR"
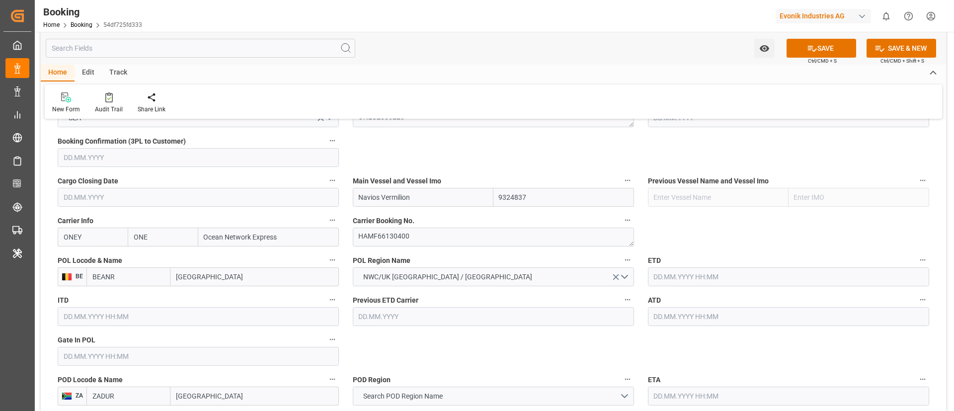
type input "[GEOGRAPHIC_DATA]"
click at [118, 357] on input "text" at bounding box center [198, 356] width 281 height 19
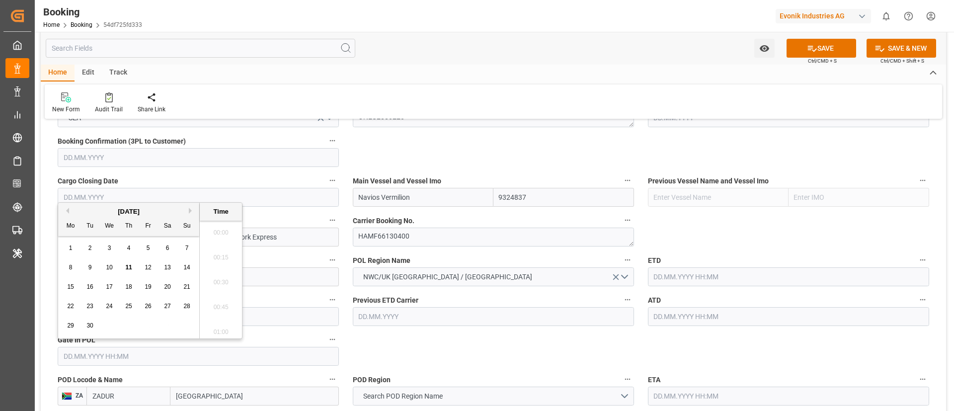
scroll to position [1668, 0]
click at [68, 211] on button "Previous Month" at bounding box center [66, 211] width 6 height 6
click at [108, 268] on span "6" at bounding box center [109, 267] width 3 height 7
type input "06.08.2025 00:00"
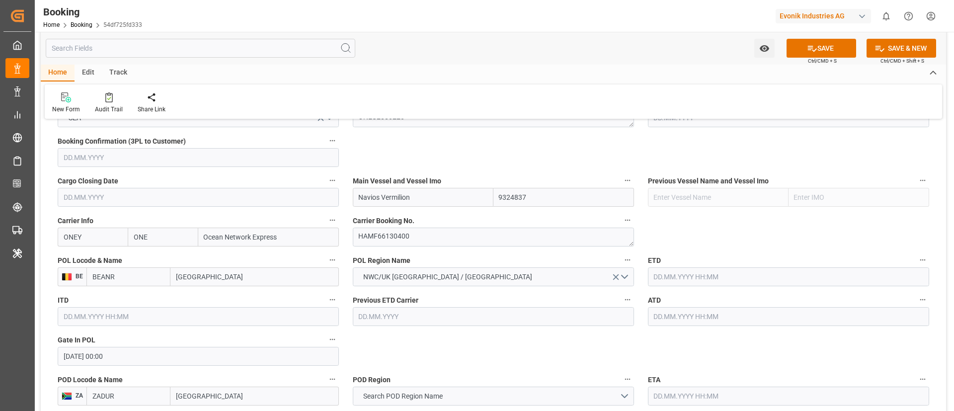
click at [708, 278] on input "text" at bounding box center [788, 276] width 281 height 19
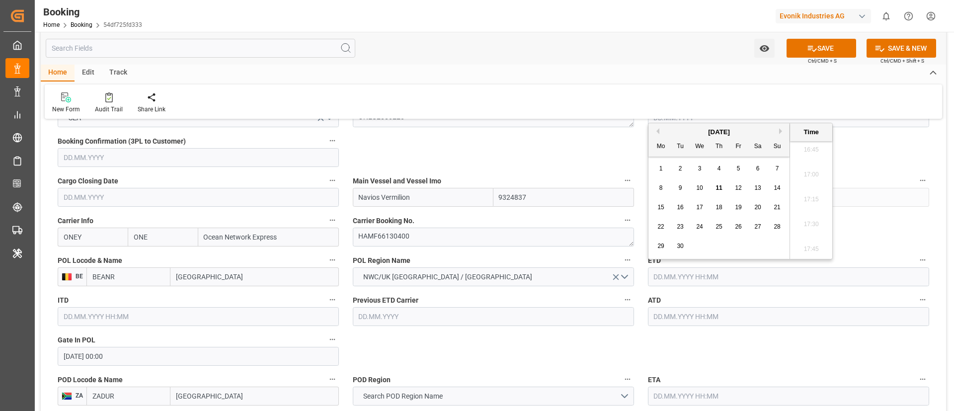
click at [657, 132] on button "Previous Month" at bounding box center [656, 131] width 6 height 6
click at [775, 187] on span "10" at bounding box center [777, 187] width 6 height 7
type input "10.08.2025 00:00"
click at [732, 275] on input "10.08.2025 00:00" at bounding box center [788, 276] width 281 height 19
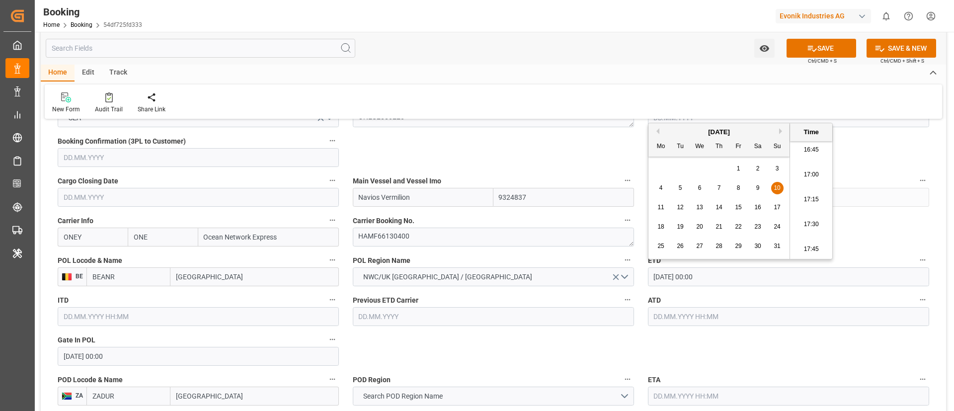
click at [732, 275] on input "10.08.2025 00:00" at bounding box center [788, 276] width 281 height 19
click at [705, 317] on input "text" at bounding box center [788, 316] width 281 height 19
paste input "10.08.2025 00:00"
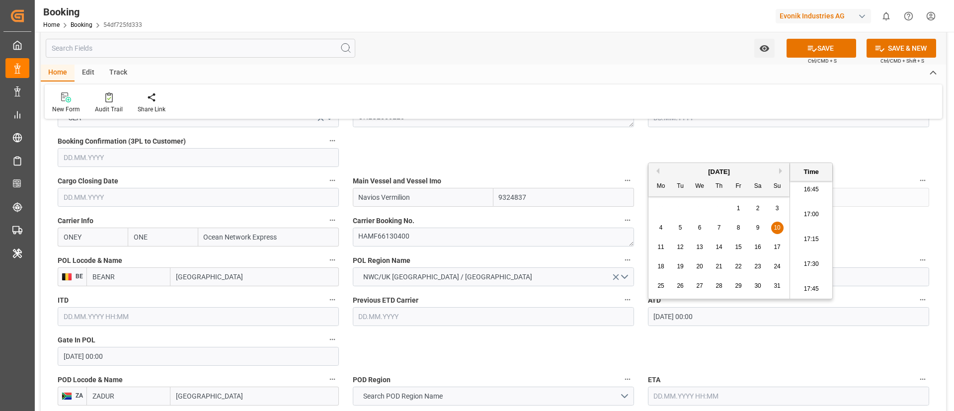
type input "10.08.2025 00:00"
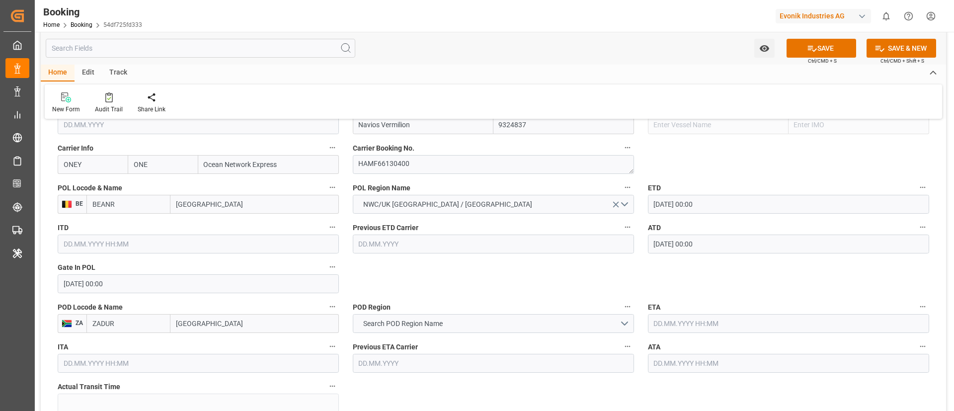
scroll to position [745, 0]
click at [678, 316] on input "text" at bounding box center [788, 321] width 281 height 19
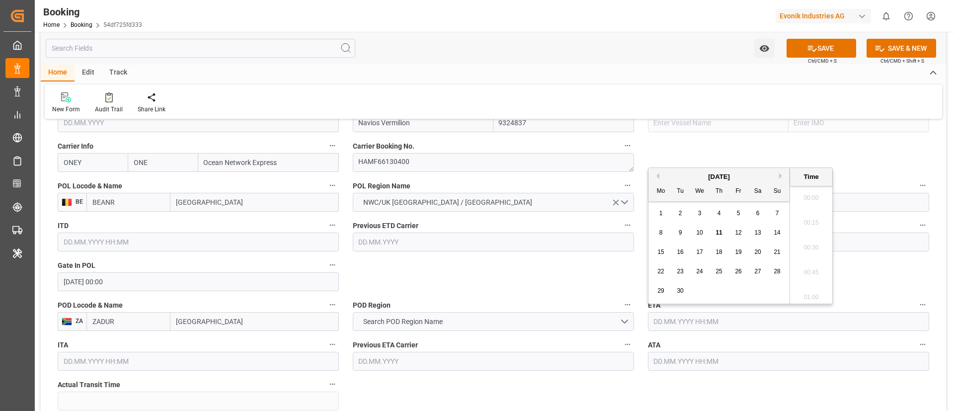
scroll to position [1668, 0]
click at [657, 232] on div "8" at bounding box center [661, 233] width 12 height 12
type input "08.09.2025 00:00"
click at [714, 321] on input "08.09.2025 00:00" at bounding box center [788, 321] width 281 height 19
click at [715, 321] on input "08.09.2025 00:00" at bounding box center [788, 321] width 281 height 19
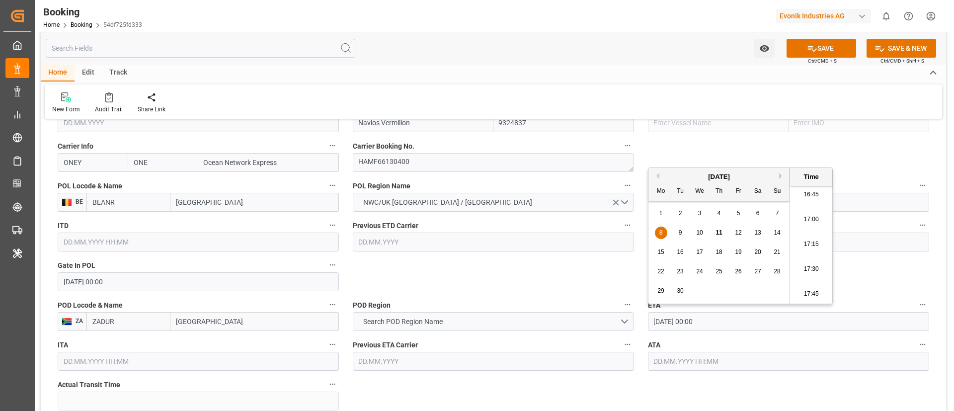
click at [715, 321] on input "08.09.2025 00:00" at bounding box center [788, 321] width 281 height 19
click at [711, 357] on input "text" at bounding box center [788, 361] width 281 height 19
paste input "08.09.2025 00:00"
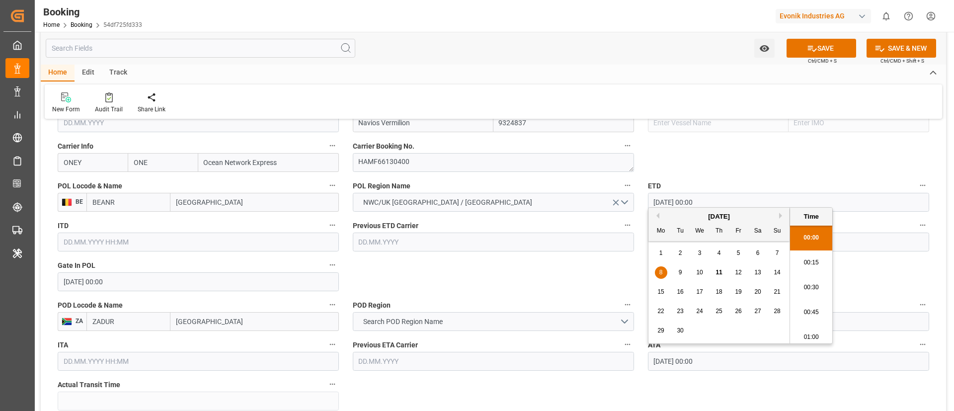
type input "08.09.2025 00:00"
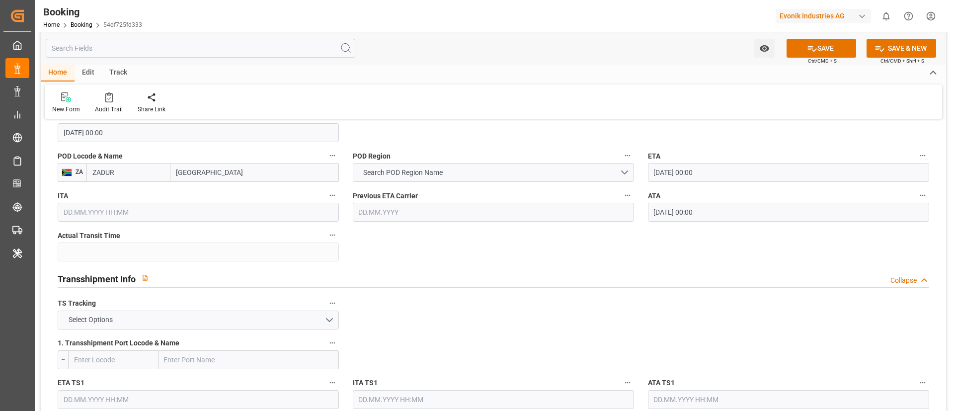
scroll to position [820, 0]
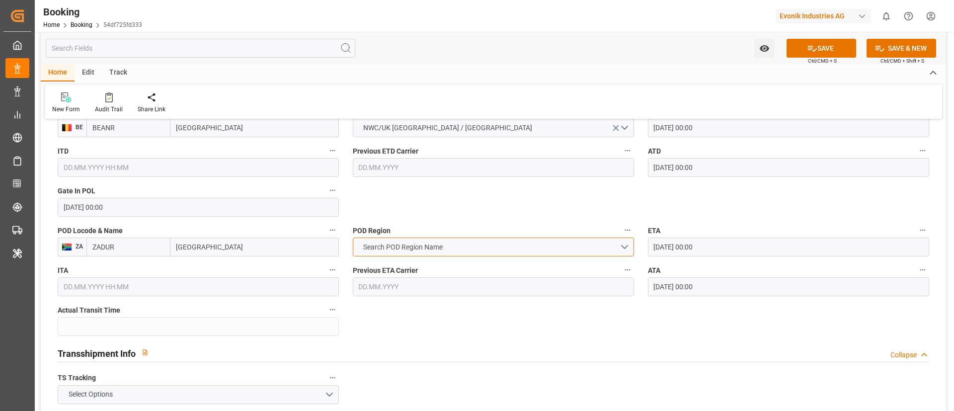
click at [490, 242] on button "Search POD Region Name" at bounding box center [493, 246] width 281 height 19
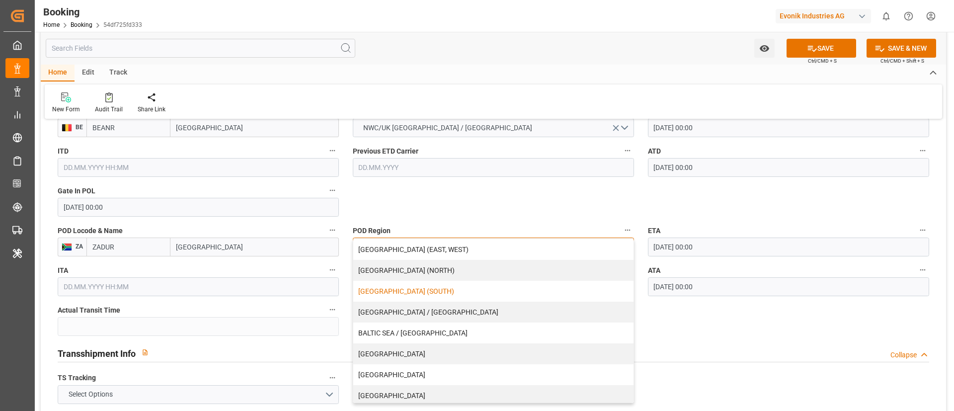
click at [450, 290] on div "AFRICA (SOUTH)" at bounding box center [493, 291] width 280 height 21
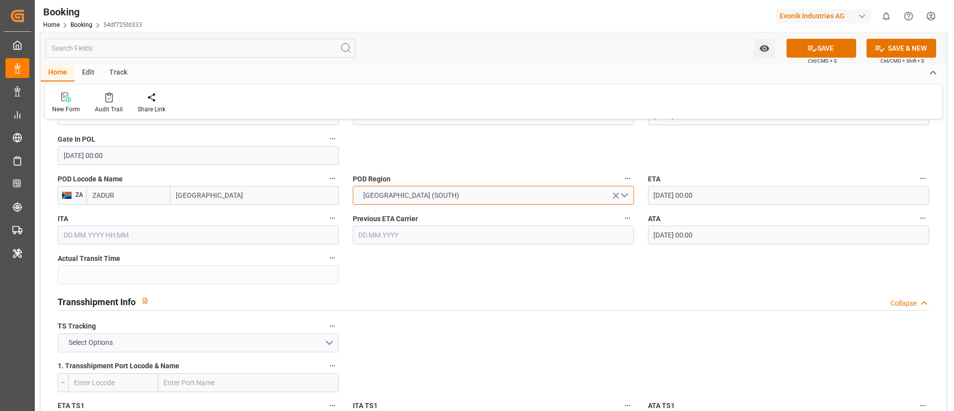
scroll to position [894, 0]
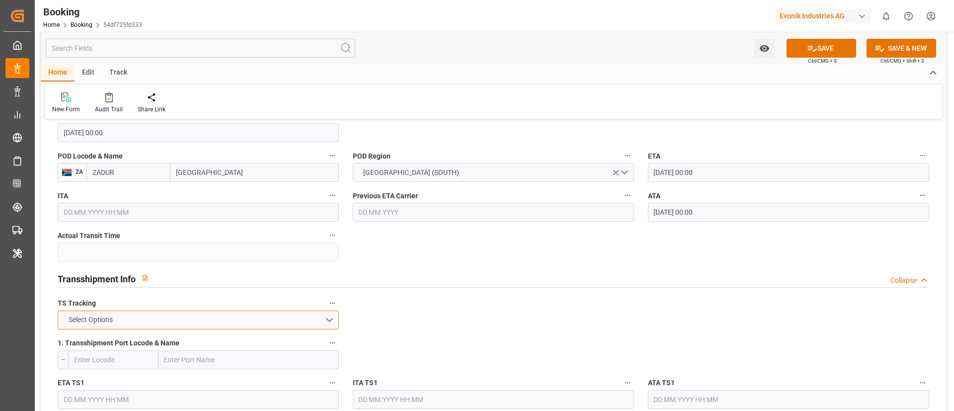
click at [234, 321] on button "Select Options" at bounding box center [198, 320] width 281 height 19
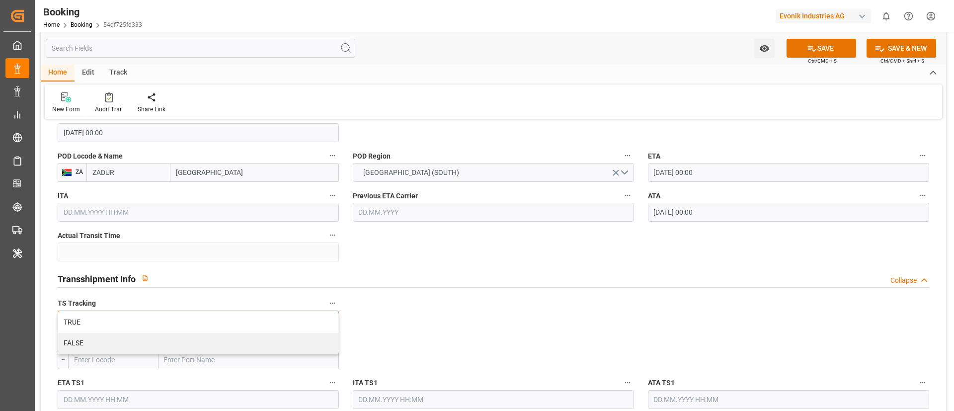
click at [234, 321] on div "TRUE" at bounding box center [198, 322] width 280 height 21
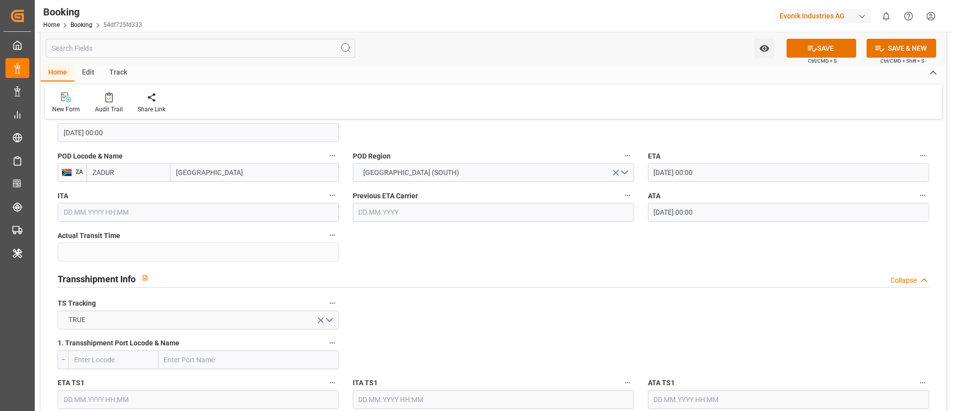
click at [204, 357] on input "text" at bounding box center [248, 359] width 180 height 19
paste input "ALGECIRAS"
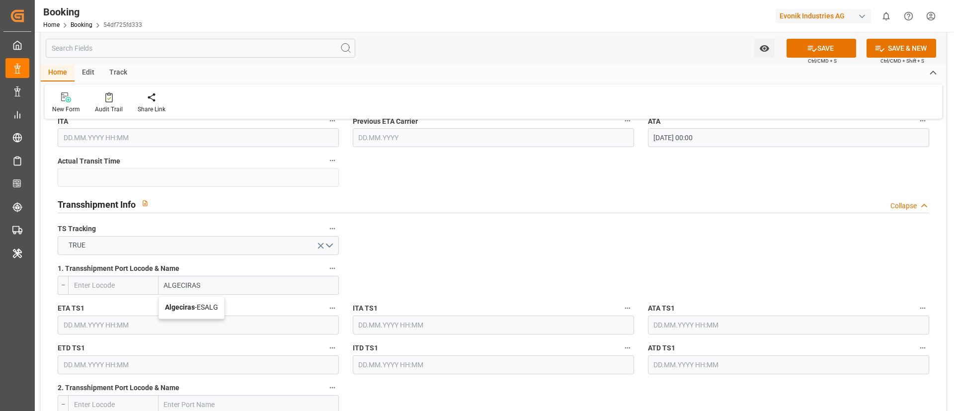
click at [213, 307] on span "Algeciras - ESALG" at bounding box center [191, 307] width 53 height 8
type input "Algeciras"
type input "ESALG"
click at [160, 324] on input "text" at bounding box center [198, 324] width 281 height 19
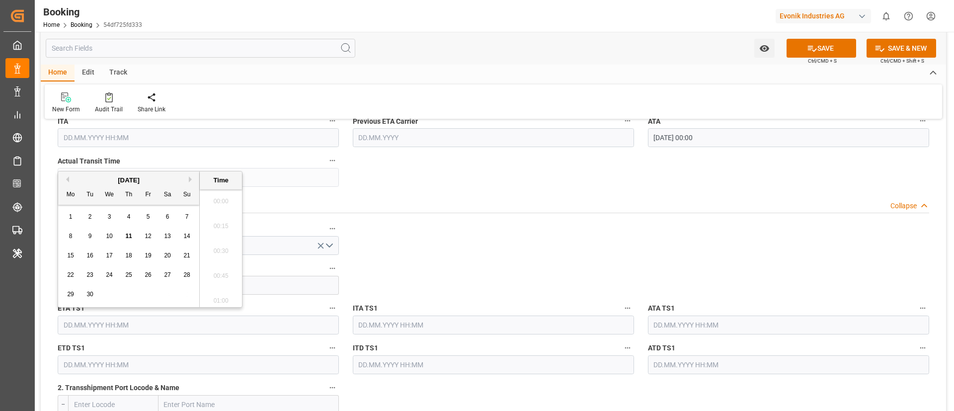
scroll to position [1668, 0]
click at [69, 181] on button "Previous Month" at bounding box center [66, 179] width 6 height 6
click at [188, 258] on span "17" at bounding box center [186, 255] width 6 height 7
type input "17.08.2025 00:00"
click at [169, 323] on input "17.08.2025 00:00" at bounding box center [198, 324] width 281 height 19
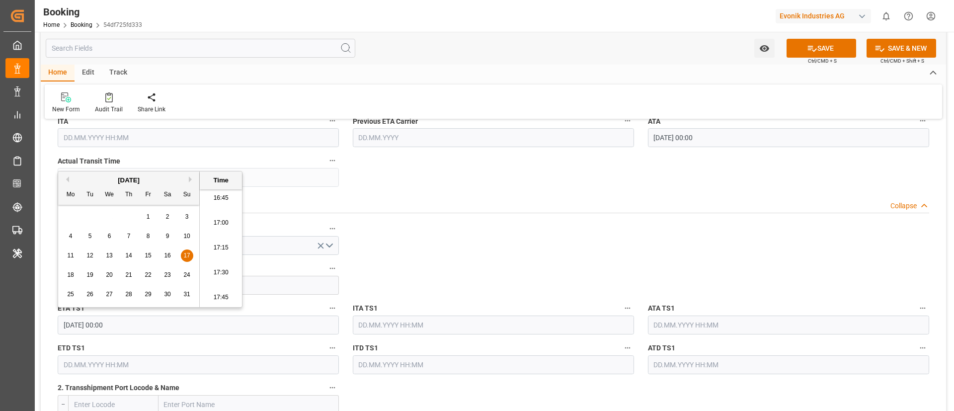
click at [169, 323] on input "17.08.2025 00:00" at bounding box center [198, 324] width 281 height 19
click at [708, 325] on input "text" at bounding box center [788, 324] width 281 height 19
paste input "17.08.2025 00:00"
type input "17.08.2025 00:00"
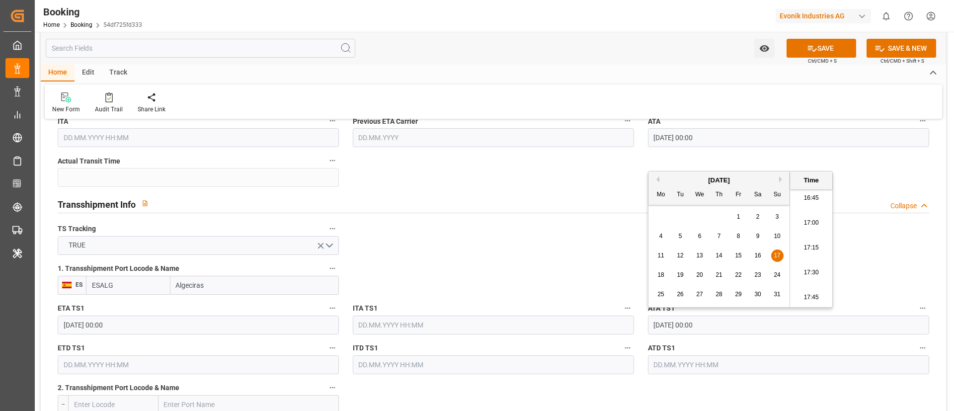
click at [161, 362] on input "text" at bounding box center [198, 364] width 281 height 19
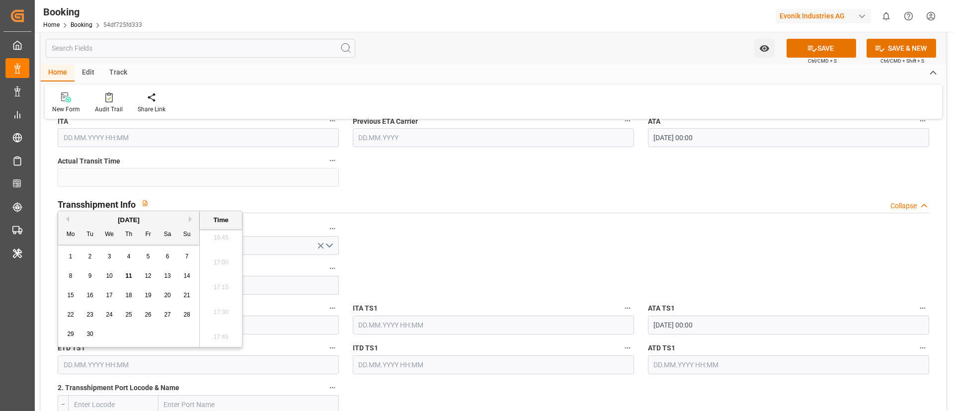
click at [65, 220] on button "Previous Month" at bounding box center [66, 219] width 6 height 6
click at [87, 317] on span "19" at bounding box center [89, 314] width 6 height 7
type input "19.08.2025 00:00"
click at [149, 364] on input "19.08.2025 00:00" at bounding box center [198, 364] width 281 height 19
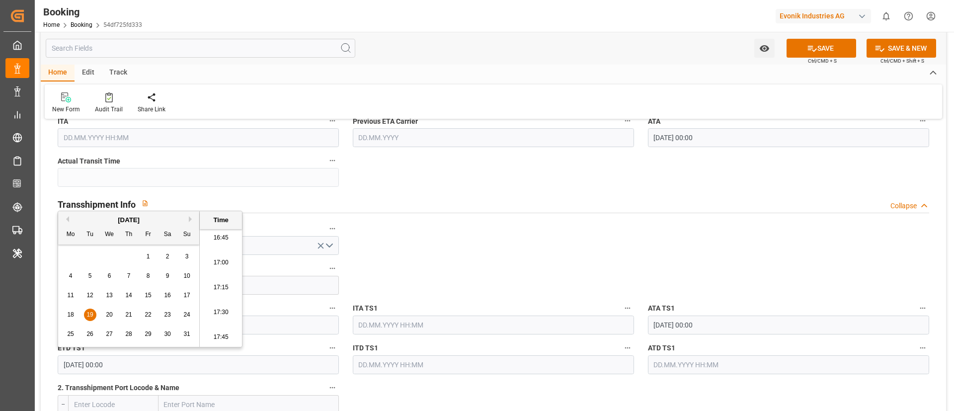
click at [149, 364] on input "19.08.2025 00:00" at bounding box center [198, 364] width 281 height 19
drag, startPoint x: 708, startPoint y: 359, endPoint x: 497, endPoint y: 273, distance: 228.6
click at [709, 359] on input "text" at bounding box center [788, 364] width 281 height 19
paste input "19.08.2025 00:00"
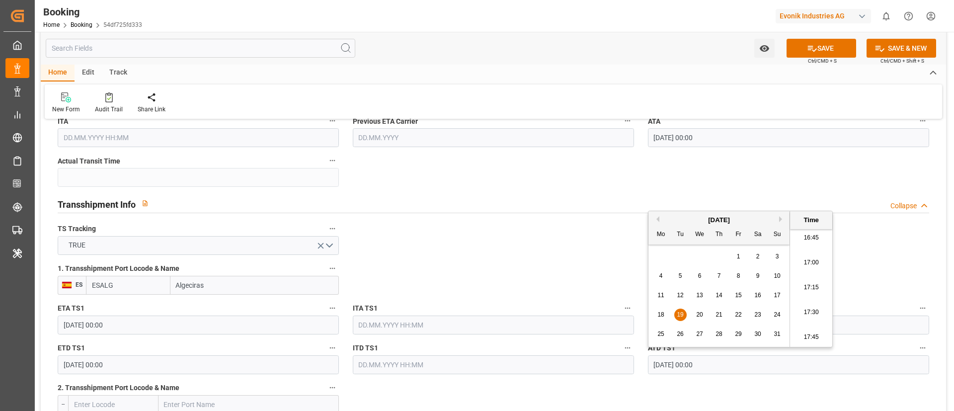
type input "19.08.2025 00:00"
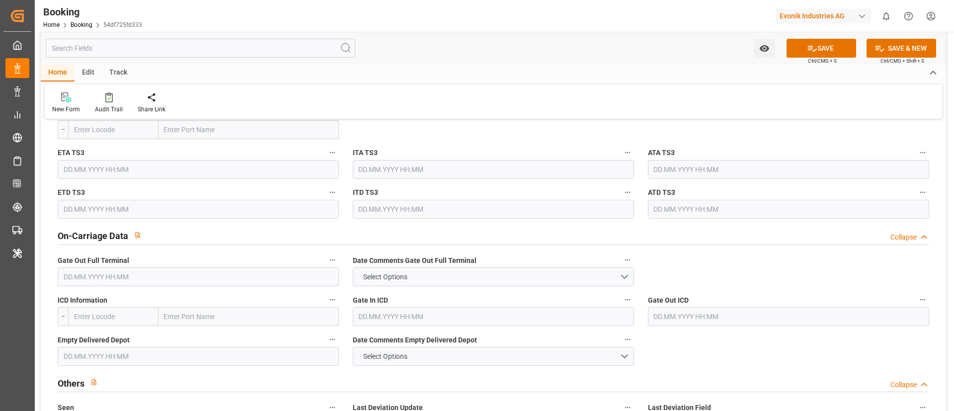
scroll to position [1416, 0]
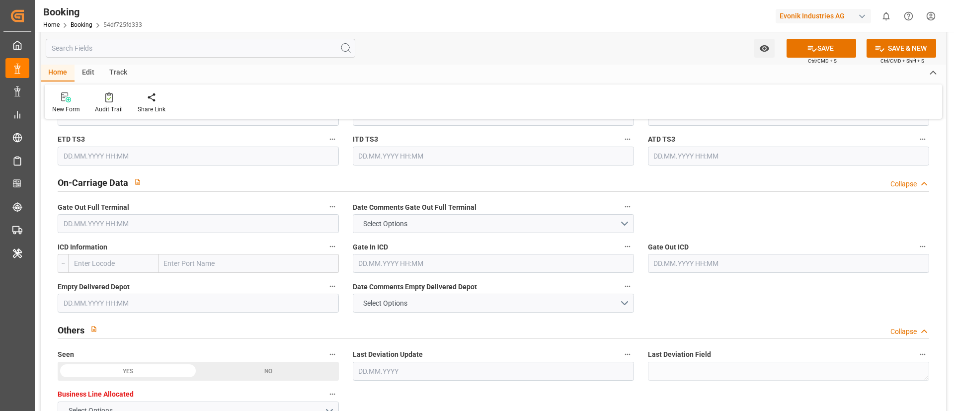
click at [146, 225] on input "text" at bounding box center [198, 223] width 281 height 19
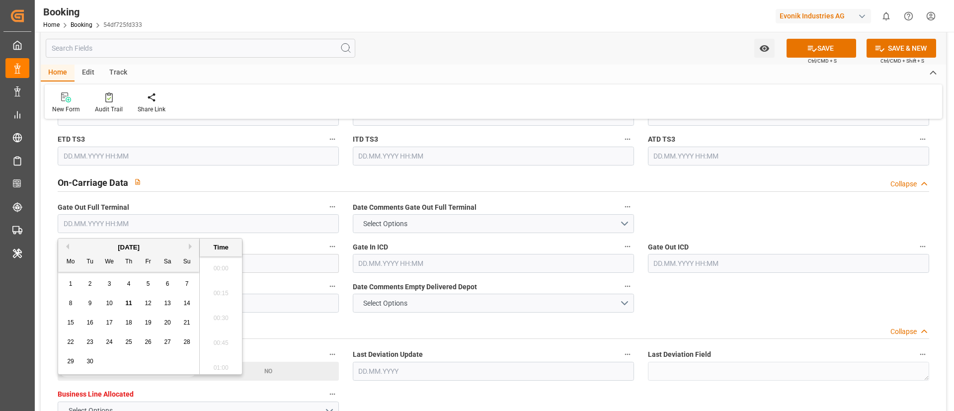
scroll to position [1668, 0]
click at [110, 302] on span "10" at bounding box center [109, 303] width 6 height 7
type input "10.09.2025 00:00"
click at [434, 84] on div "New Form Audit Trail Share Link" at bounding box center [493, 101] width 897 height 34
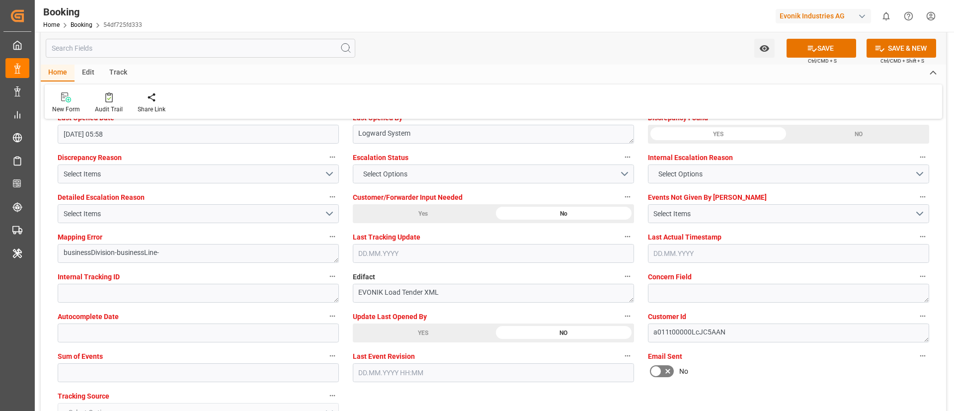
scroll to position [1863, 0]
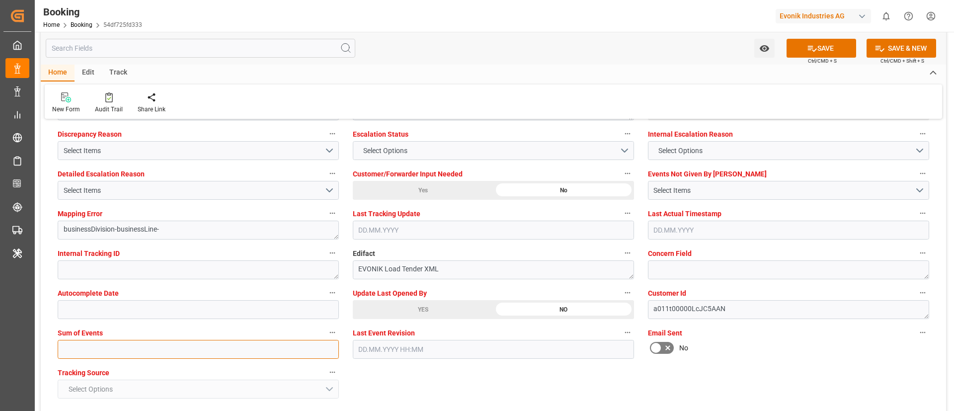
click at [235, 353] on input "text" at bounding box center [198, 349] width 281 height 19
type input "0"
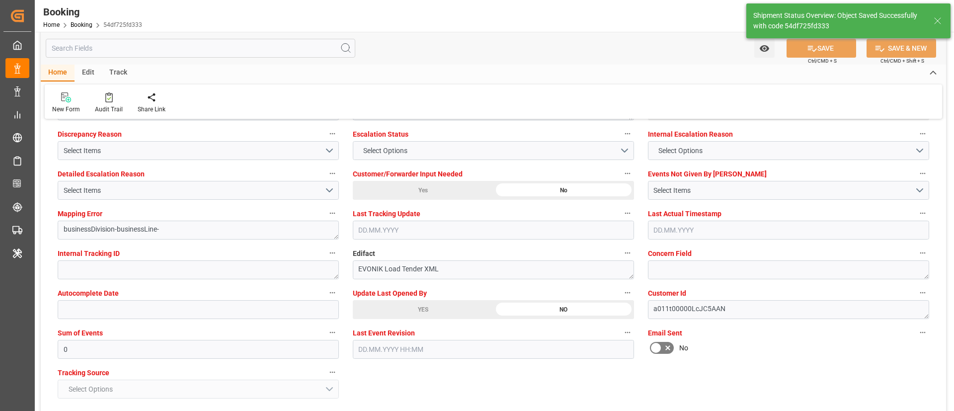
type textarea "Vismitha Mahadev"
type textarea "Yes"
type input "29"
type input "10.08.2025 00:00"
type input "08.09.2025 00:00"
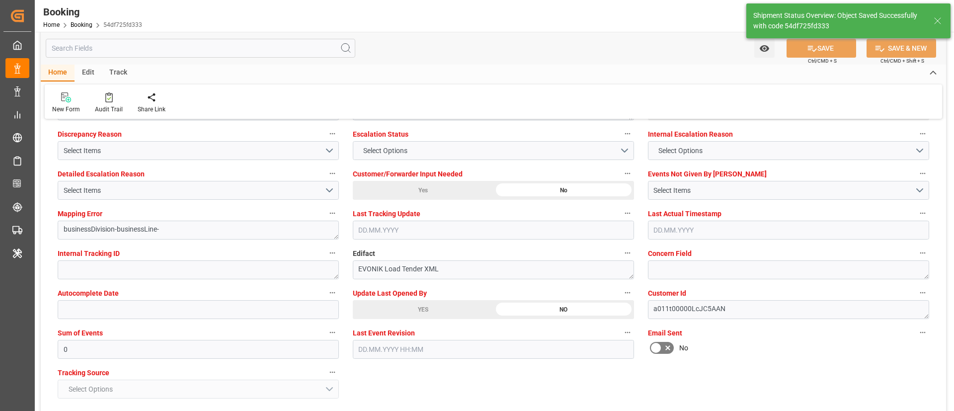
type input "17.08.2025 00:00"
type input "19.08.2025 00:00"
type input "11.09.2025 11:59"
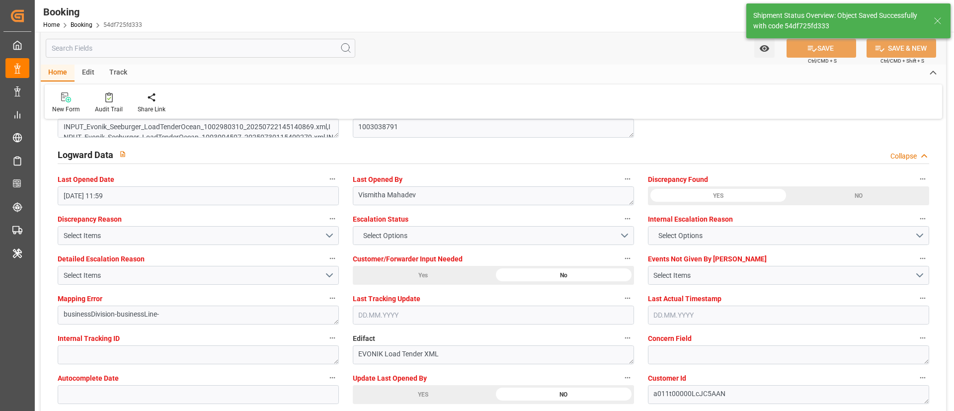
scroll to position [1714, 0]
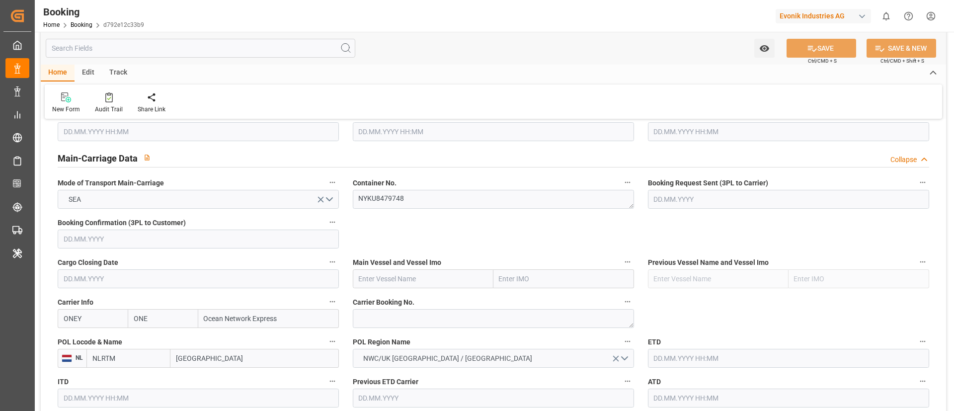
scroll to position [671, 0]
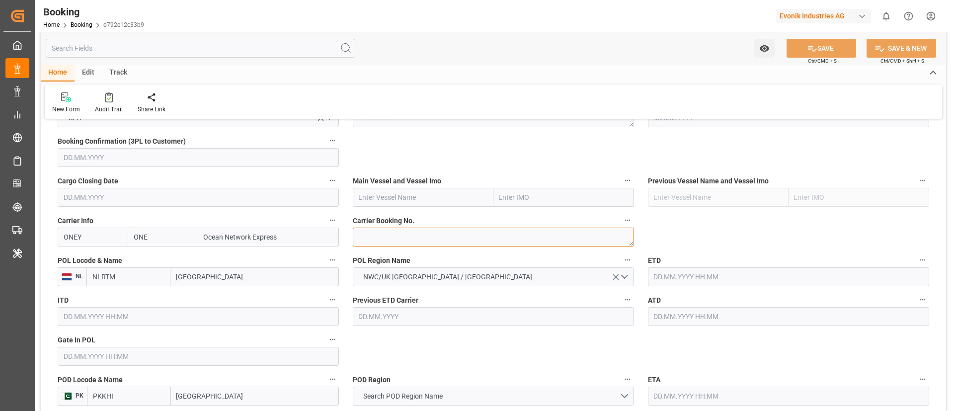
click at [397, 236] on textarea at bounding box center [493, 237] width 281 height 19
paste textarea "HAMF63322400"
type textarea "HAMF63322400"
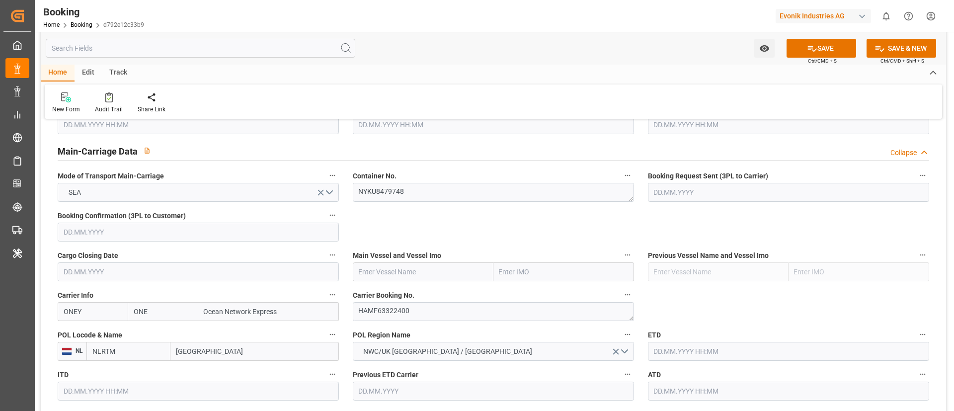
click at [405, 269] on input "text" at bounding box center [423, 271] width 141 height 19
paste input "ONE RECOMMENDATION"
type input "ONE RECOMMENDATION"
click at [415, 292] on b "ONE RECOMMENDATION" at bounding box center [398, 294] width 79 height 8
type input "9952713"
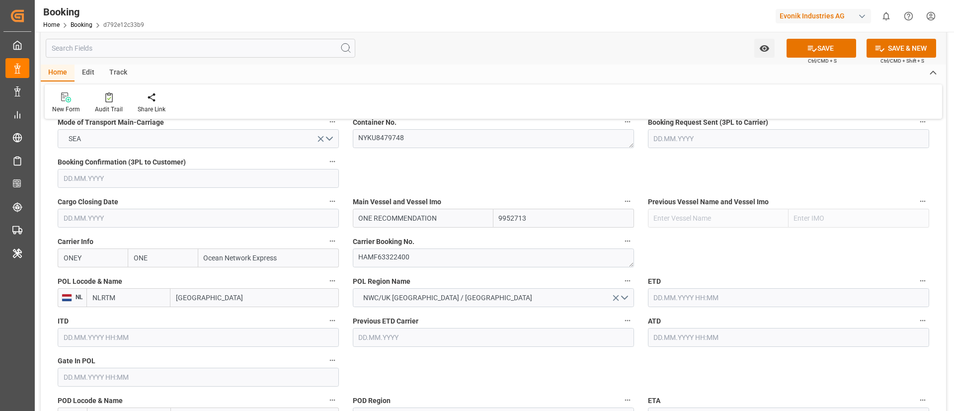
scroll to position [671, 0]
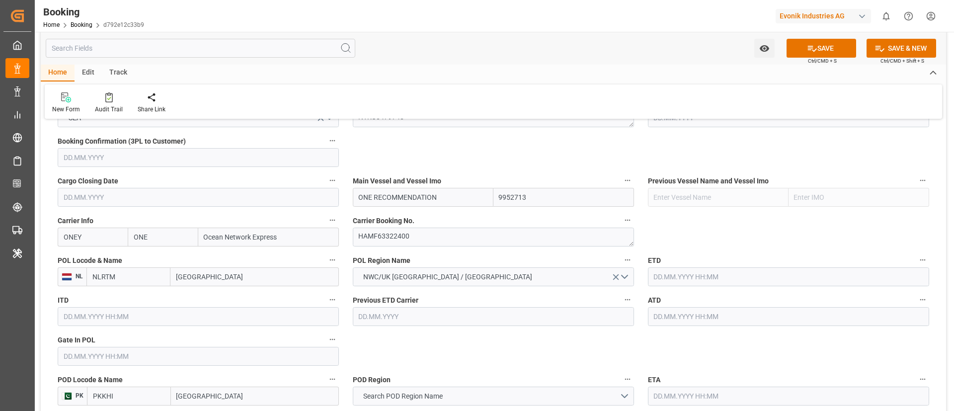
type input "ONE RECOMMENDATION"
click at [233, 280] on input "[GEOGRAPHIC_DATA]" at bounding box center [254, 276] width 168 height 19
paste input "[GEOGRAPHIC_DATA]"
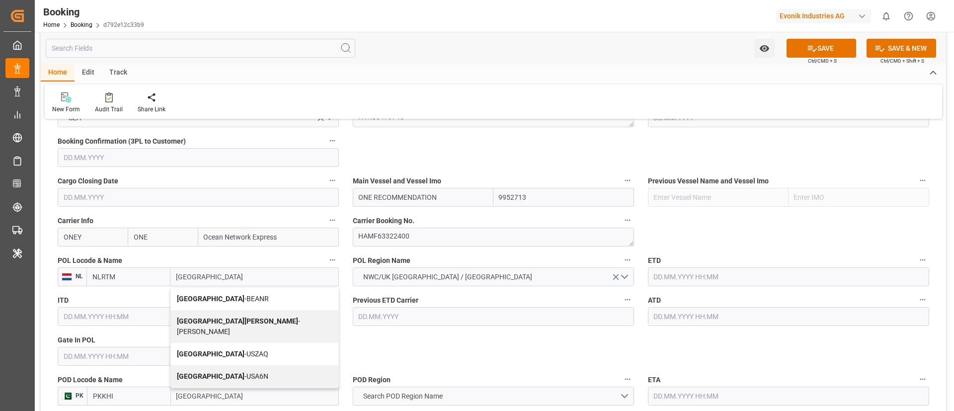
click at [229, 296] on span "Antwerp - BEANR" at bounding box center [223, 299] width 92 height 8
type input "[GEOGRAPHIC_DATA]"
type input "BEANR"
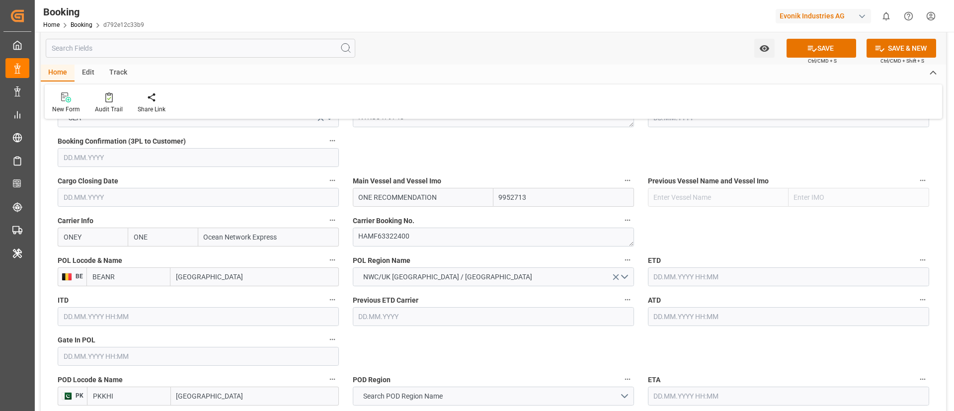
click at [165, 356] on input "text" at bounding box center [198, 356] width 281 height 19
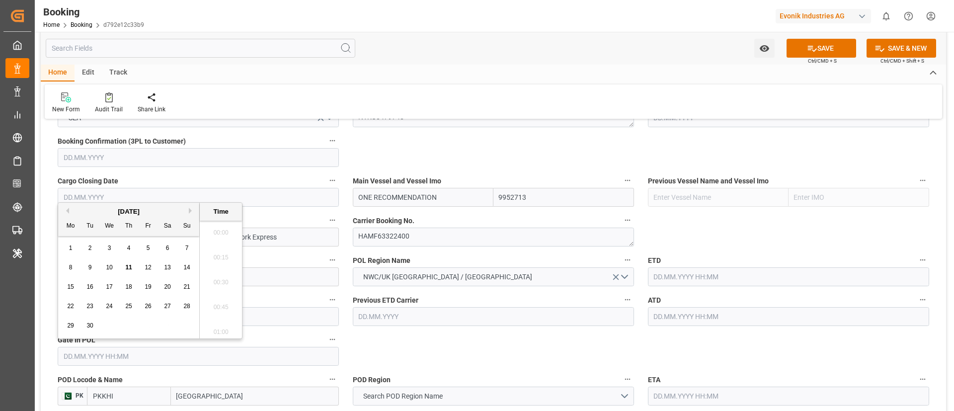
scroll to position [1718, 0]
click at [68, 211] on button "Previous Month" at bounding box center [66, 211] width 6 height 6
click at [126, 328] on span "31" at bounding box center [128, 325] width 6 height 7
type input "[DATE] 00:00"
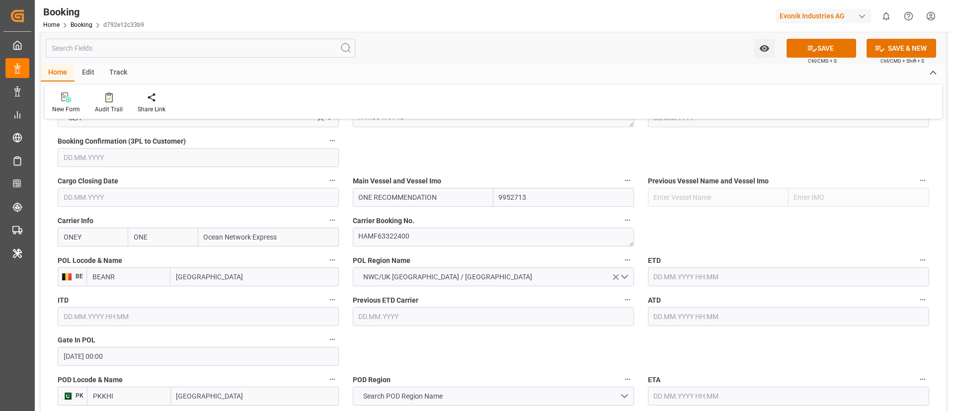
click at [692, 273] on input "text" at bounding box center [788, 276] width 281 height 19
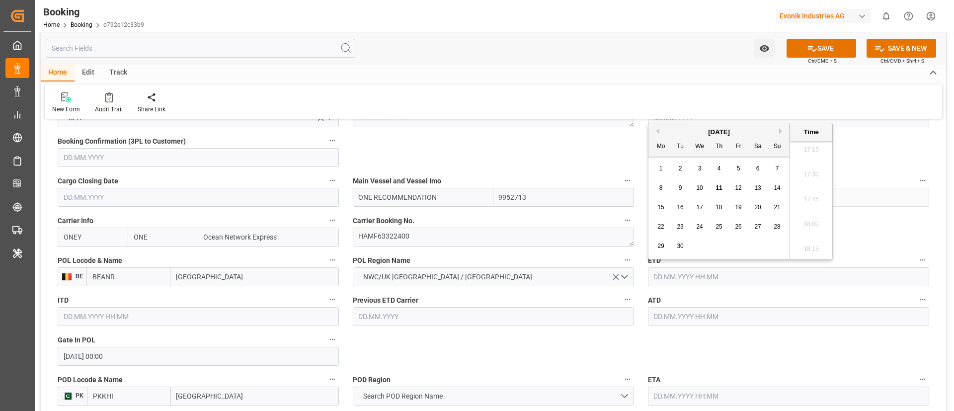
click at [657, 129] on button "Previous Month" at bounding box center [656, 131] width 6 height 6
click at [741, 189] on div "8" at bounding box center [738, 188] width 12 height 12
type input "[DATE] 00:00"
click at [731, 278] on input "[DATE] 00:00" at bounding box center [788, 276] width 281 height 19
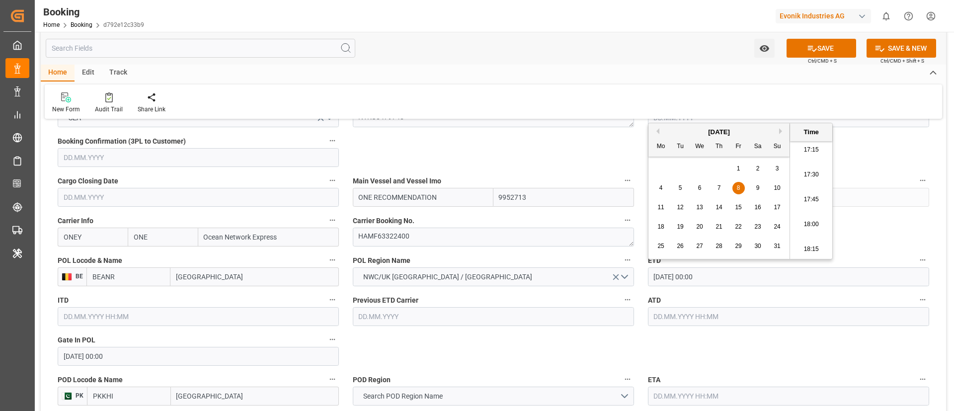
click at [731, 278] on input "[DATE] 00:00" at bounding box center [788, 276] width 281 height 19
click at [717, 314] on input "text" at bounding box center [788, 316] width 281 height 19
paste input "[DATE] 00:00"
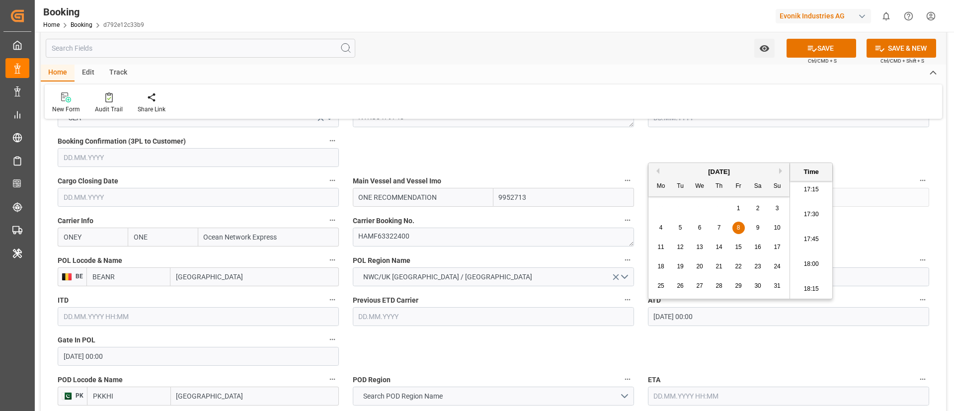
type input "[DATE] 00:00"
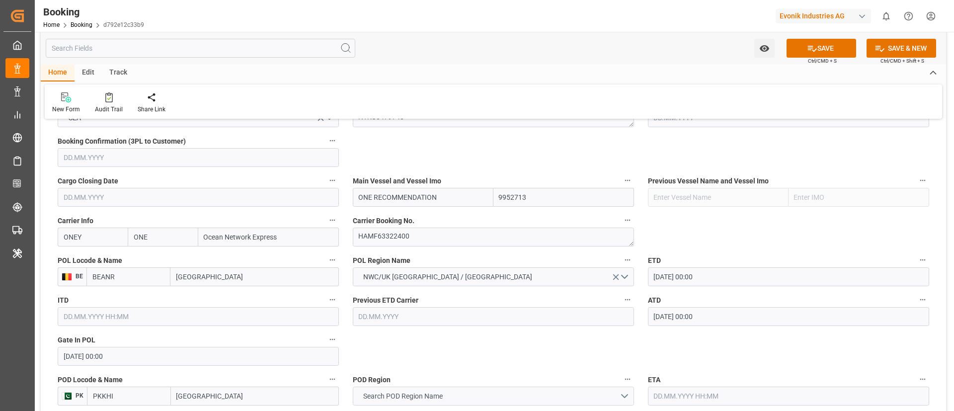
scroll to position [745, 0]
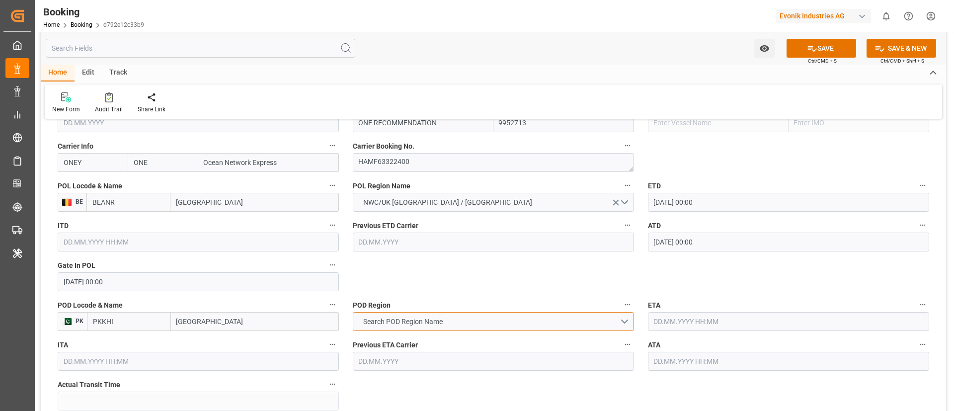
click at [429, 324] on span "Search POD Region Name" at bounding box center [402, 321] width 89 height 10
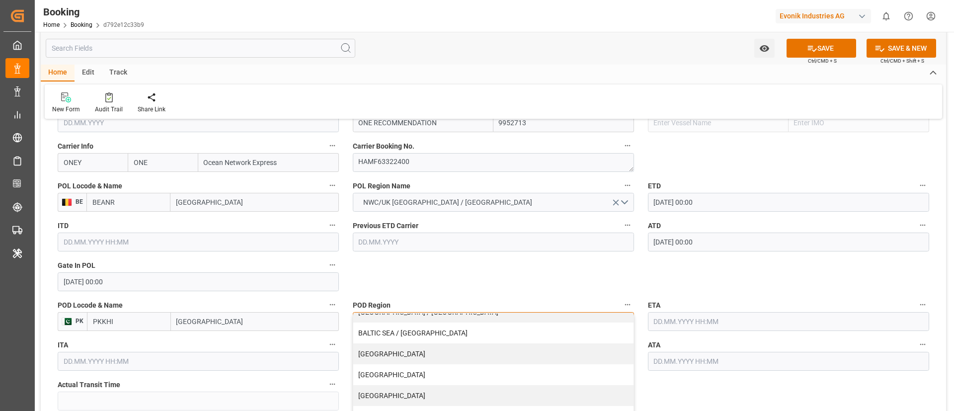
scroll to position [149, 0]
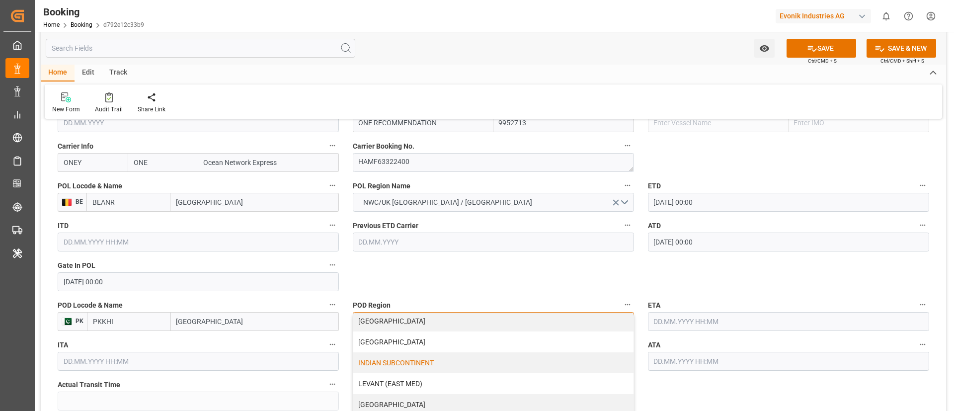
click at [426, 363] on div "INDIAN SUBCONTINENT" at bounding box center [493, 362] width 280 height 21
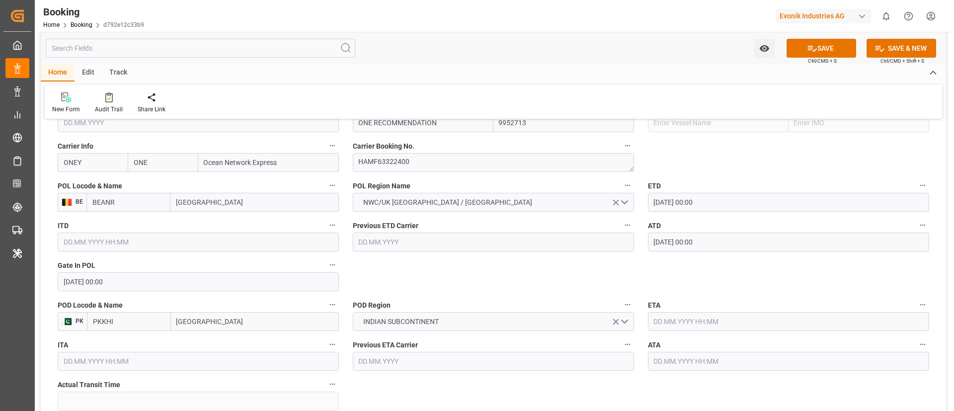
click at [693, 315] on input "text" at bounding box center [788, 321] width 281 height 19
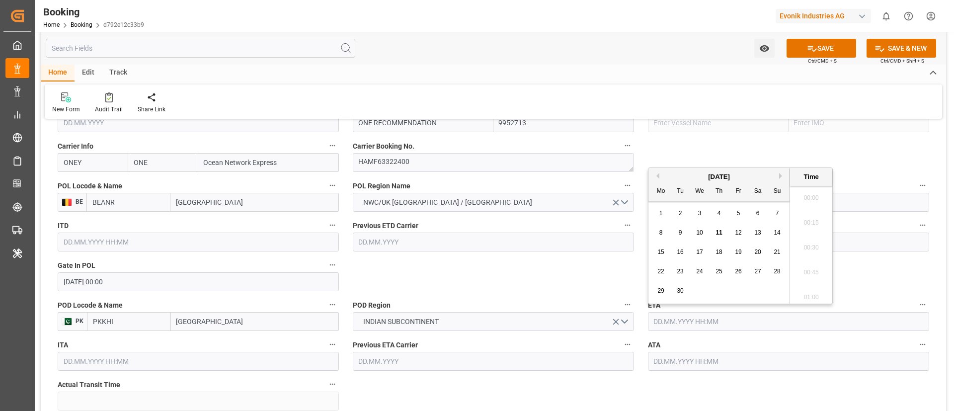
scroll to position [1718, 0]
click at [736, 251] on span "19" at bounding box center [738, 251] width 6 height 7
type input "[DATE] 00:00"
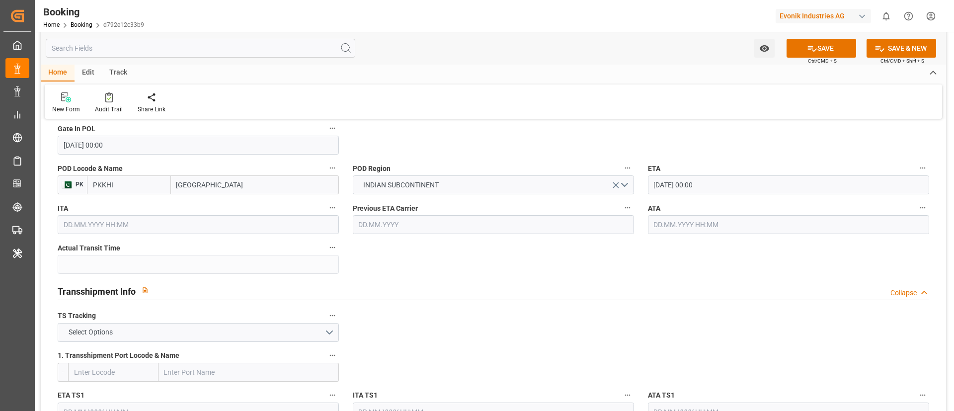
scroll to position [894, 0]
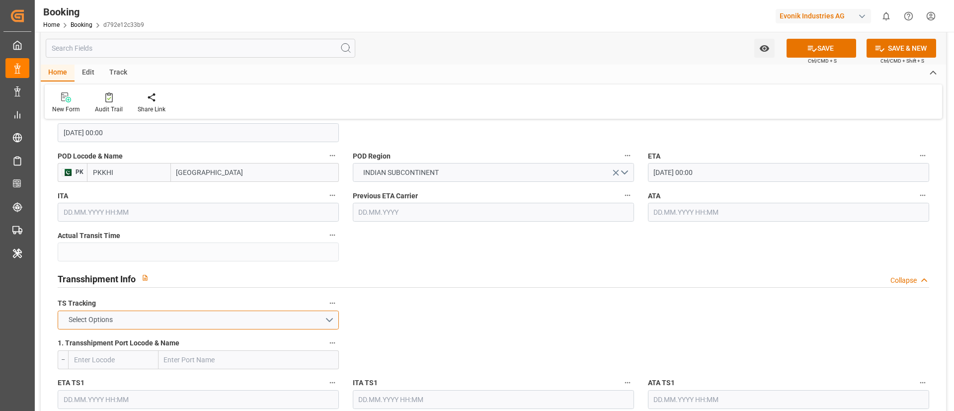
click at [276, 320] on button "Select Options" at bounding box center [198, 320] width 281 height 19
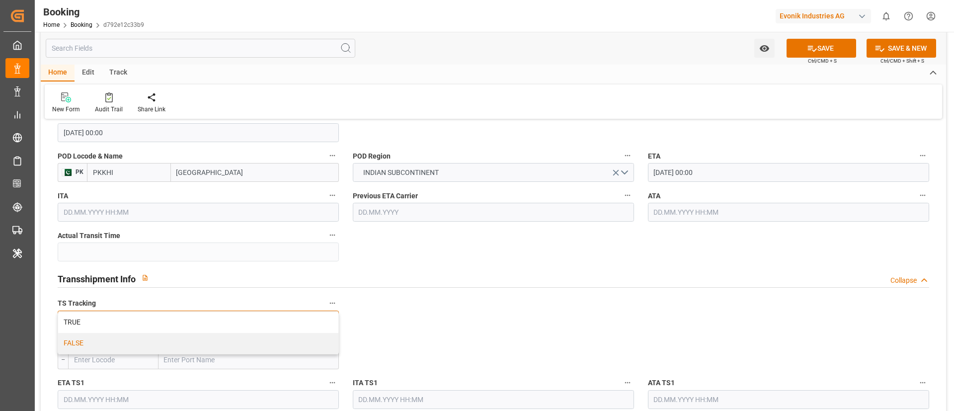
click at [262, 338] on div "FALSE" at bounding box center [198, 343] width 280 height 21
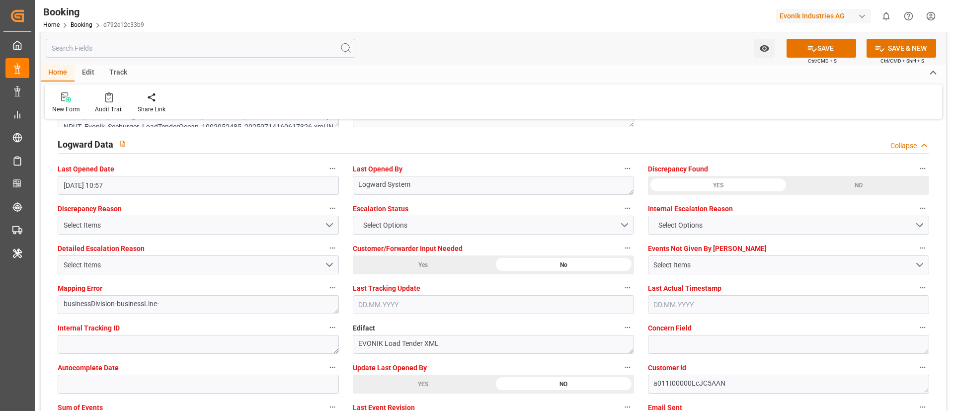
scroll to position [1938, 0]
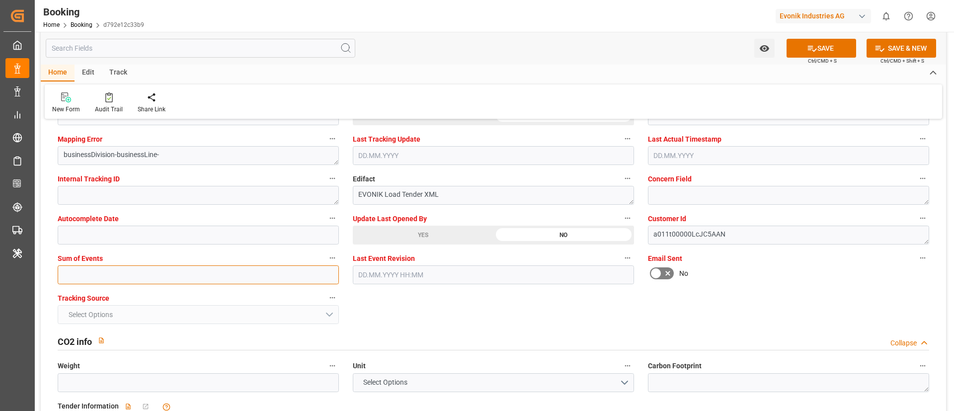
click at [258, 274] on input "text" at bounding box center [198, 274] width 281 height 19
type input "0"
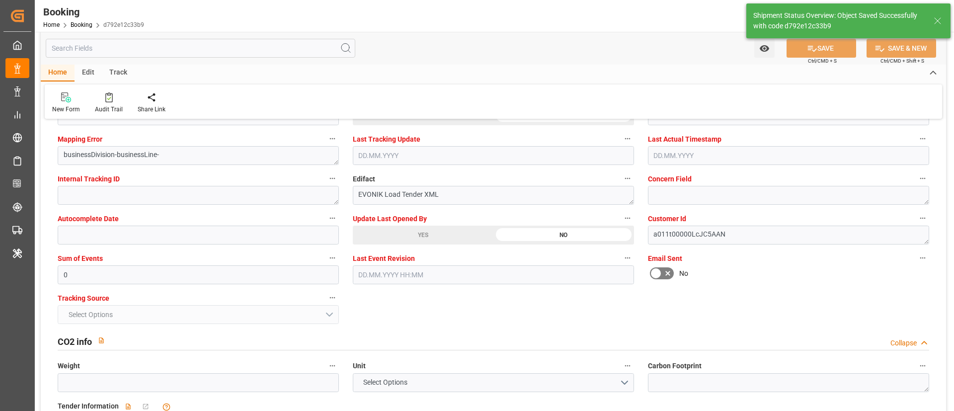
type textarea "Vismitha Mahadev"
type input "[DATE] 00:00"
type input "11.09.2025 12:21"
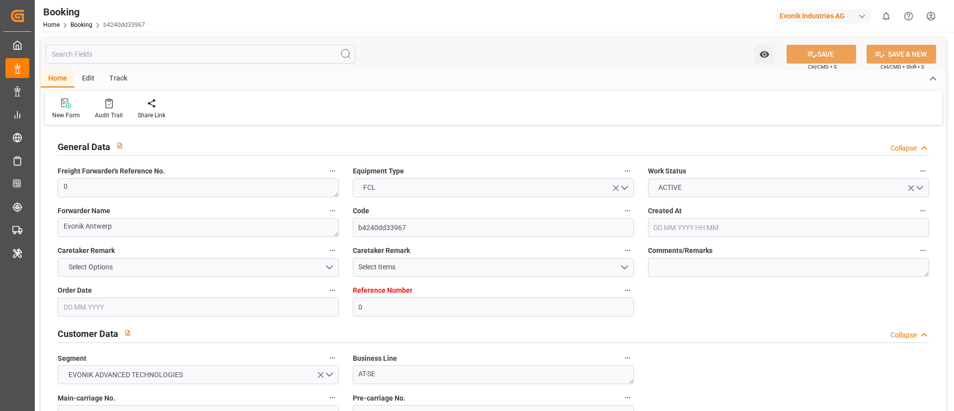
type input "0"
type input "ONE"
type input "Ocean Network Express"
type input "NLRTM"
type input "PKKHI"
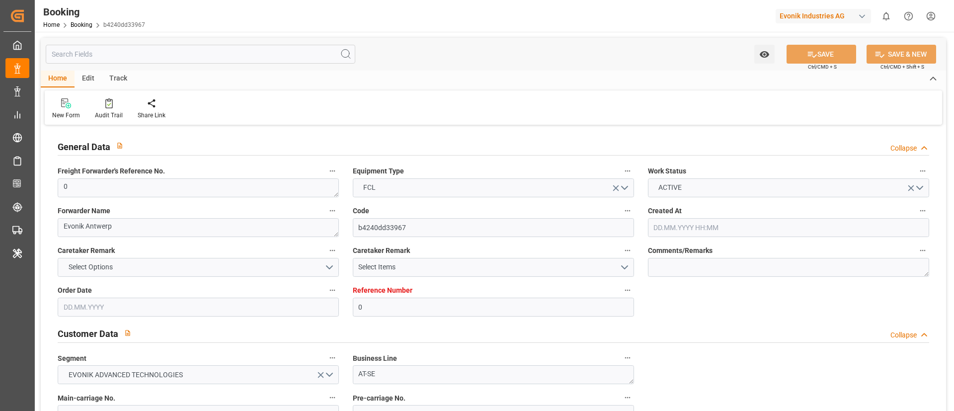
type input "[DATE] 10:49"
type input "[DATE]"
type input "[DATE] 10:55"
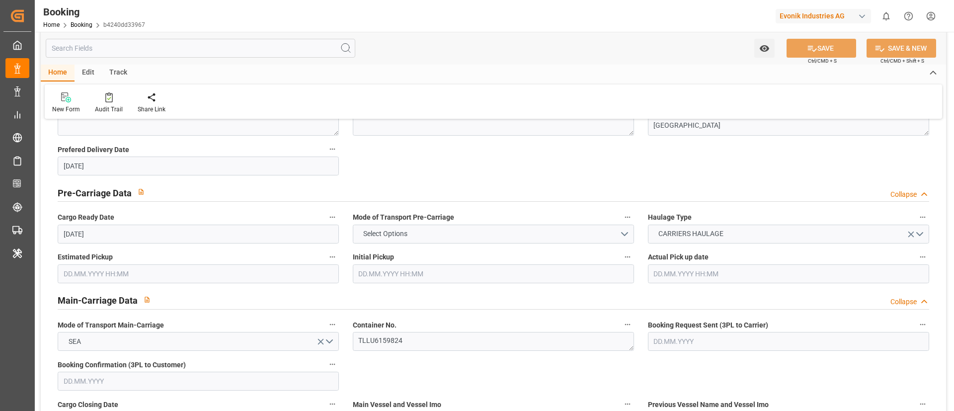
scroll to position [596, 0]
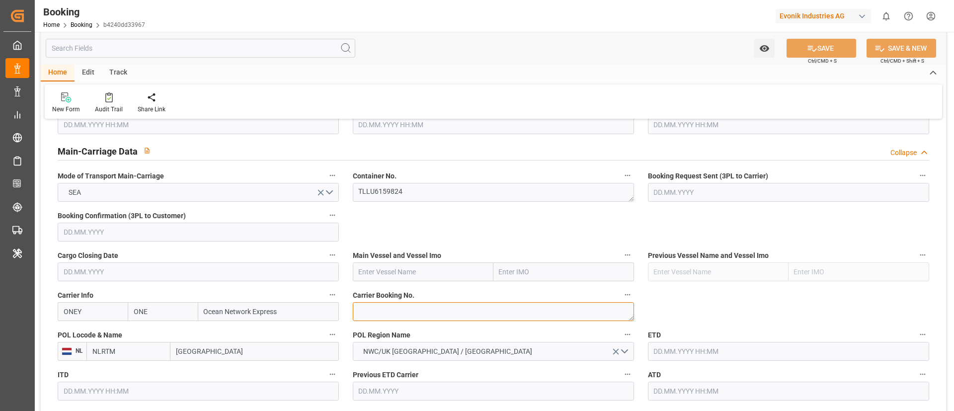
click at [401, 314] on textarea at bounding box center [493, 311] width 281 height 19
paste textarea "HAMF59913800"
type textarea "HAMF59913800"
click at [457, 273] on input "text" at bounding box center [423, 271] width 141 height 19
paste input "ONE RECOMMENDATION"
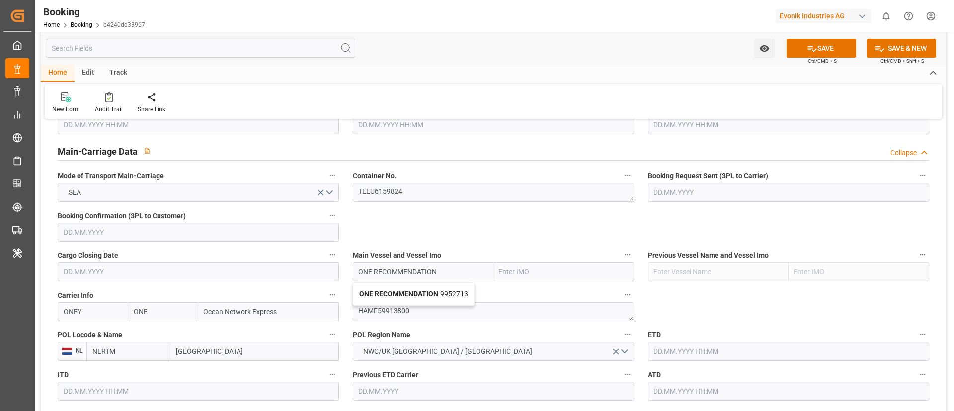
click at [432, 294] on b "ONE RECOMMENDATION" at bounding box center [398, 294] width 79 height 8
type input "ONE RECOMMENDATION"
type input "9952713"
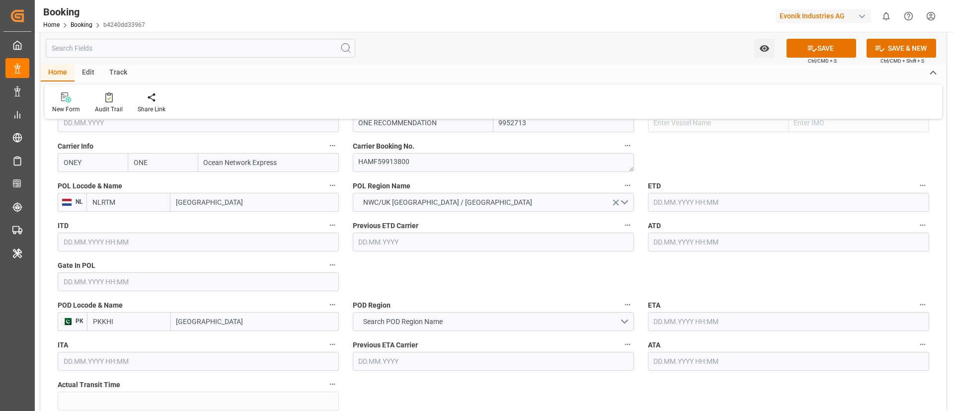
click at [225, 199] on input "[GEOGRAPHIC_DATA]" at bounding box center [254, 202] width 168 height 19
paste input "[GEOGRAPHIC_DATA]"
type input "[GEOGRAPHIC_DATA]"
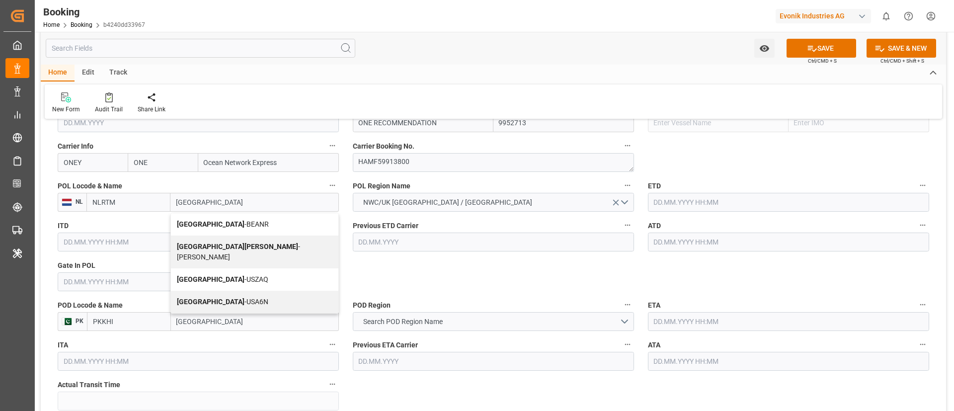
click at [220, 229] on div "Antwerp - BEANR" at bounding box center [254, 224] width 167 height 22
type input "BEANR"
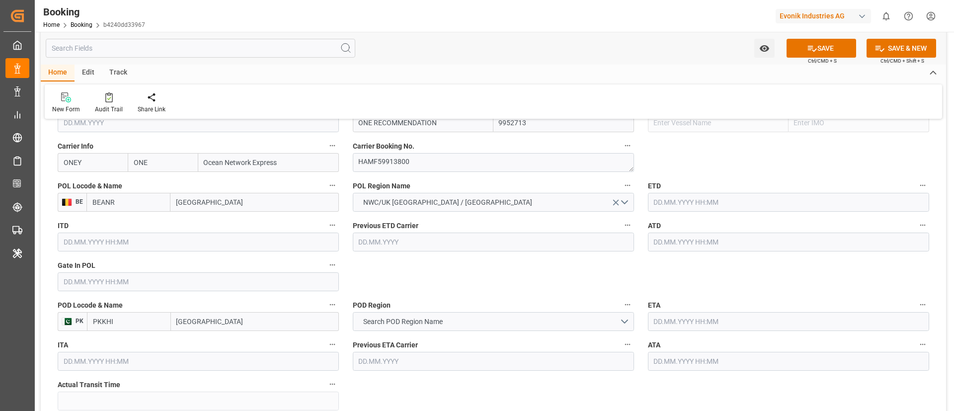
type input "[GEOGRAPHIC_DATA]"
click at [131, 284] on input "text" at bounding box center [198, 281] width 281 height 19
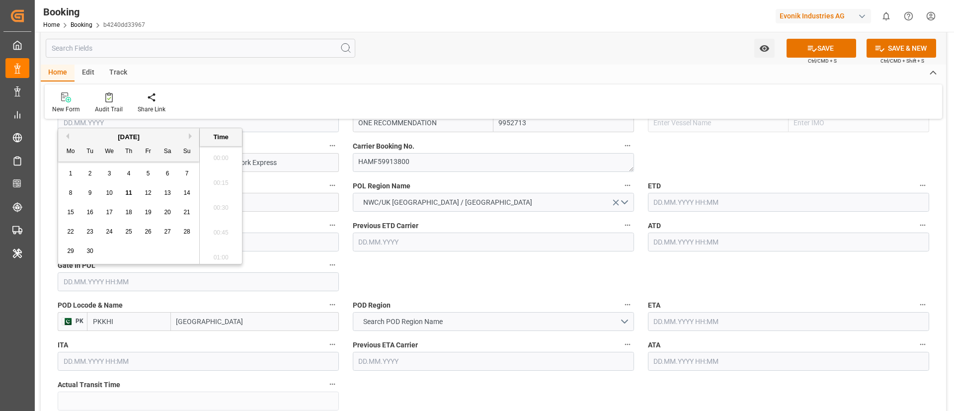
scroll to position [1742, 0]
click at [66, 134] on button "Previous Month" at bounding box center [66, 136] width 6 height 6
click at [68, 135] on button "Previous Month" at bounding box center [66, 136] width 6 height 6
click at [129, 252] on span "31" at bounding box center [128, 250] width 6 height 7
type input "[DATE] 00:00"
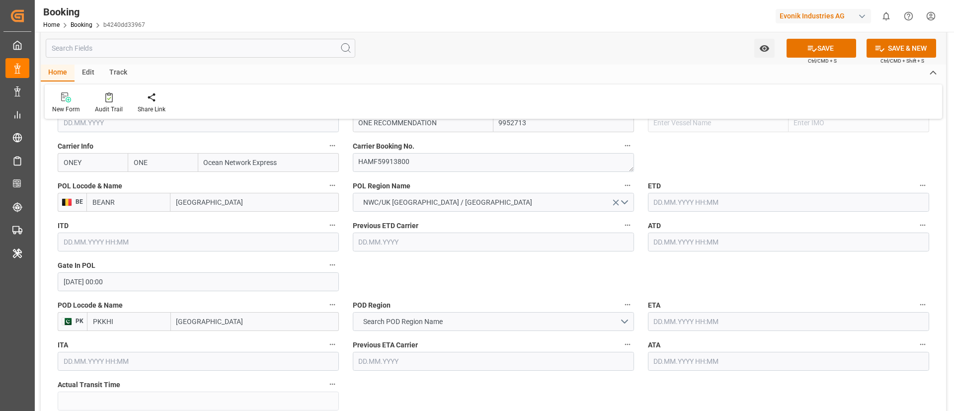
click at [666, 203] on input "text" at bounding box center [788, 202] width 281 height 19
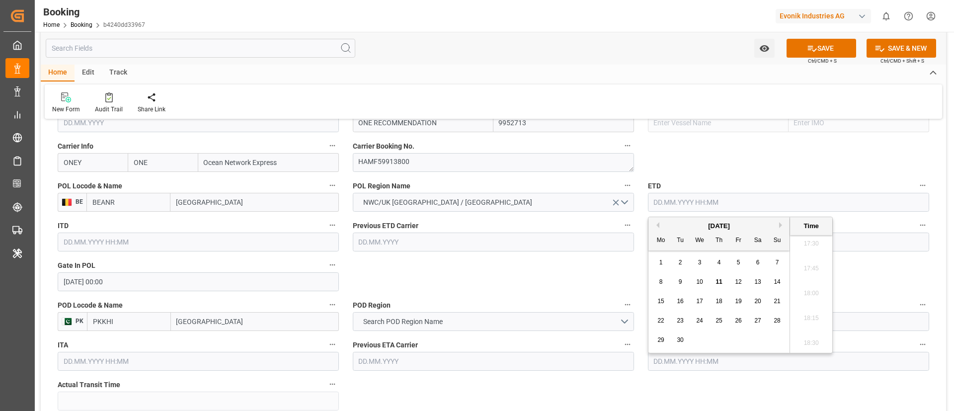
click at [658, 223] on button "Previous Month" at bounding box center [656, 225] width 6 height 6
click at [739, 282] on span "8" at bounding box center [738, 281] width 3 height 7
type input "08.08.2025 00:00"
click at [727, 209] on input "08.08.2025 00:00" at bounding box center [788, 202] width 281 height 19
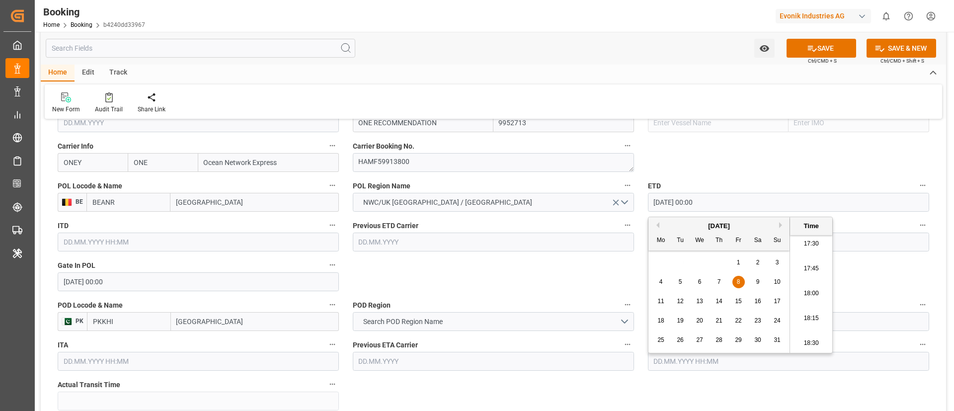
click at [727, 209] on input "08.08.2025 00:00" at bounding box center [788, 202] width 281 height 19
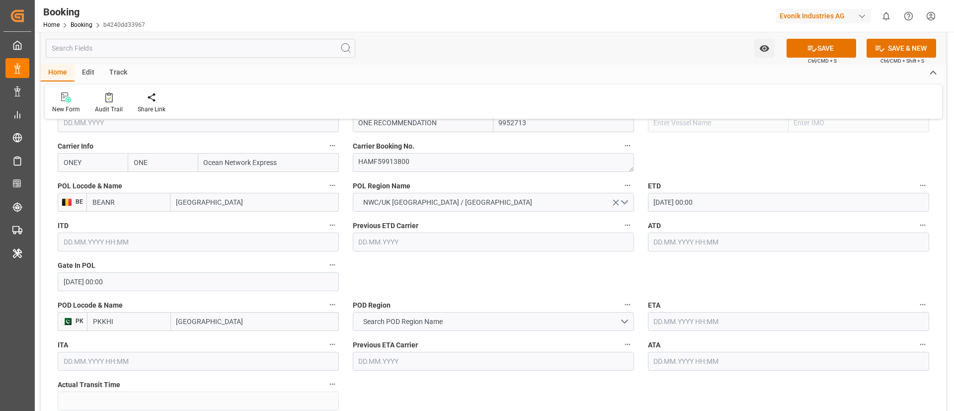
click at [683, 241] on input "text" at bounding box center [788, 242] width 281 height 19
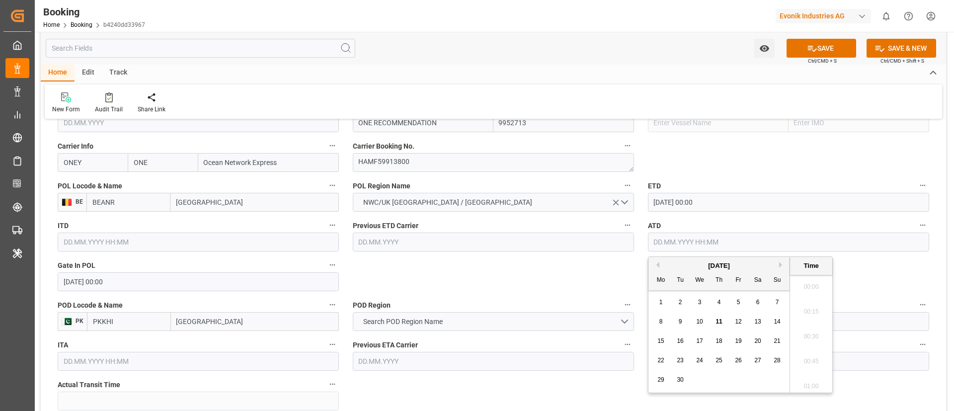
paste input "08.08.2025 00:00"
type input "08.08.2025 00:00"
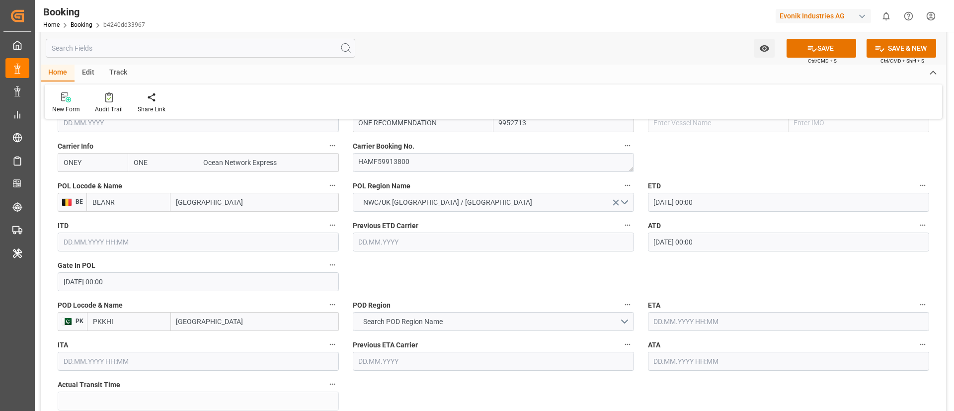
scroll to position [820, 0]
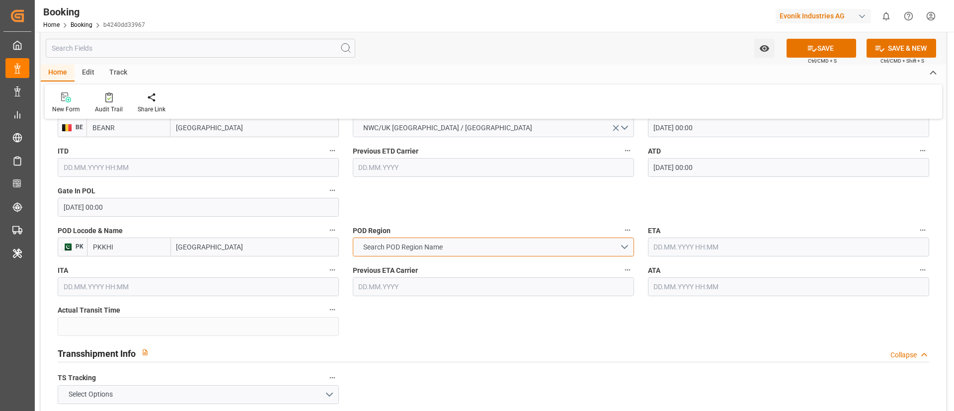
click at [428, 250] on span "Search POD Region Name" at bounding box center [402, 247] width 89 height 10
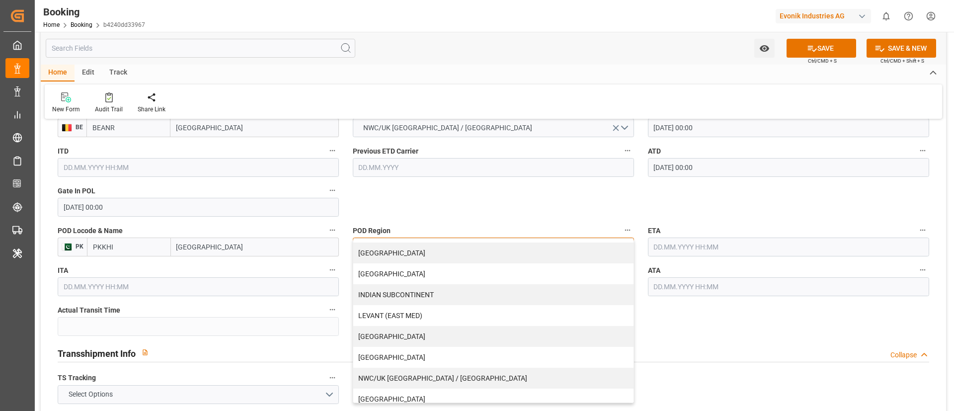
scroll to position [149, 0]
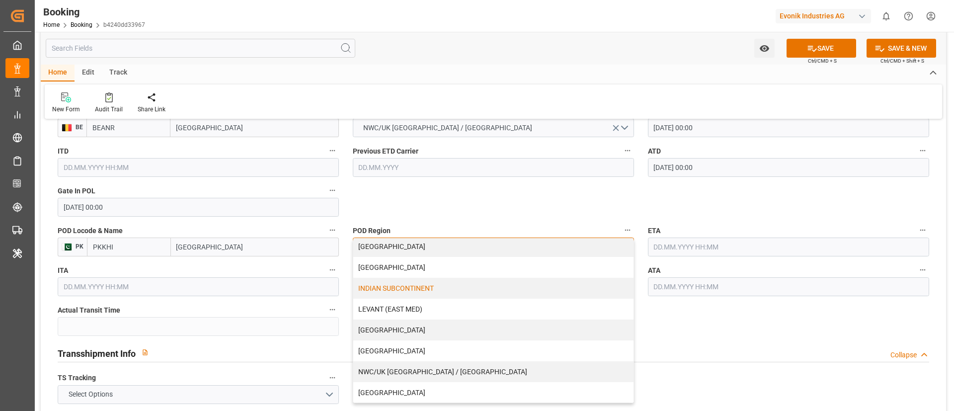
click at [425, 287] on div "INDIAN SUBCONTINENT" at bounding box center [493, 288] width 280 height 21
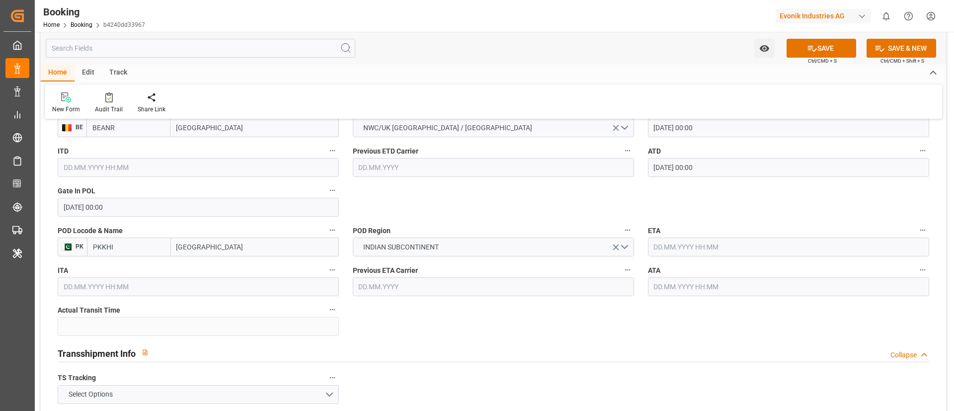
click at [712, 245] on input "text" at bounding box center [788, 246] width 281 height 19
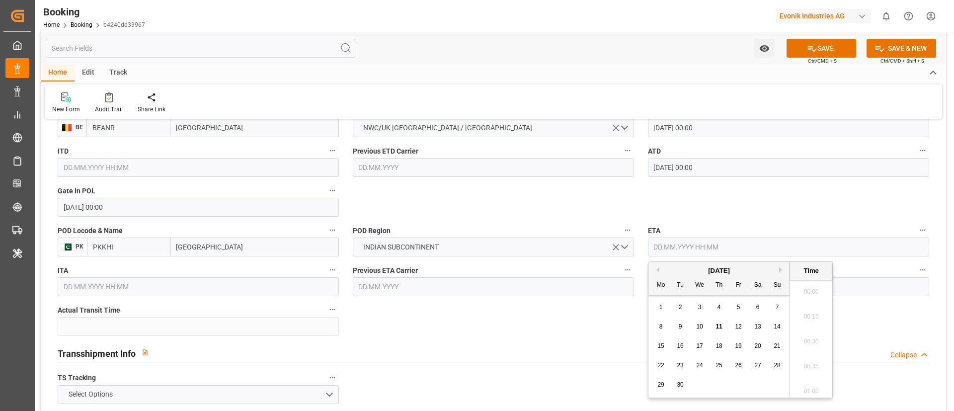
scroll to position [1742, 0]
click at [738, 347] on span "19" at bounding box center [738, 345] width 6 height 7
type input "19.09.2025 00:00"
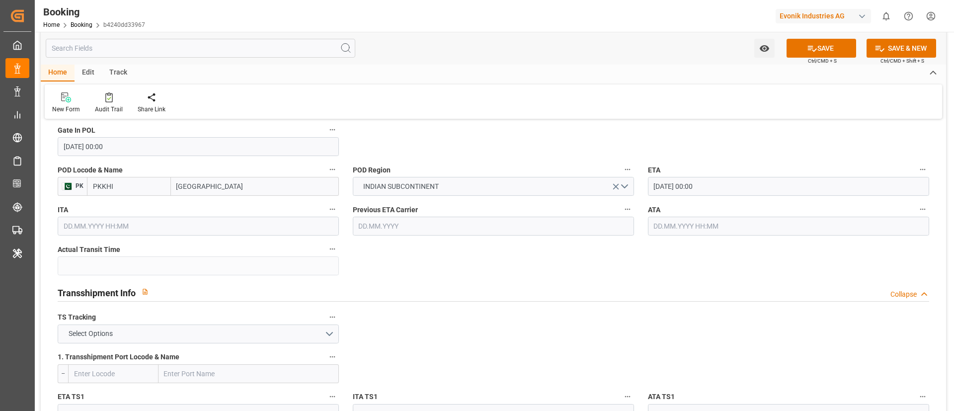
scroll to position [894, 0]
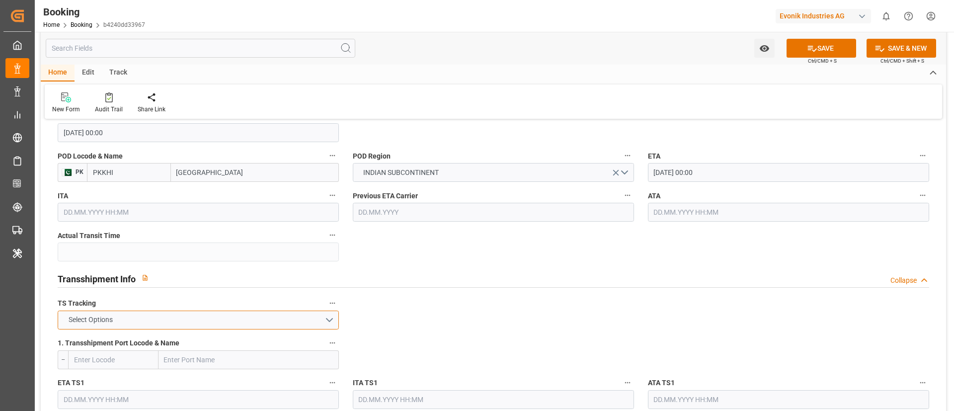
click at [297, 322] on button "Select Options" at bounding box center [198, 320] width 281 height 19
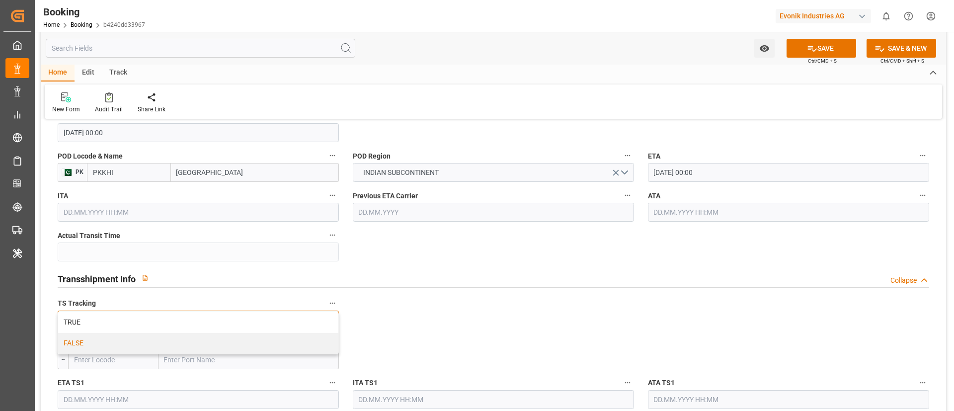
click at [272, 344] on div "FALSE" at bounding box center [198, 343] width 280 height 21
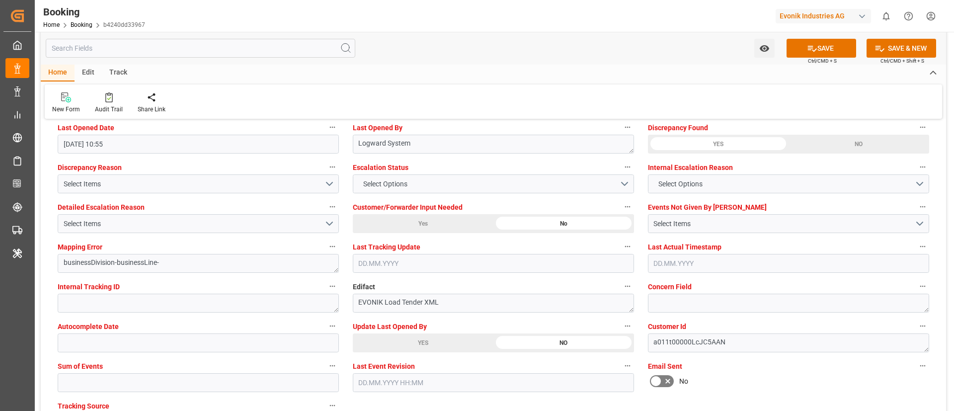
scroll to position [1863, 0]
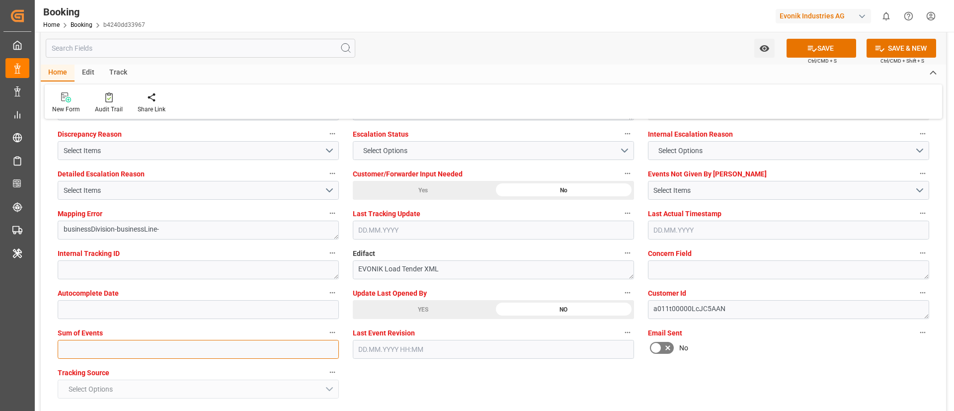
click at [136, 350] on input "text" at bounding box center [198, 349] width 281 height 19
type input "0"
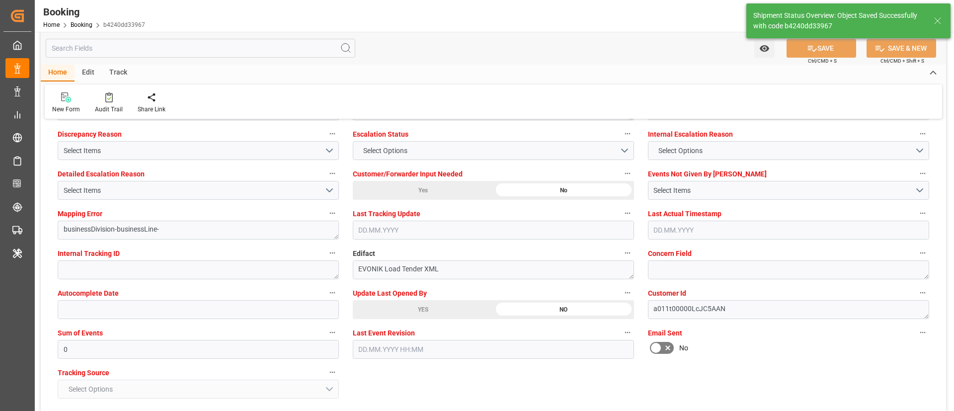
type textarea "Vismitha Mahadev"
type input "08.08.2025 00:00"
type input "19.09.2025 00:00"
type input "11.09.2025 12:38"
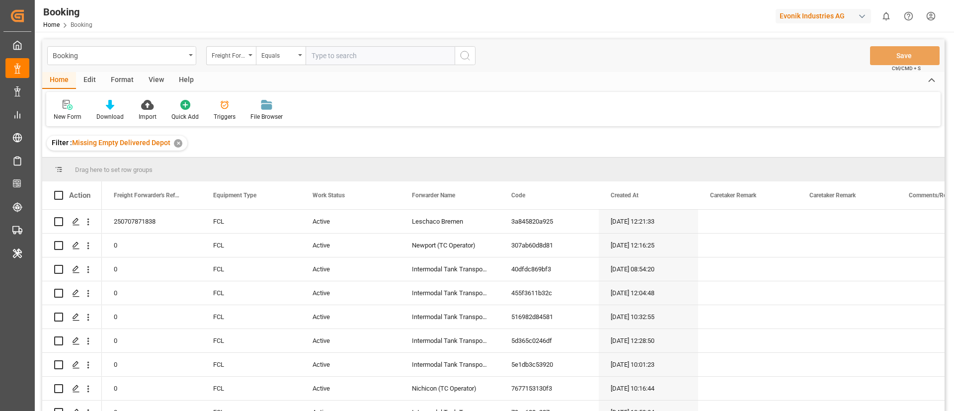
click at [124, 83] on div "Format" at bounding box center [122, 80] width 38 height 17
click at [70, 105] on icon at bounding box center [68, 105] width 9 height 10
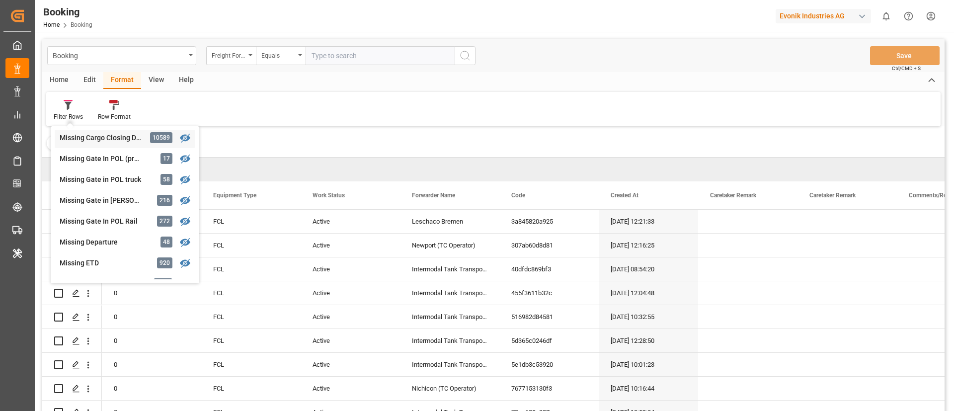
scroll to position [149, 0]
click at [107, 240] on div "Missing ETD" at bounding box center [103, 242] width 87 height 10
